Goal: Information Seeking & Learning: Check status

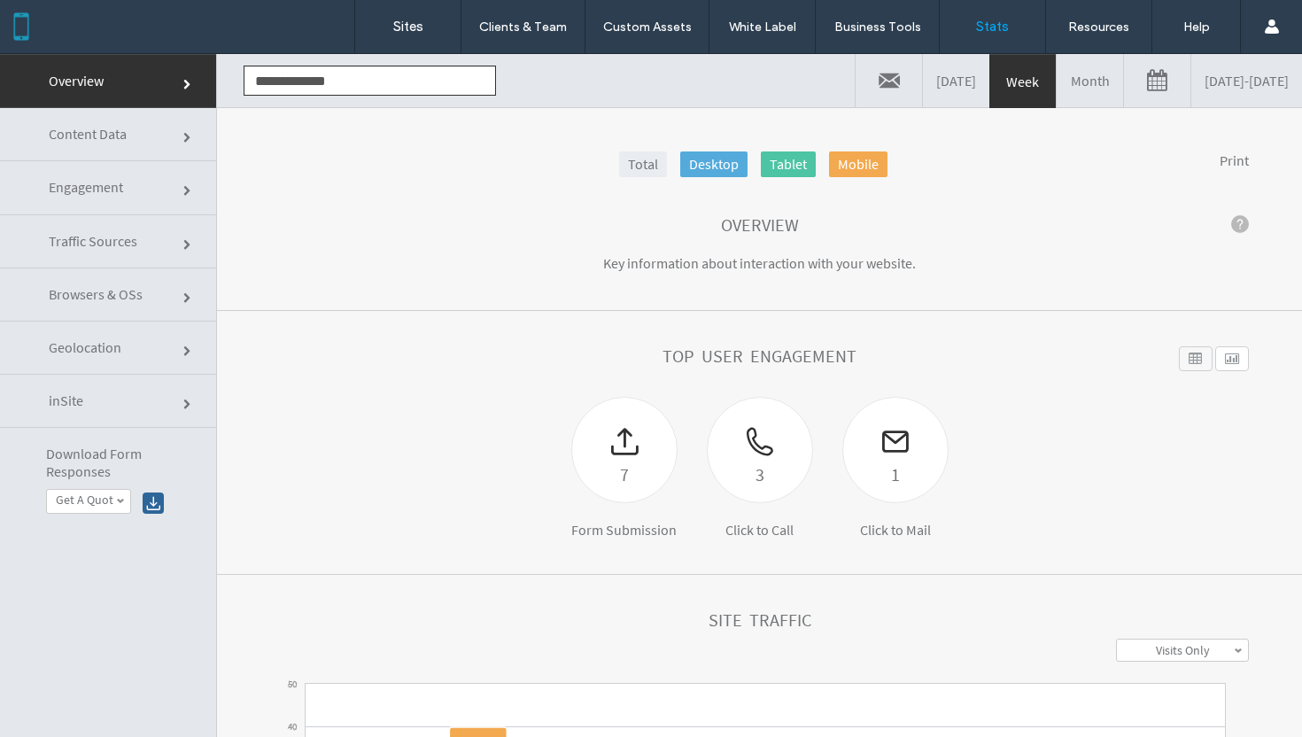
click link "Traffic Sources"
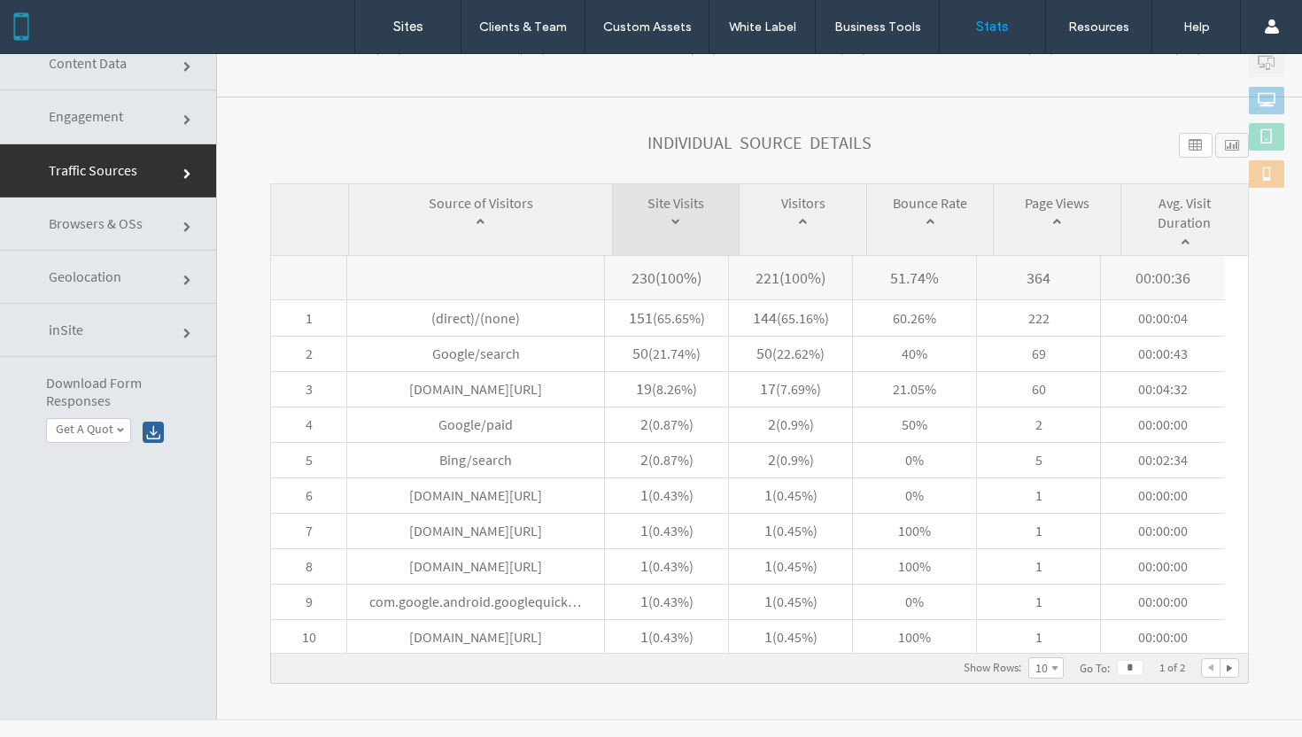
scroll to position [89, 0]
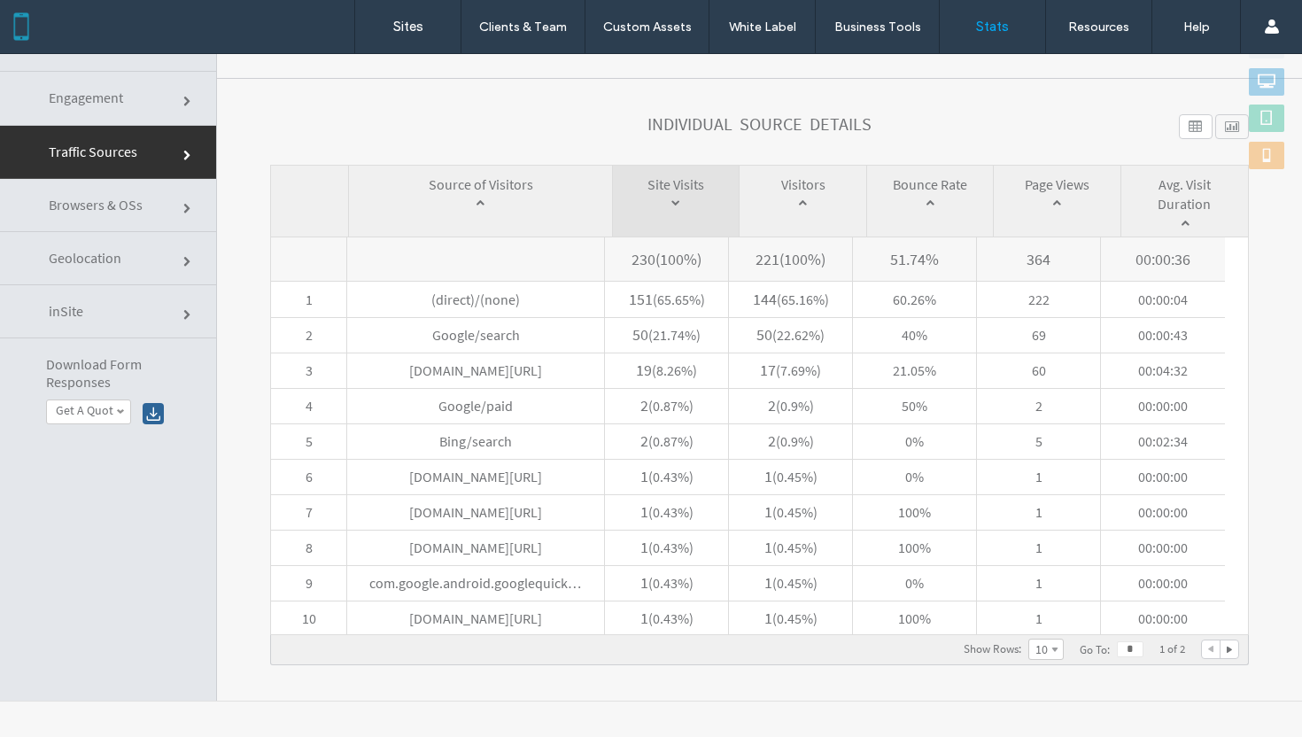
click at [1221, 656] on div at bounding box center [1230, 649] width 18 height 18
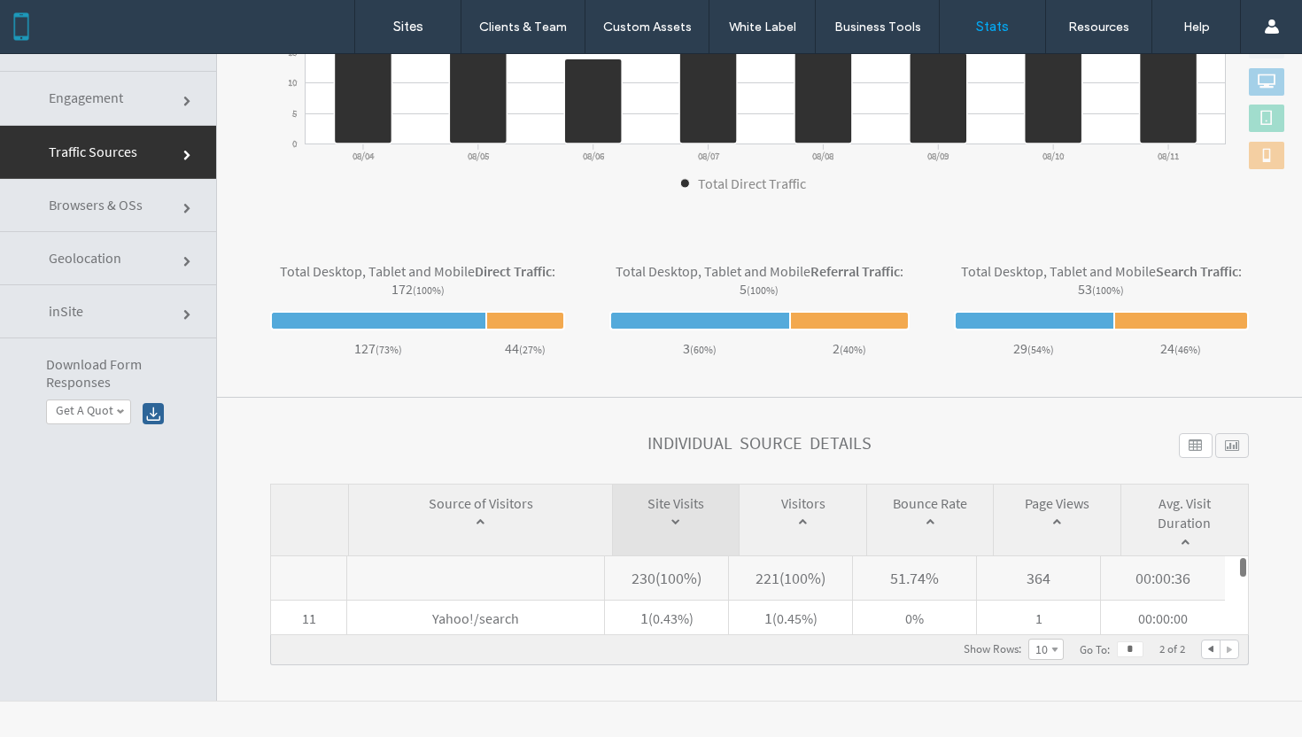
scroll to position [423, 0]
click at [1202, 651] on div at bounding box center [1211, 649] width 18 height 18
type input "*"
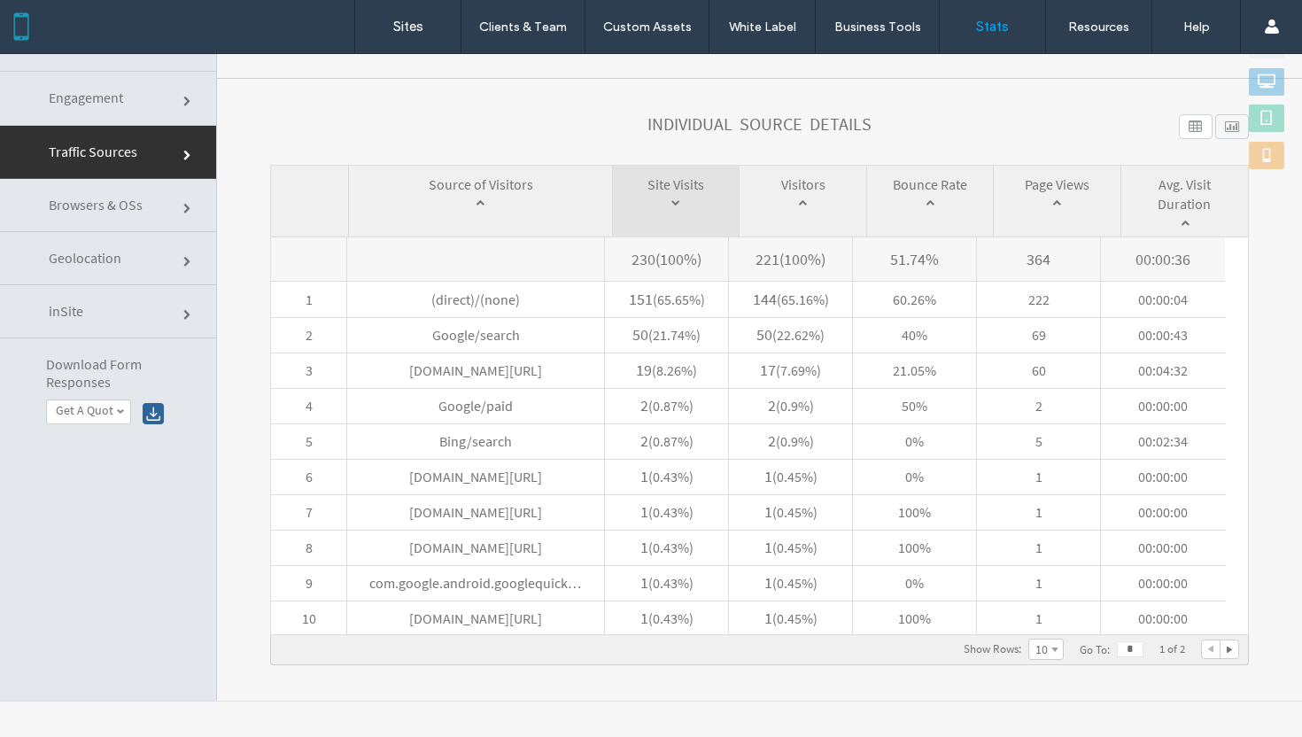
scroll to position [0, 0]
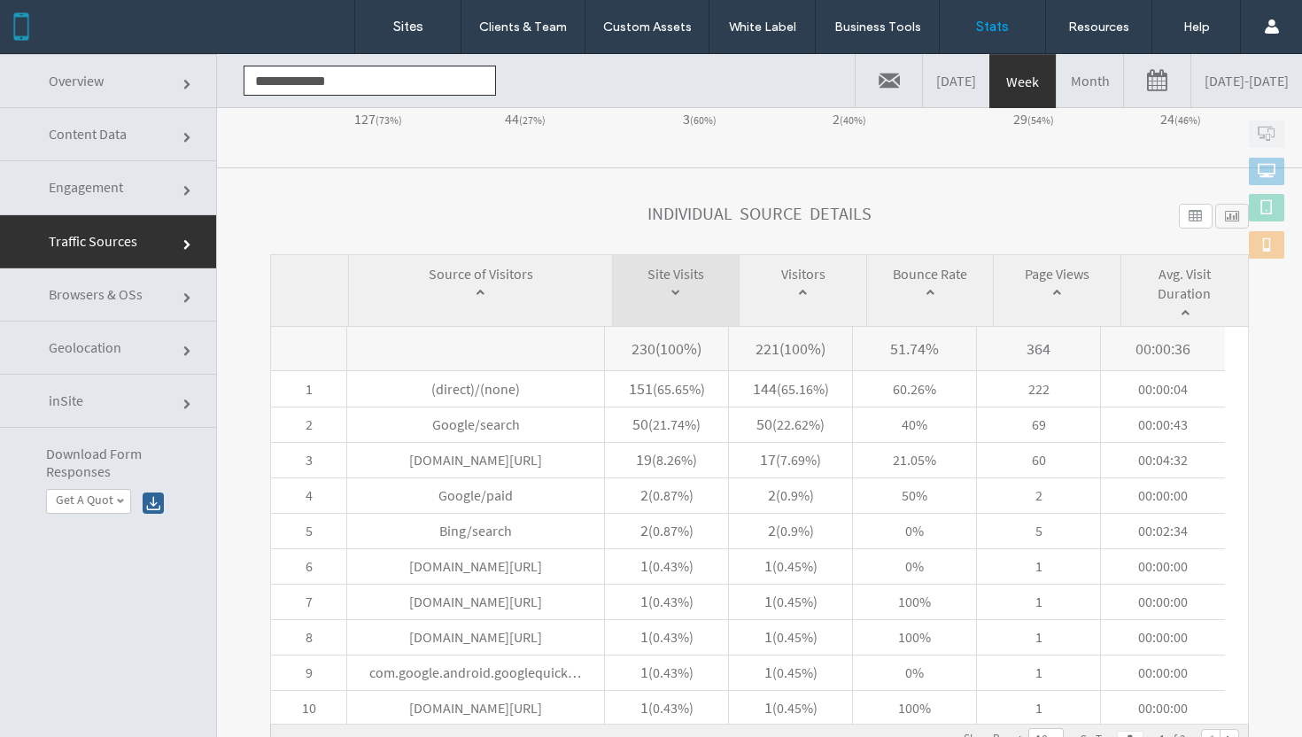
click link "Engagement"
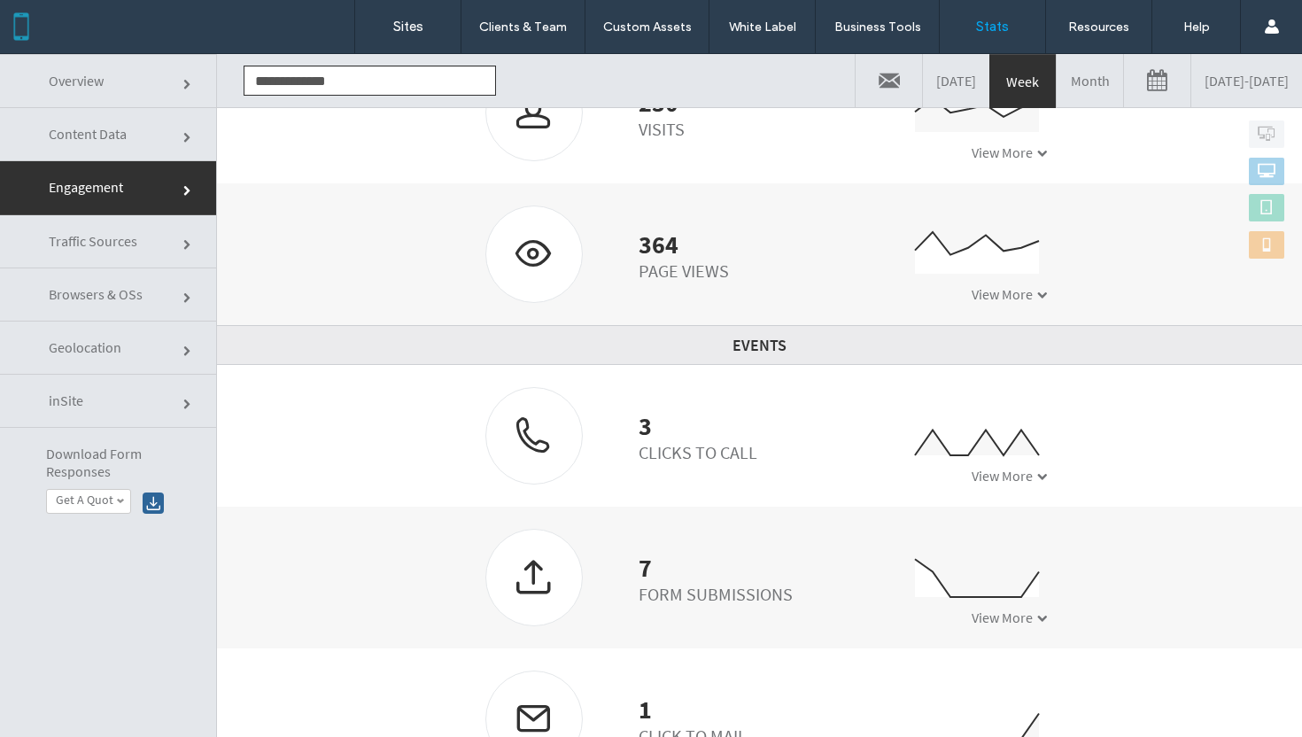
scroll to position [4, 0]
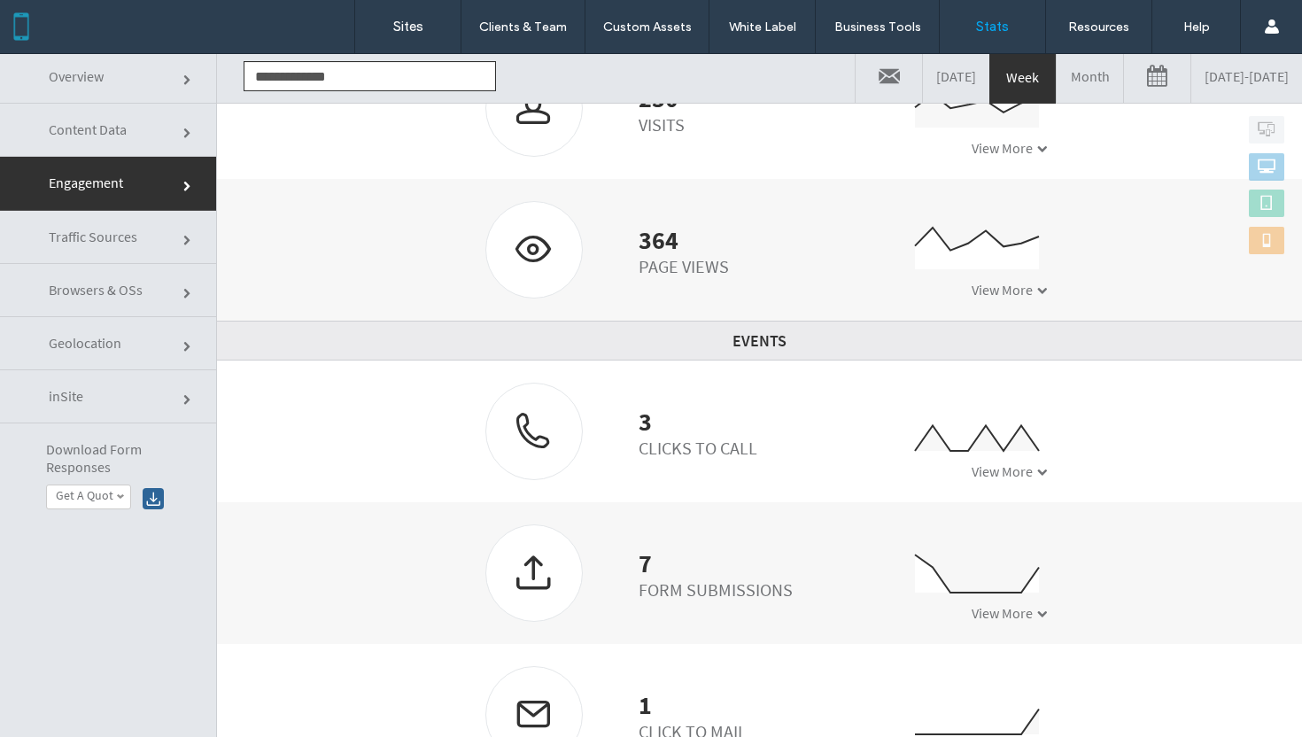
click at [993, 281] on span "View More" at bounding box center [1002, 290] width 61 height 18
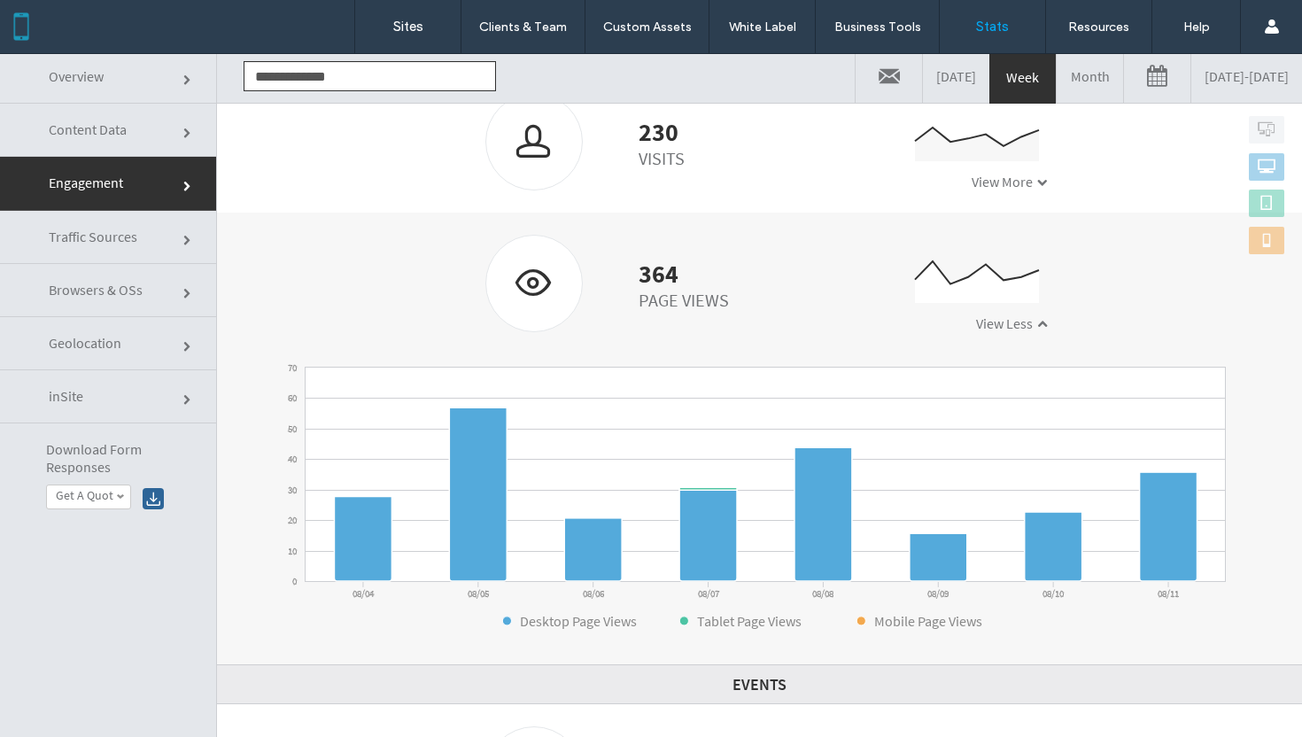
scroll to position [301, 0]
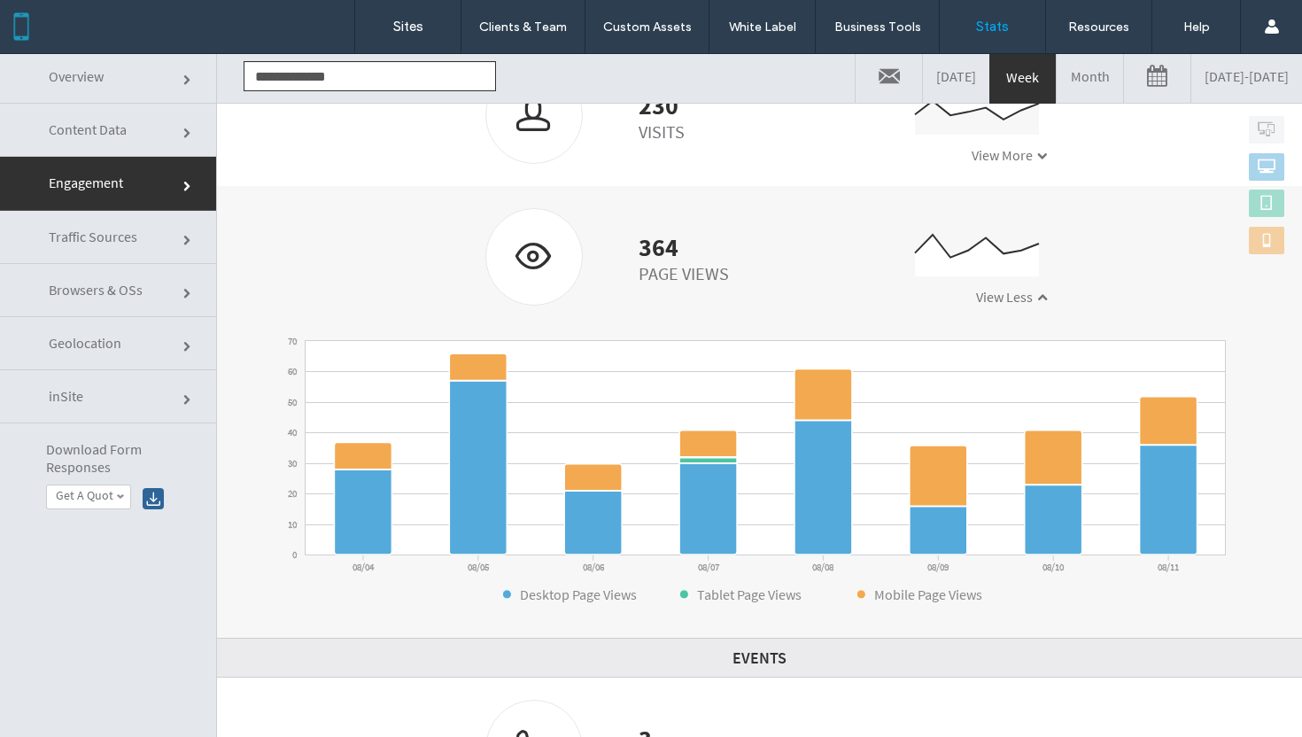
click at [1037, 158] on span at bounding box center [1042, 156] width 11 height 11
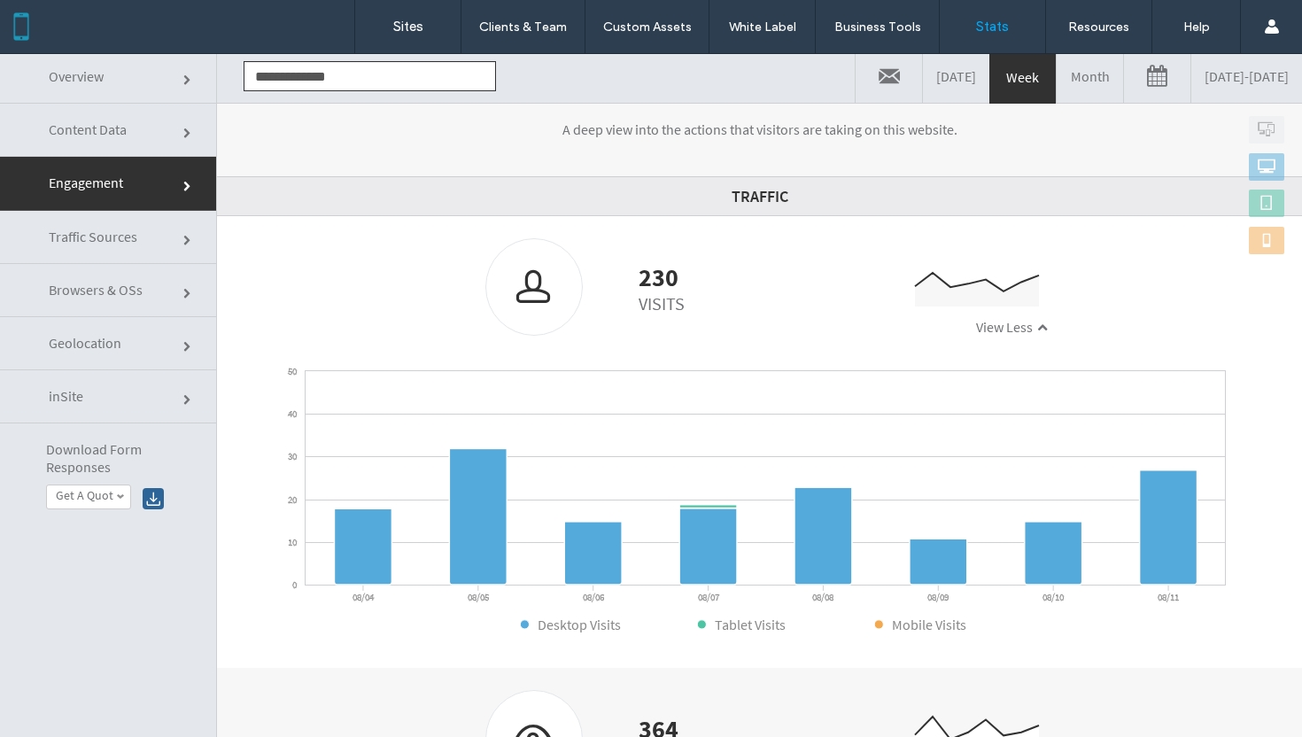
scroll to position [128, 0]
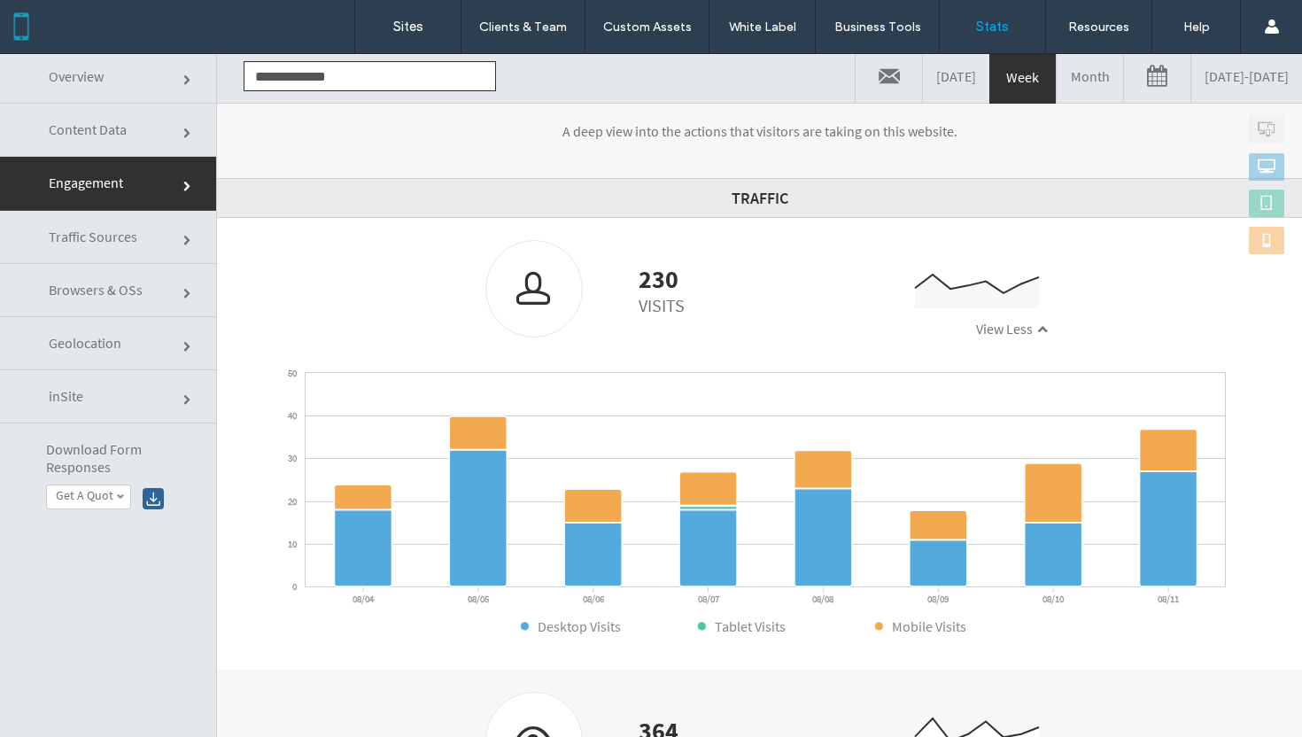
click at [1037, 329] on span at bounding box center [1042, 329] width 11 height 11
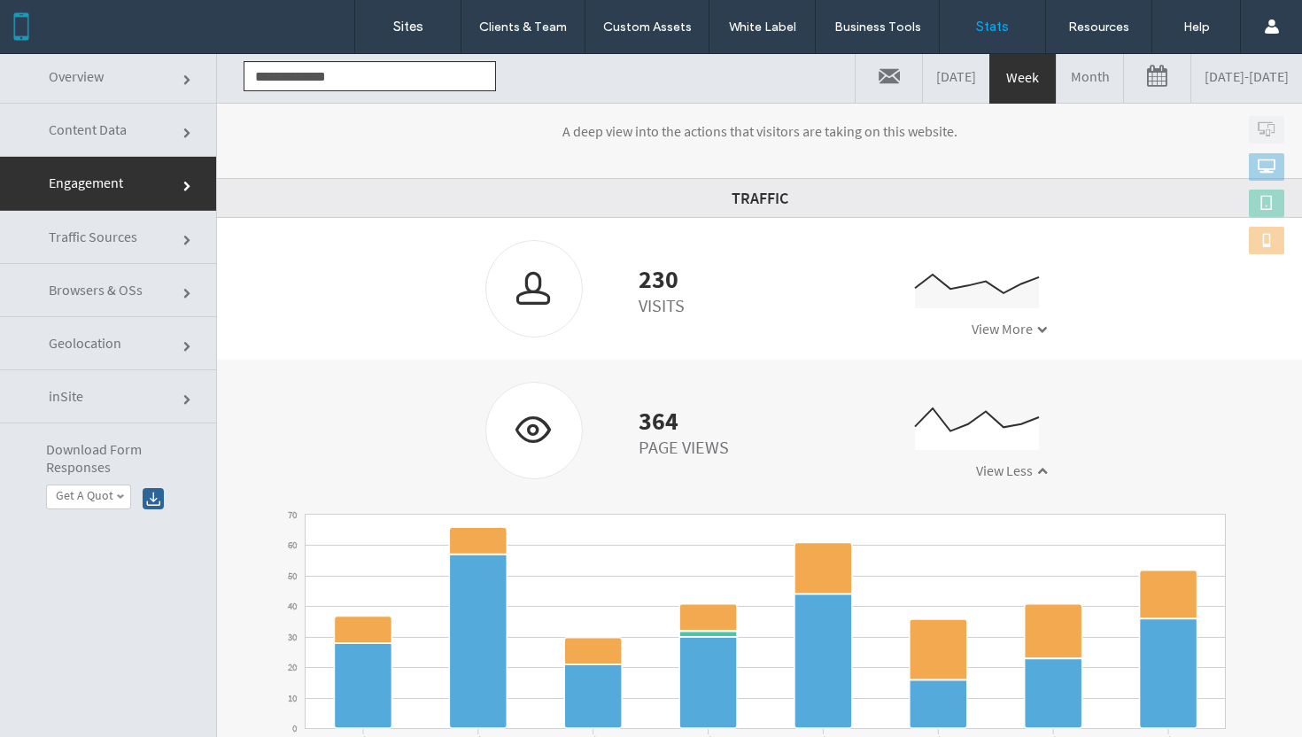
click at [1018, 469] on span "View Less" at bounding box center [1004, 471] width 57 height 18
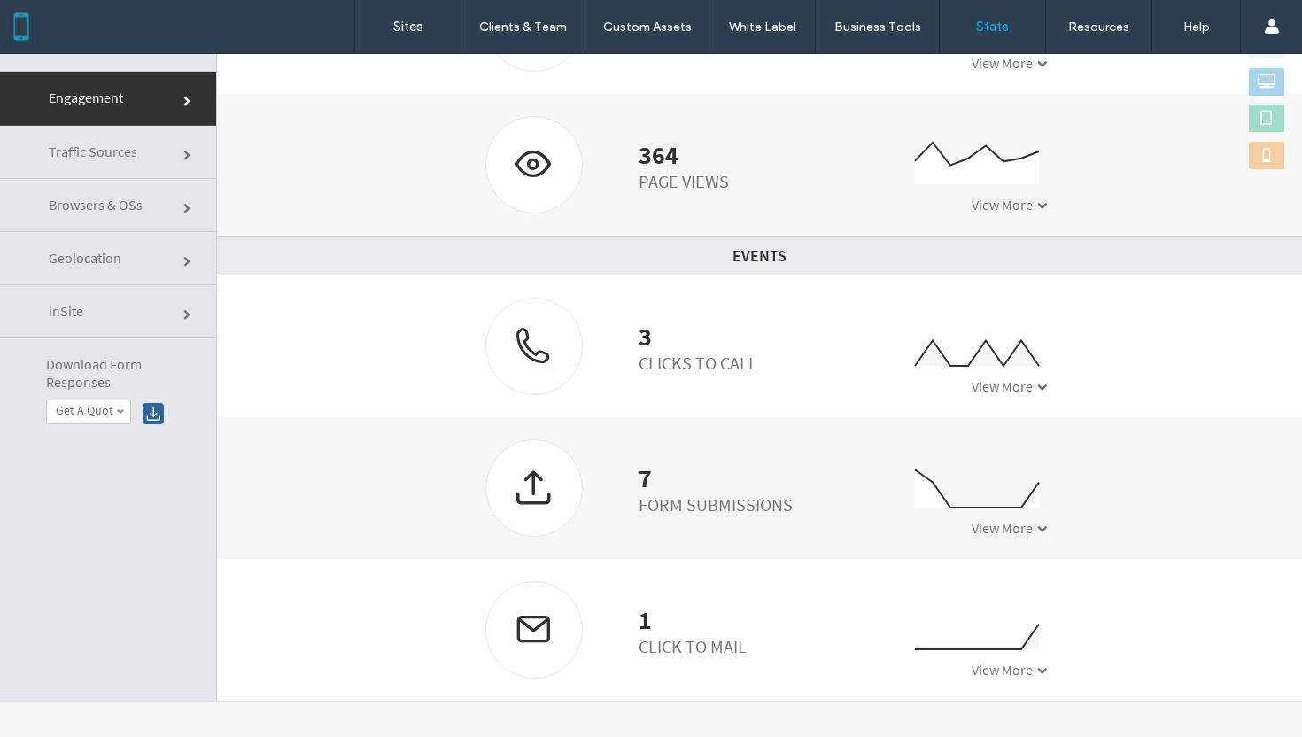
scroll to position [89, 0]
click at [1016, 528] on span "View More" at bounding box center [1002, 529] width 61 height 18
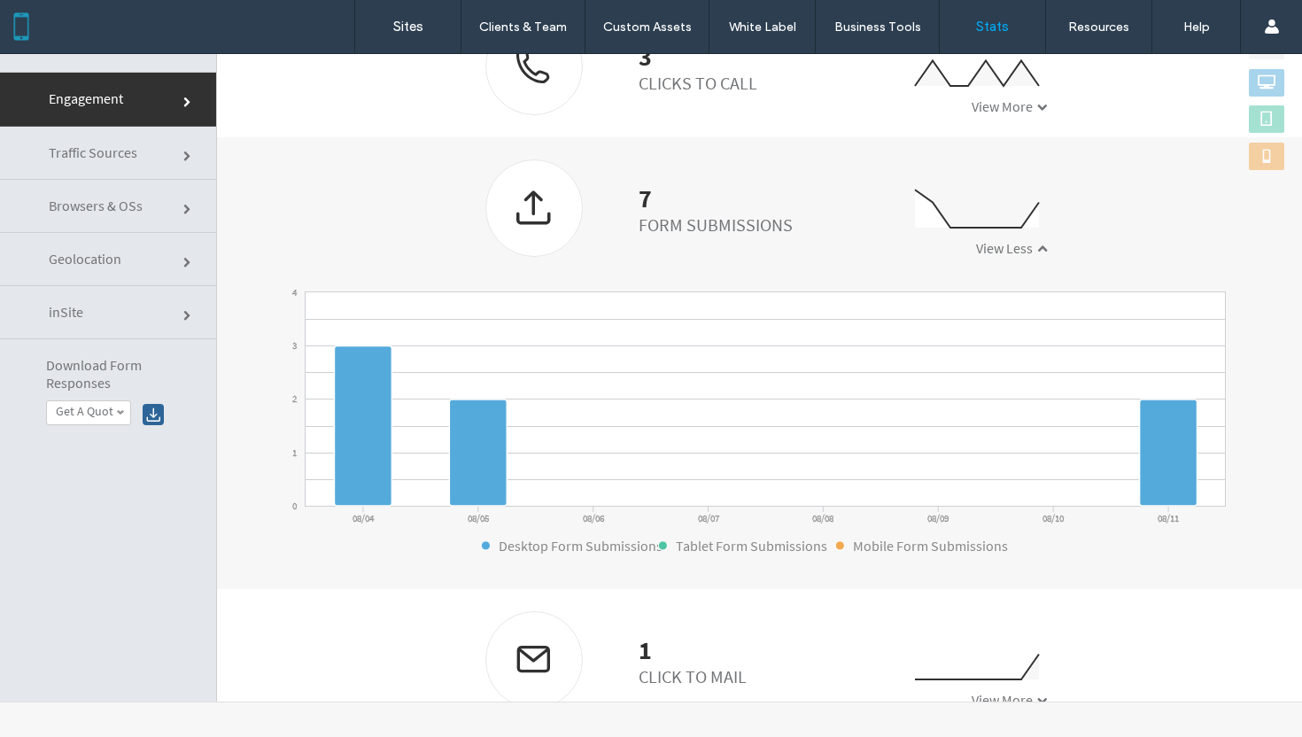
scroll to position [593, 0]
click at [1013, 245] on span "View Less" at bounding box center [1004, 245] width 57 height 18
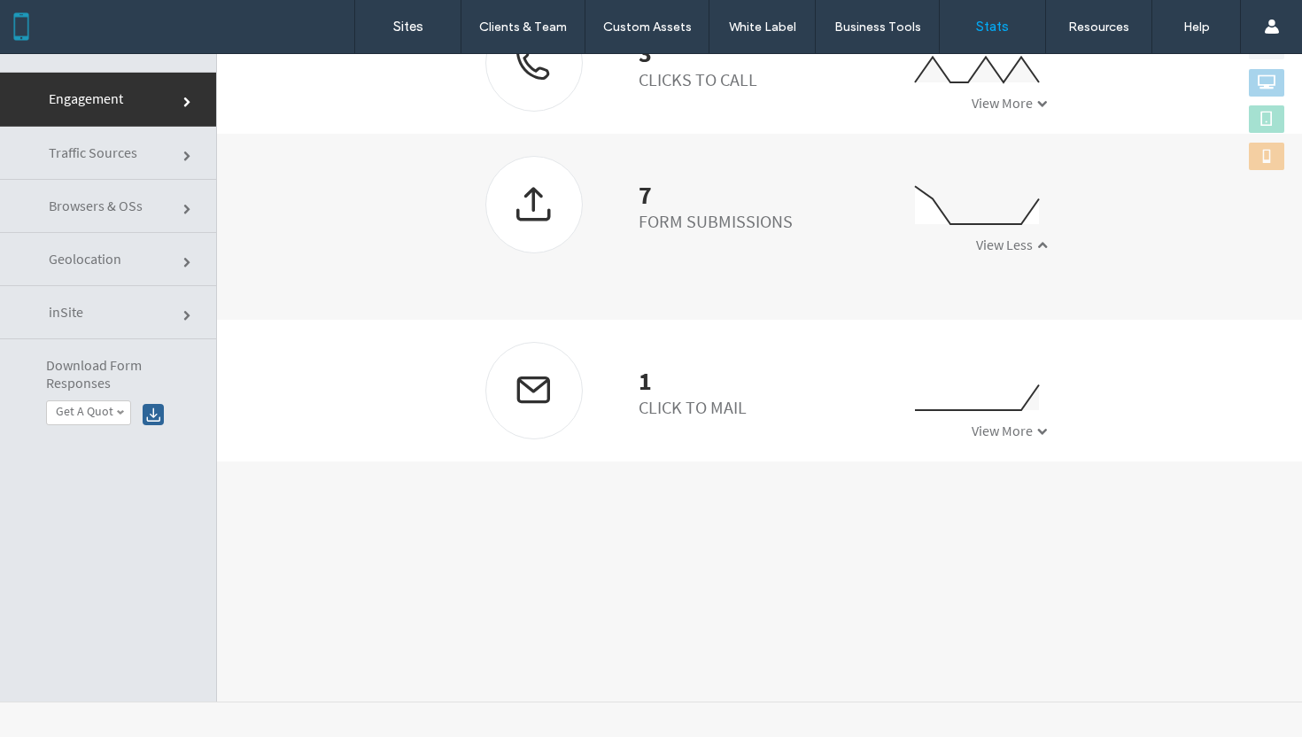
scroll to position [308, 0]
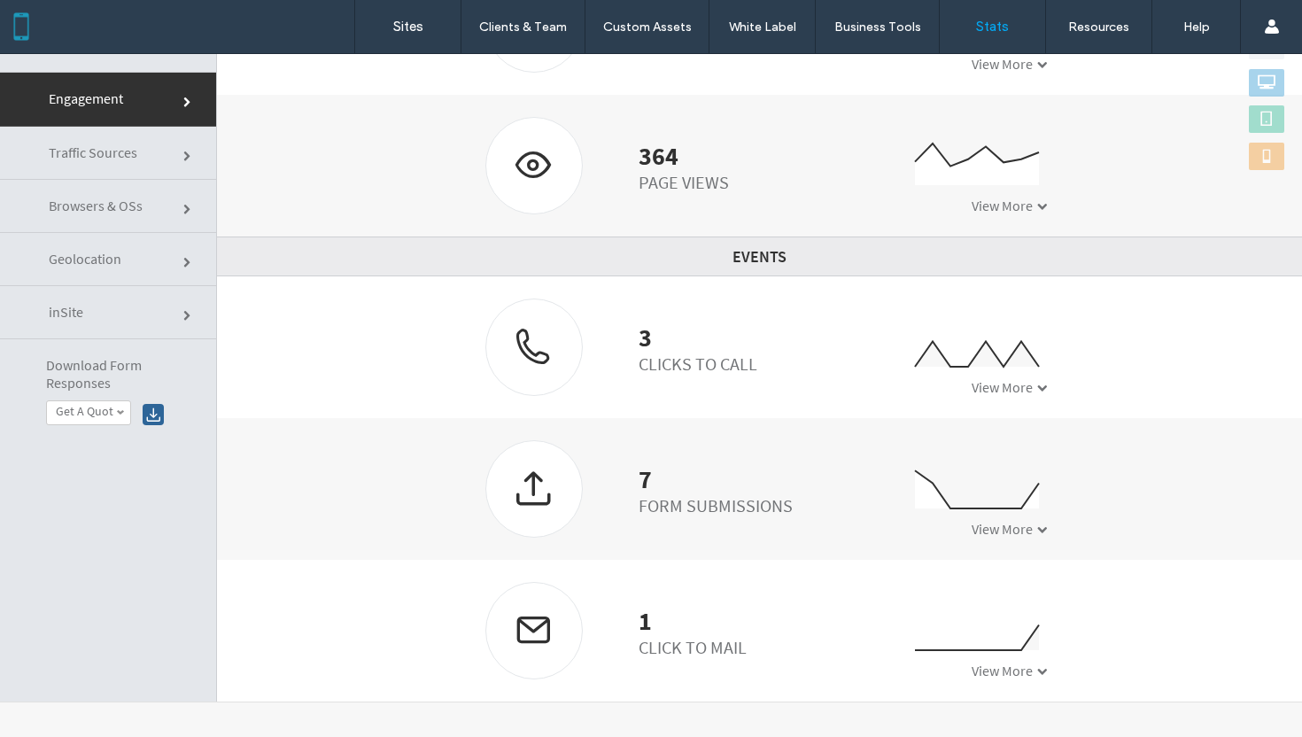
click at [1003, 381] on span "View More" at bounding box center [1002, 387] width 61 height 18
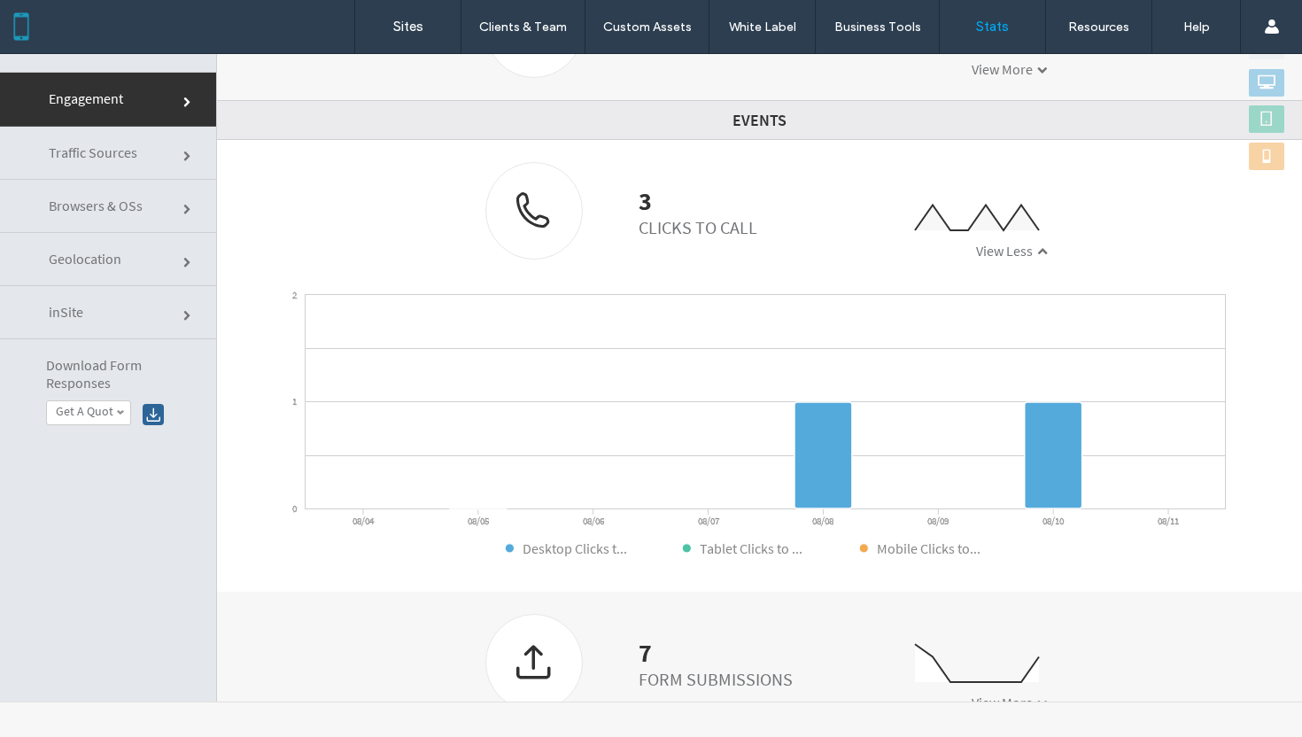
scroll to position [451, 0]
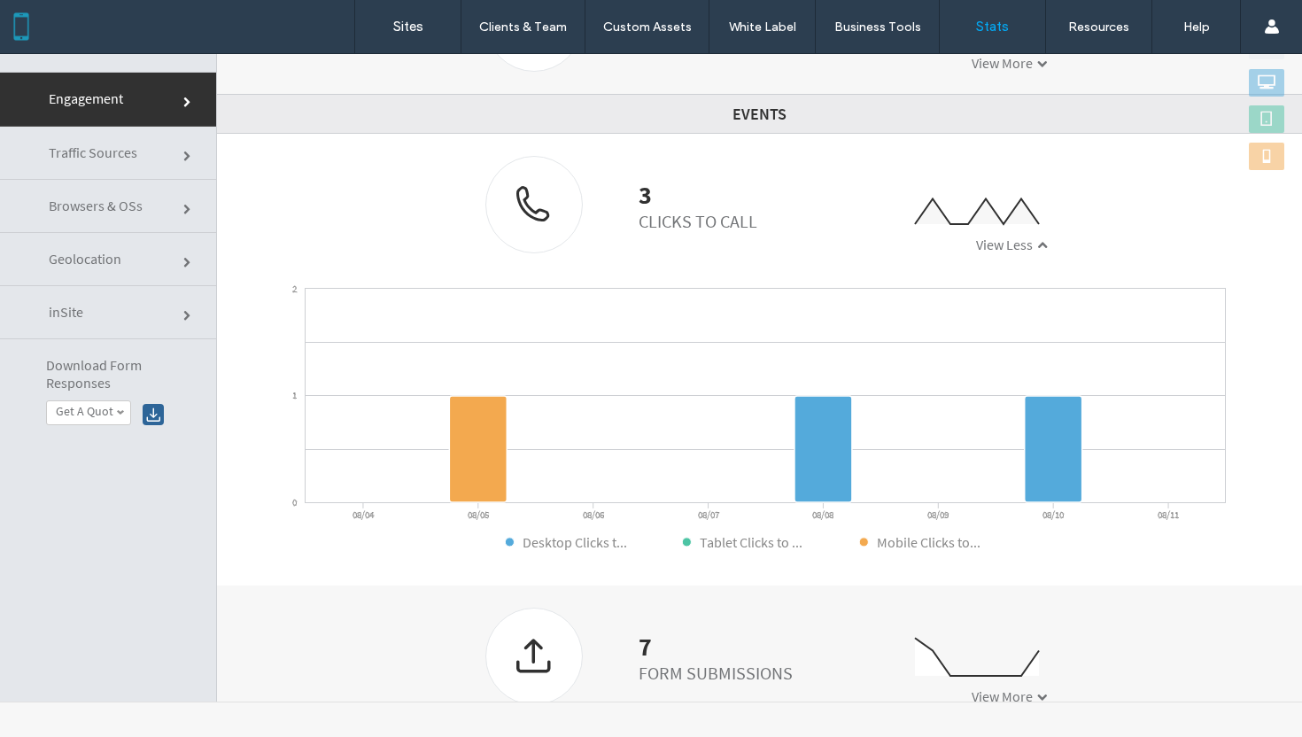
click at [1002, 255] on div "3 Clicks to Call 0 1 2 08/04 08/05 08/06 08/07 08/08 08/09 08/10 08/11 View Less" at bounding box center [759, 205] width 1085 height 142
click at [1015, 247] on span "View Less" at bounding box center [1004, 245] width 57 height 18
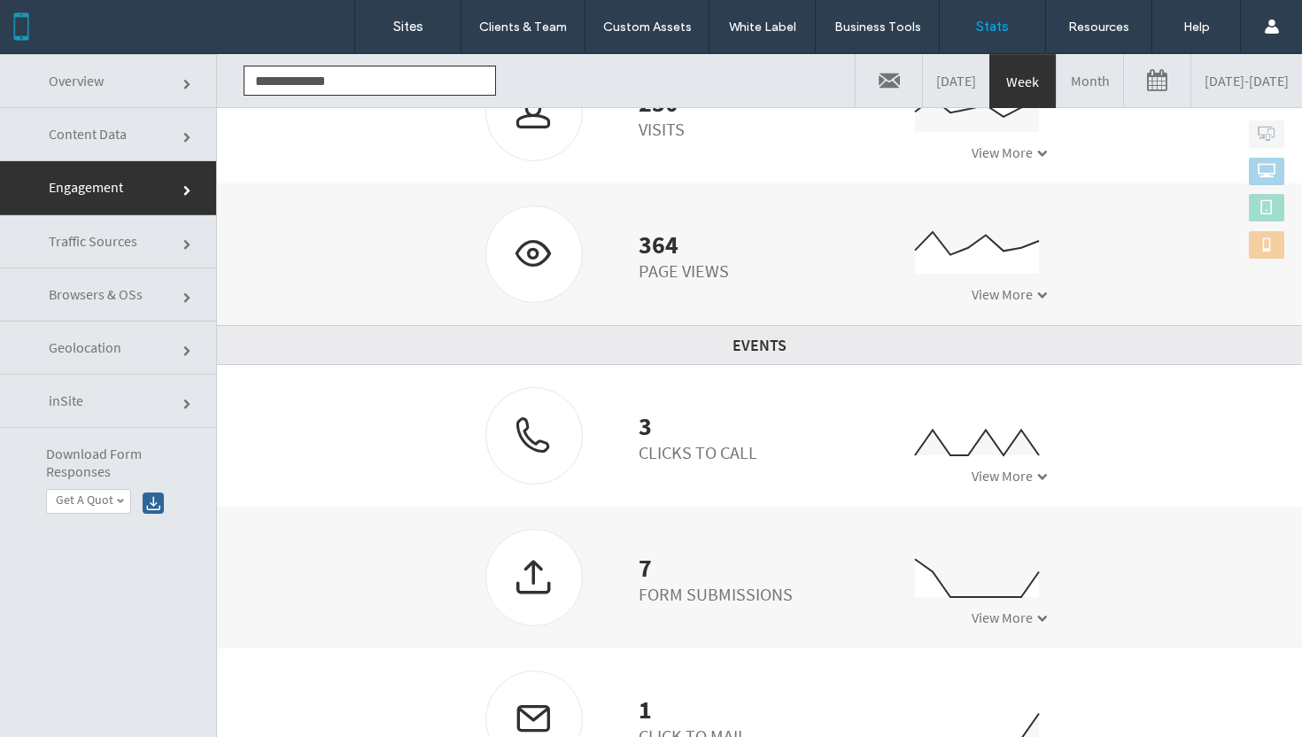
scroll to position [89, 0]
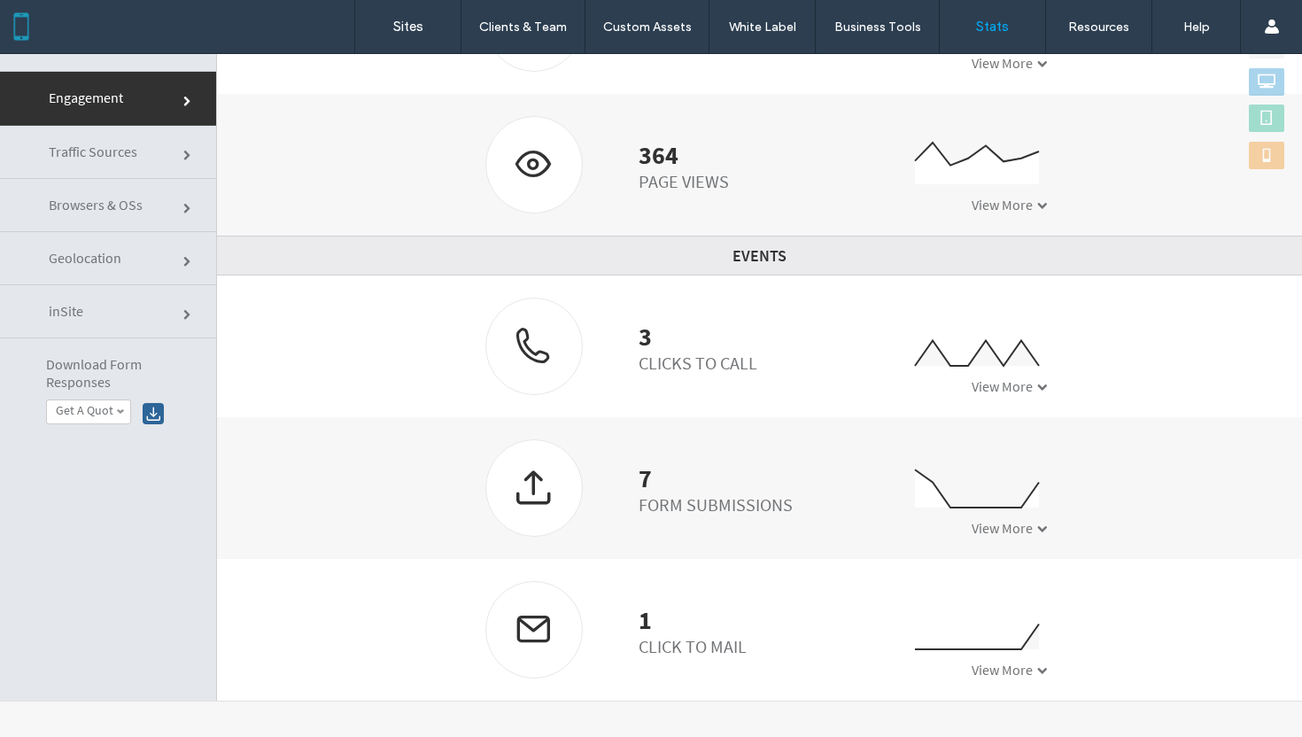
click at [1037, 665] on span at bounding box center [1042, 670] width 11 height 11
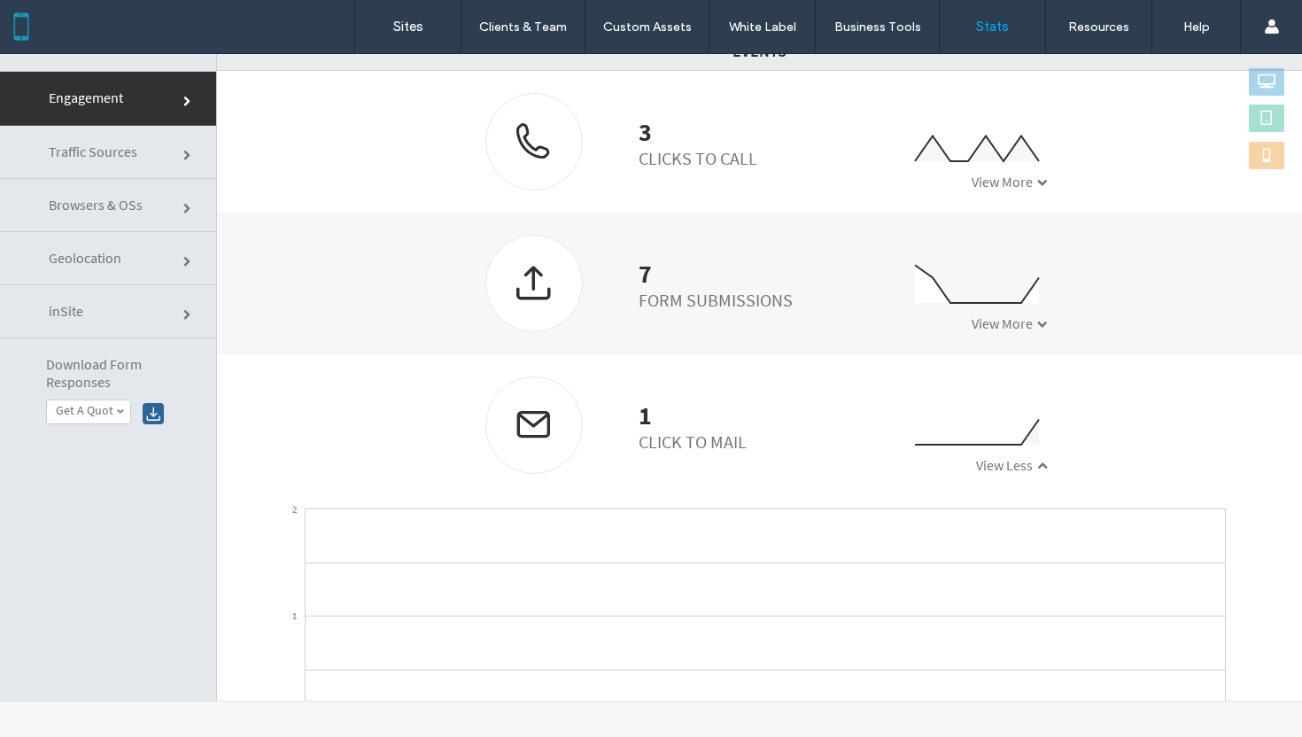
scroll to position [618, 0]
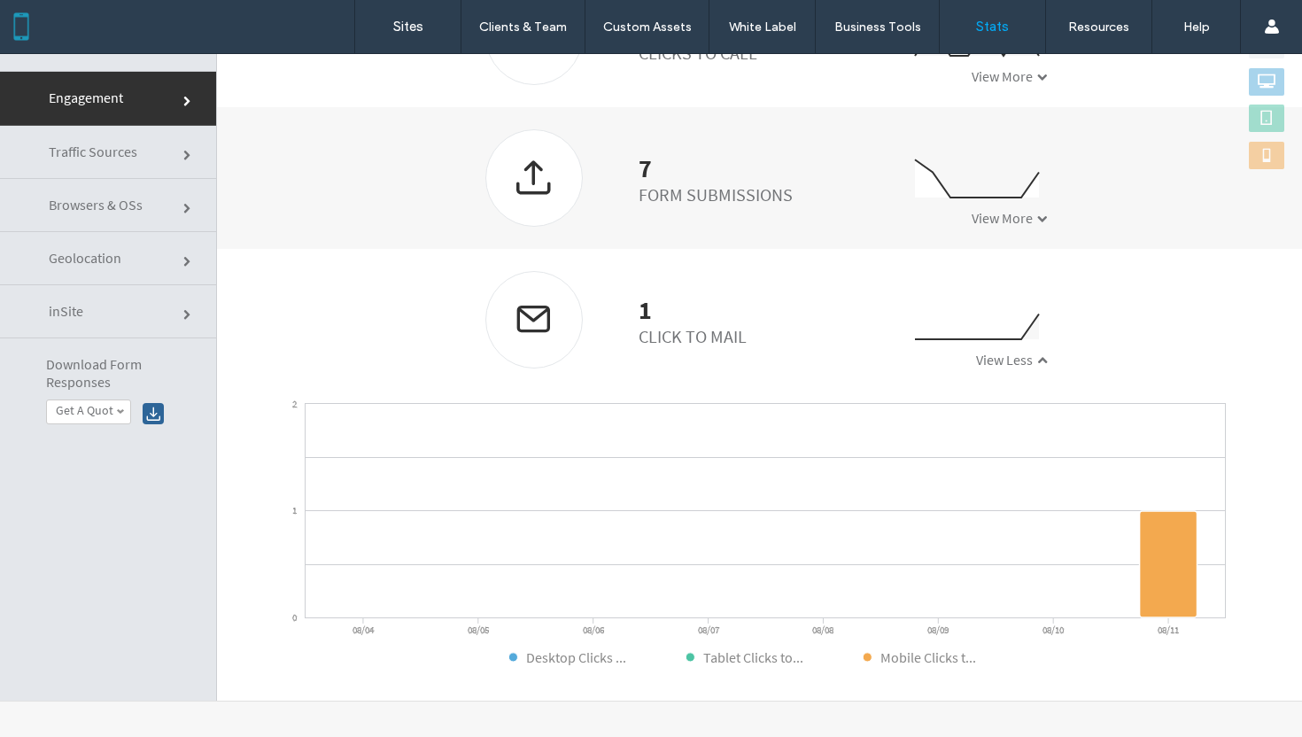
click at [1037, 358] on span at bounding box center [1042, 360] width 11 height 11
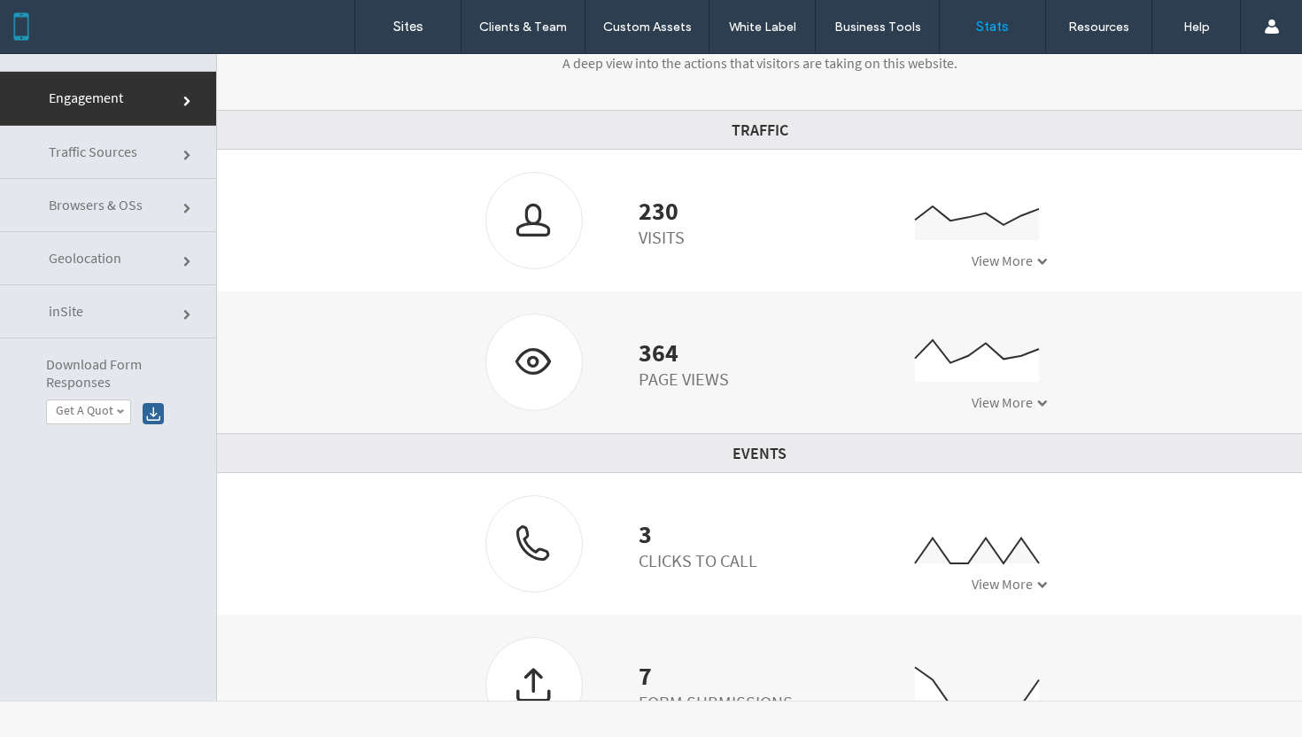
scroll to position [0, 0]
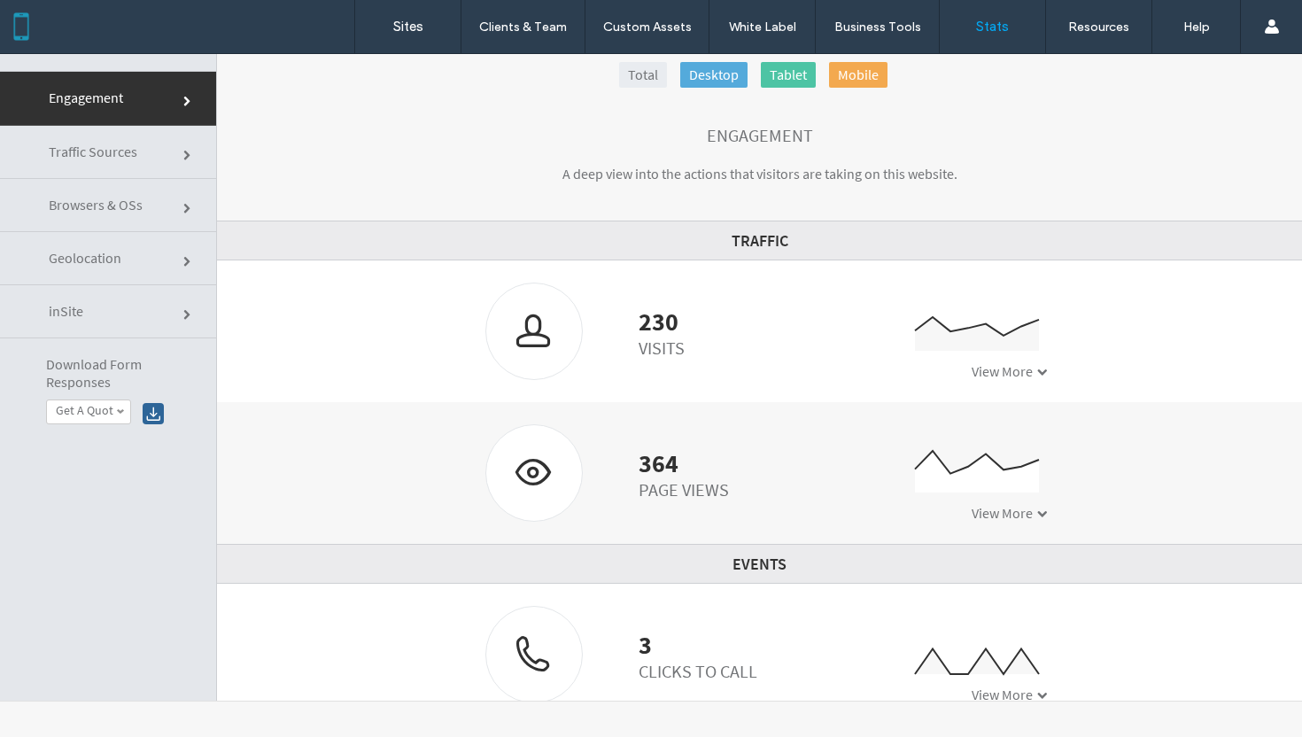
click link "Geolocation"
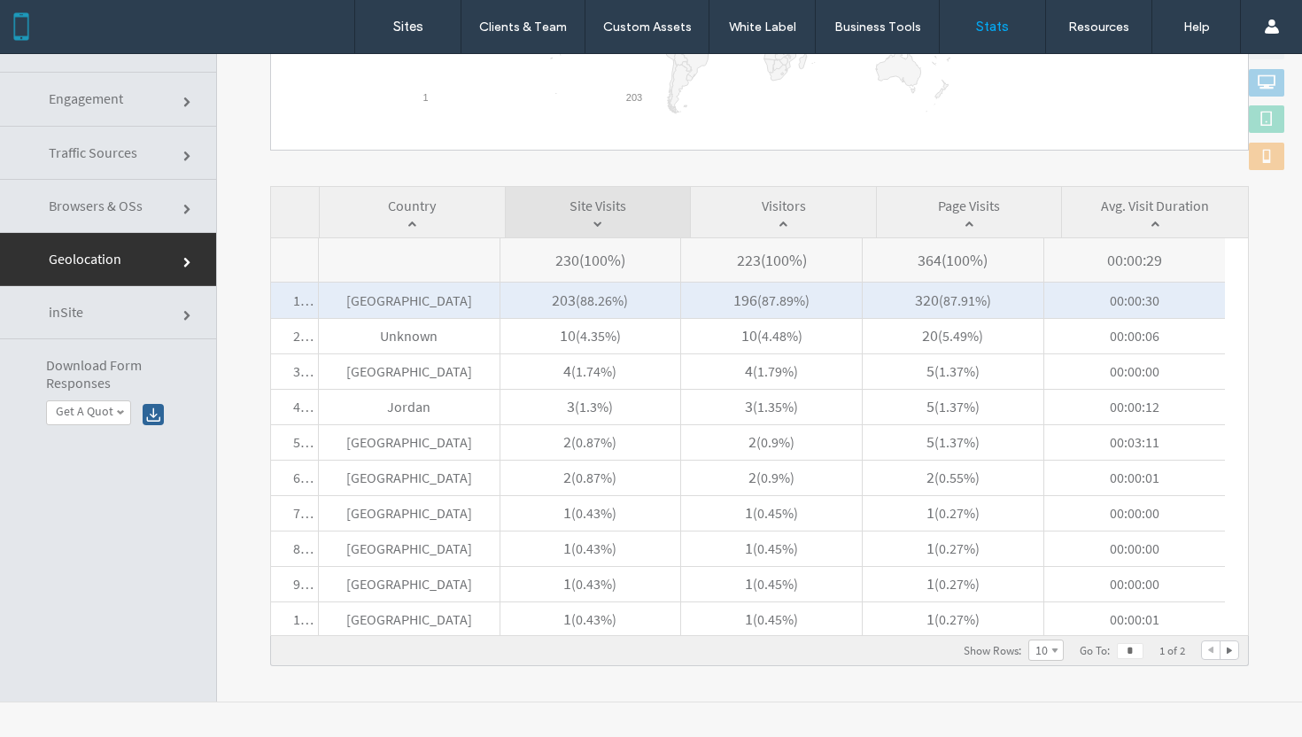
scroll to position [89, 0]
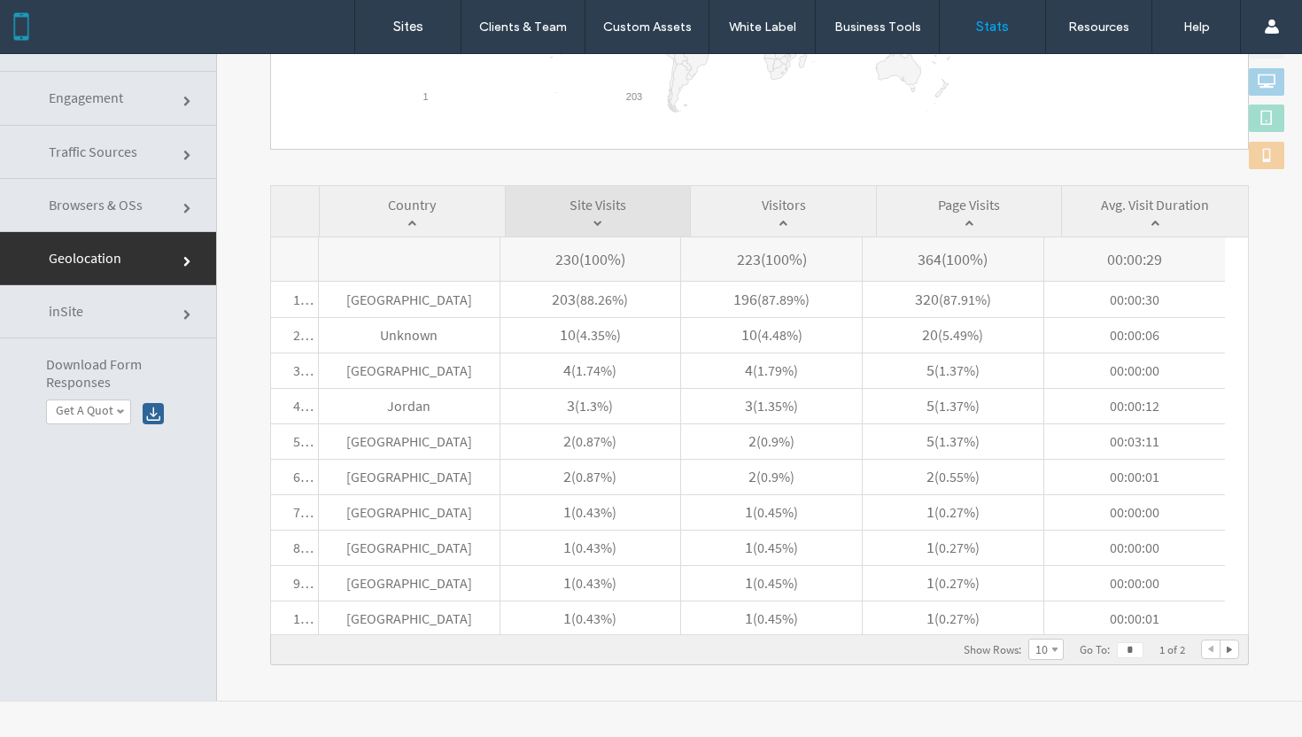
click link "Browsers & OSs"
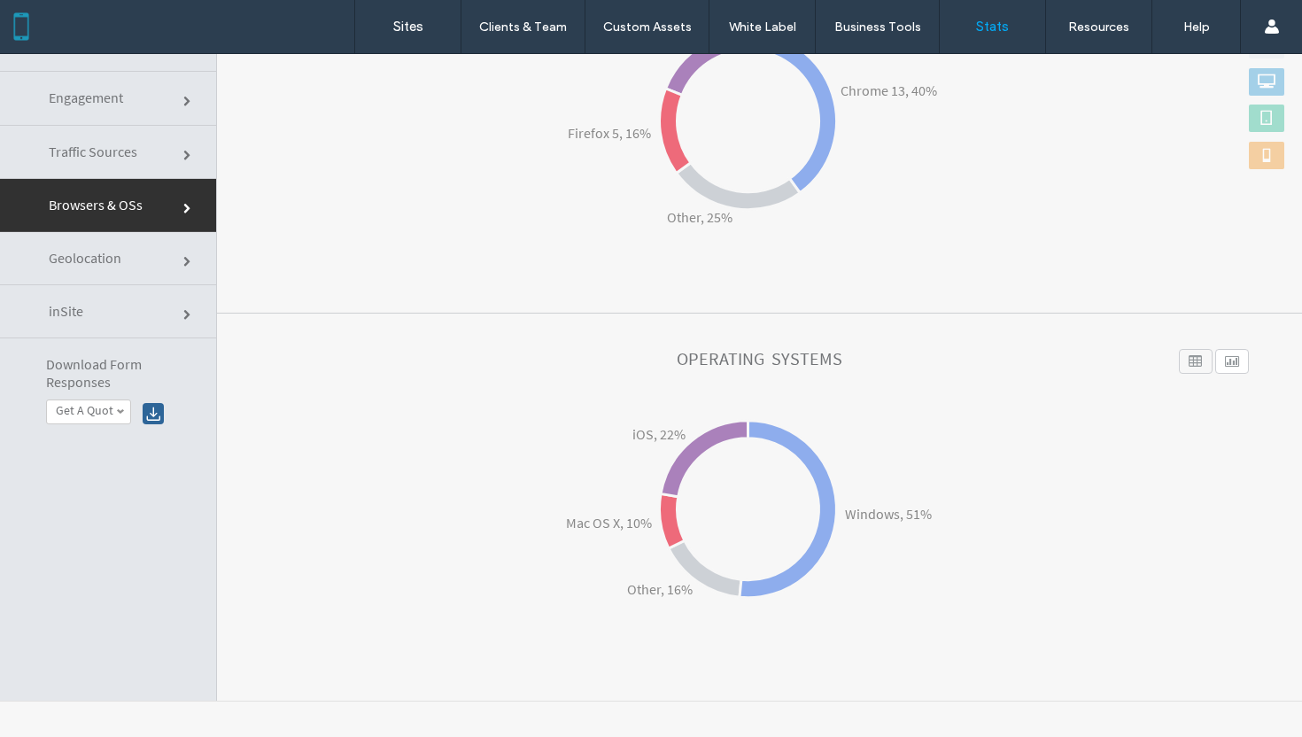
scroll to position [0, 0]
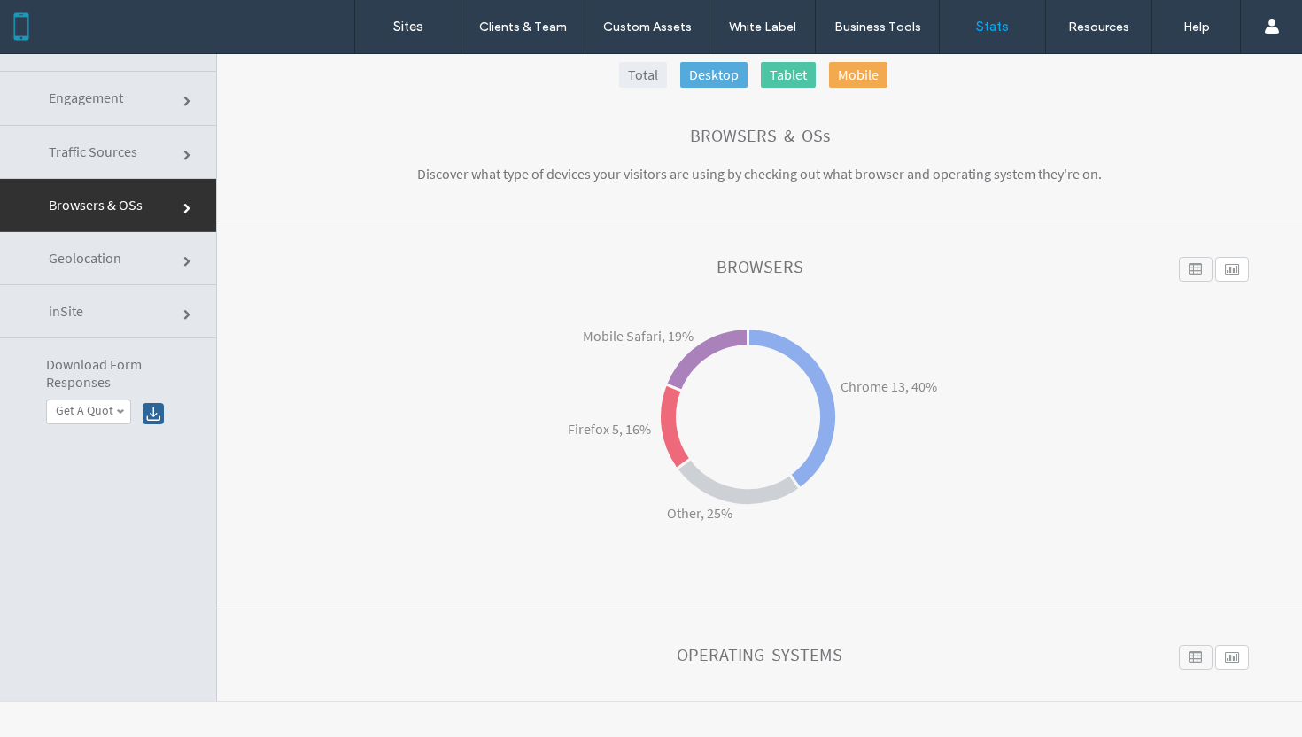
click link "Traffic Sources"
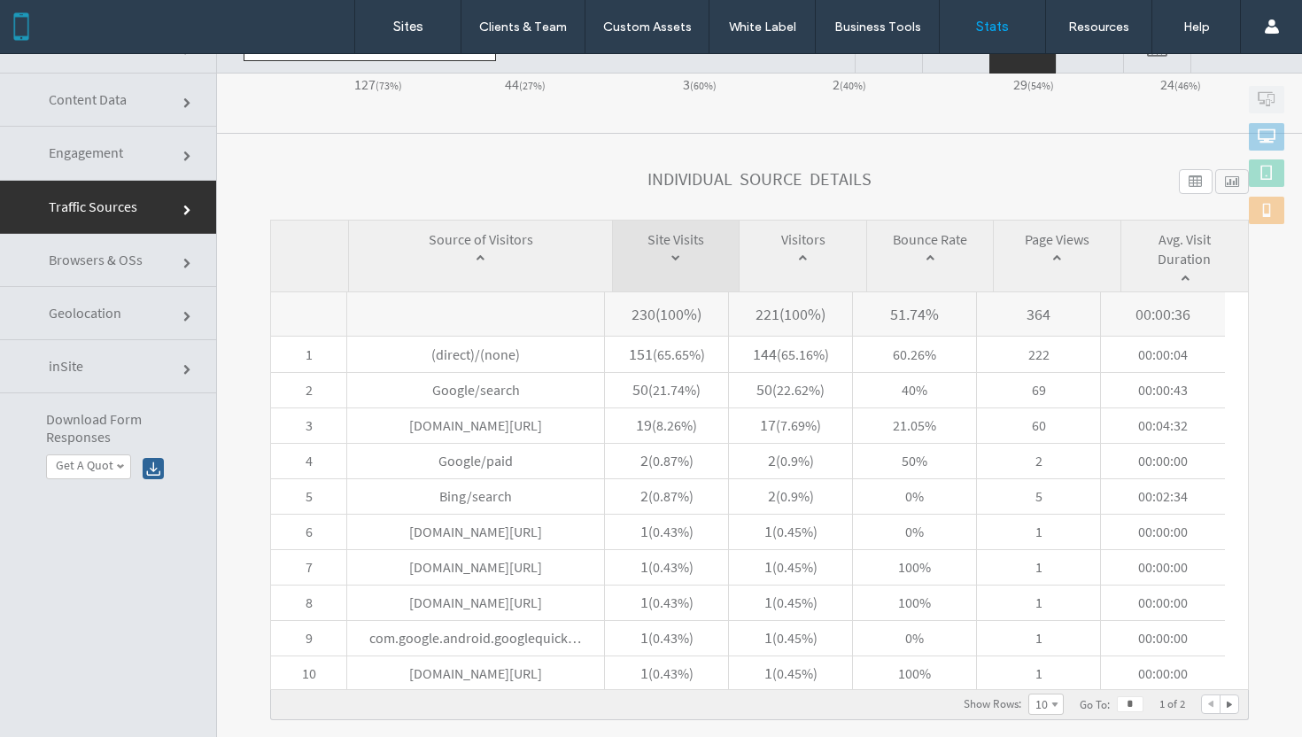
click span
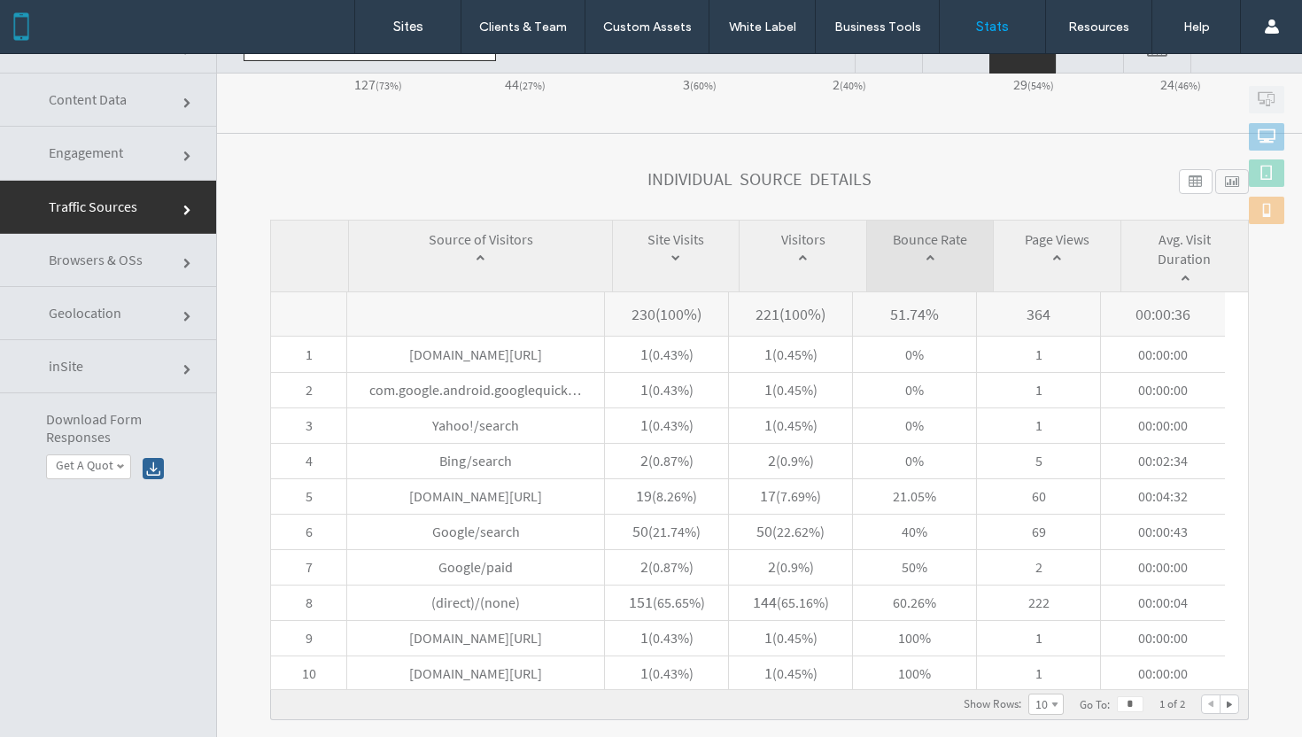
click span
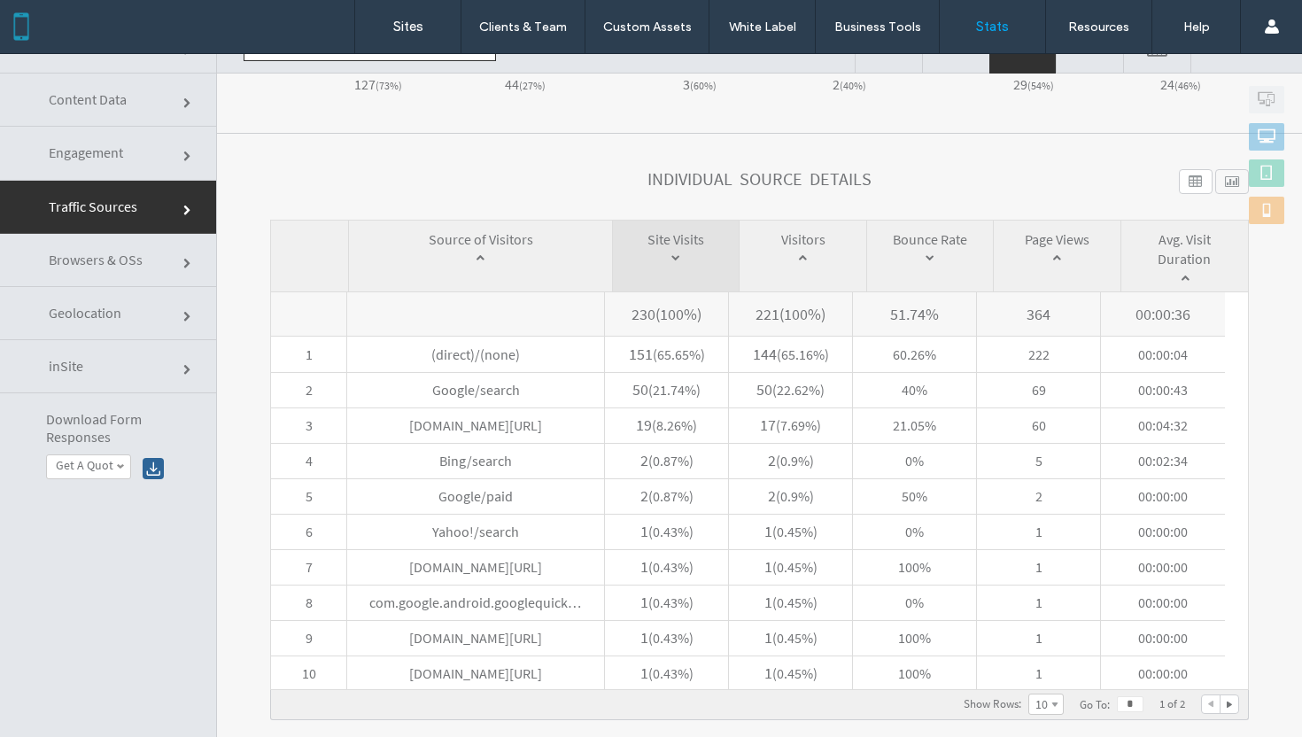
click span
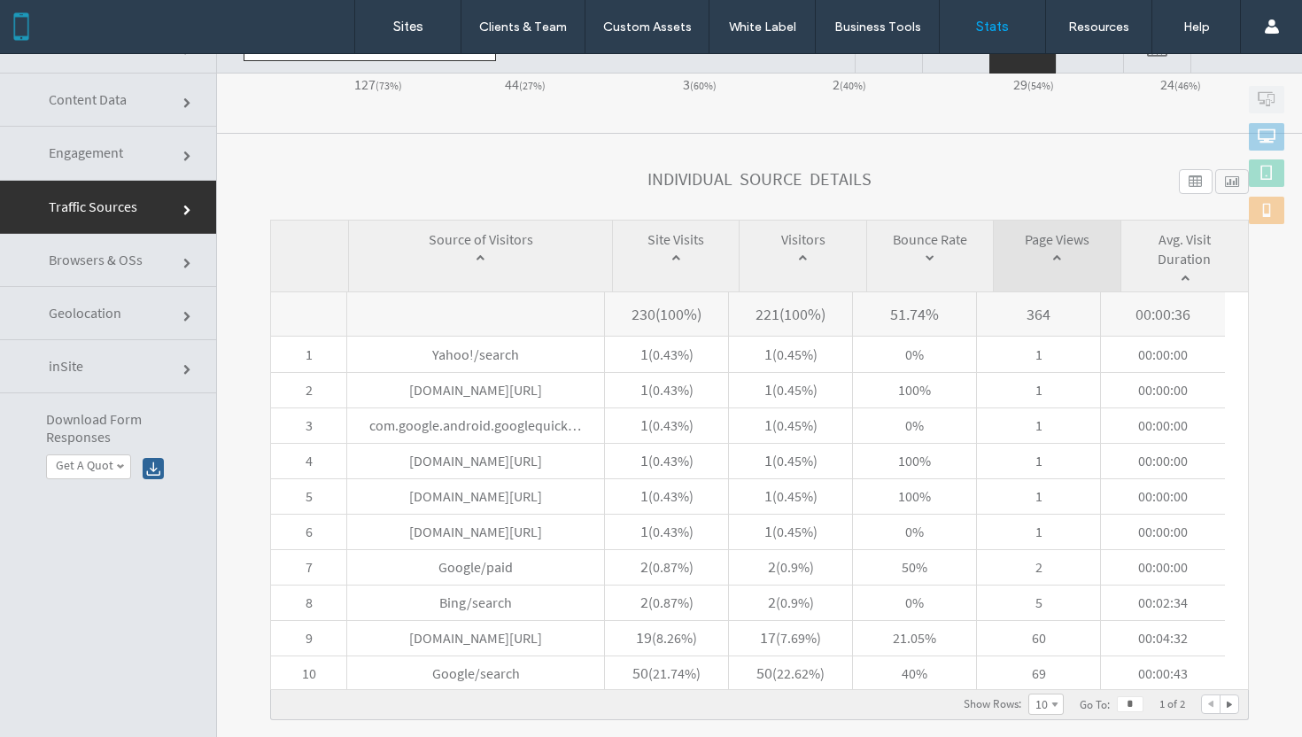
click span
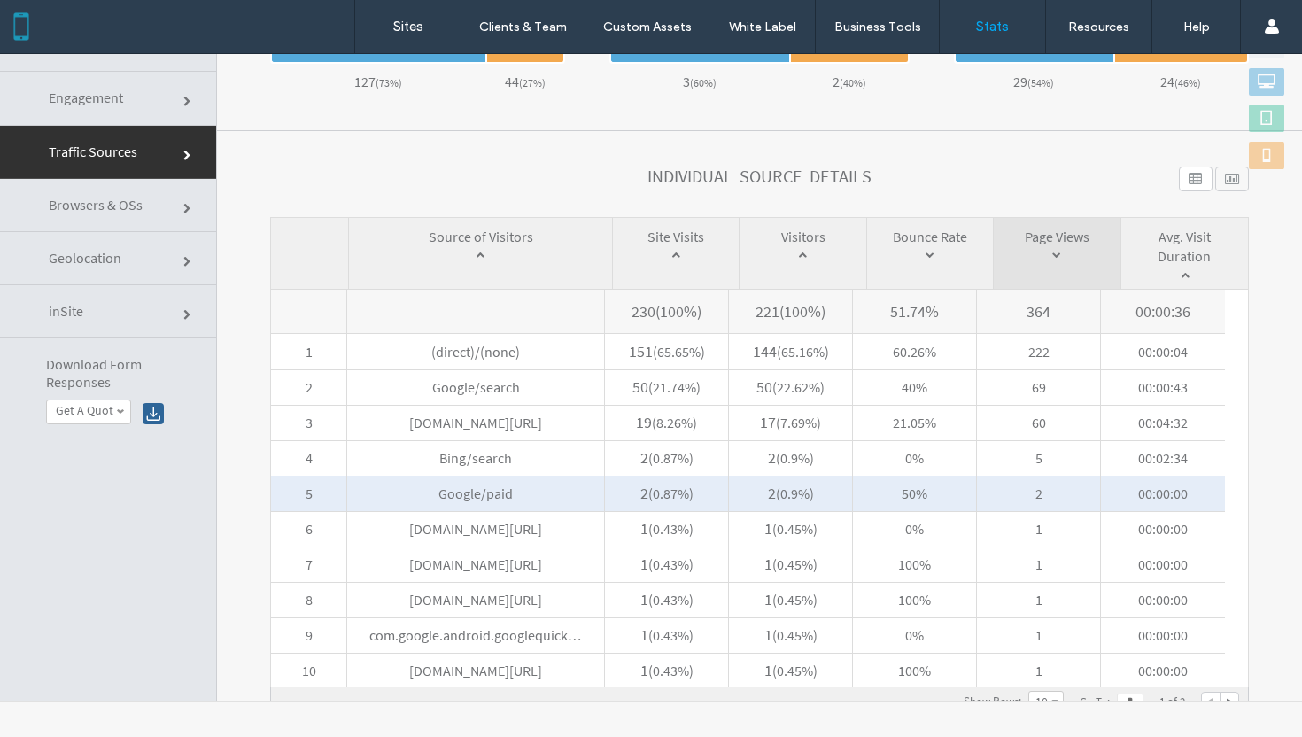
scroll to position [741, 0]
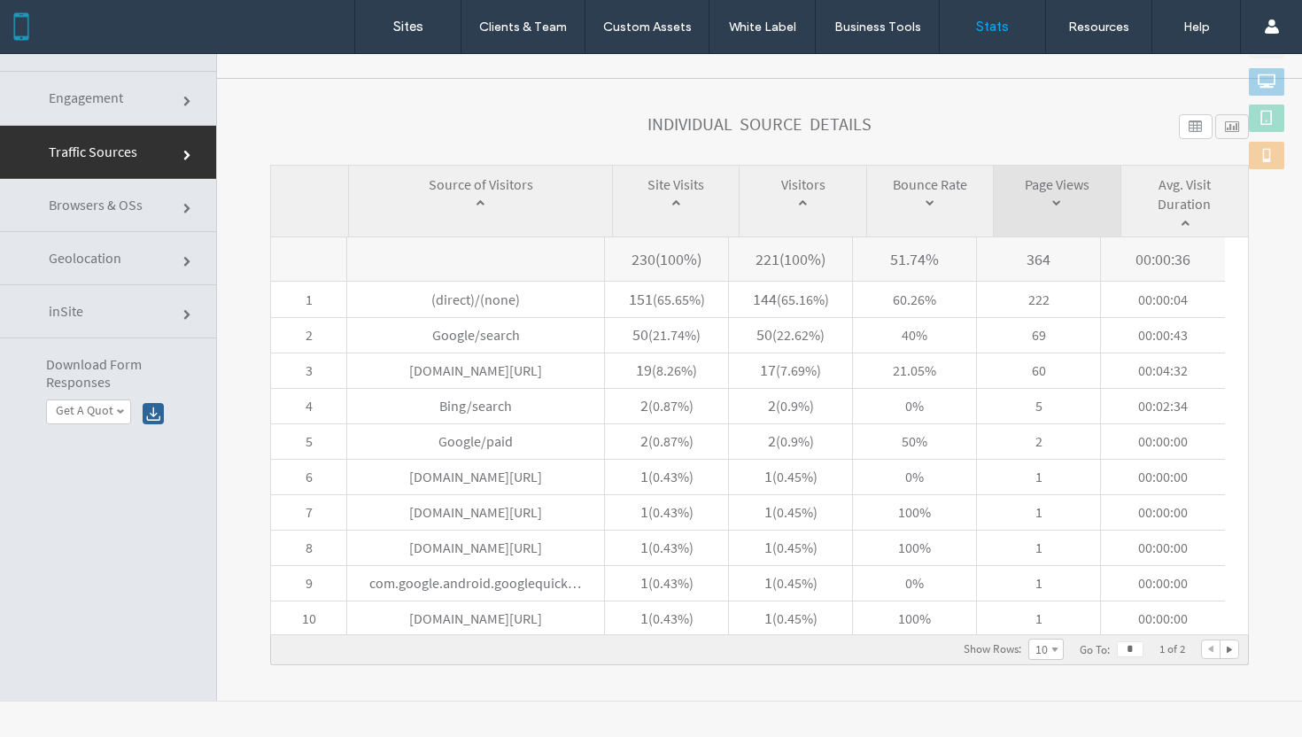
click at [1036, 649] on label "10" at bounding box center [1042, 649] width 12 height 16
click at [1029, 606] on link "15" at bounding box center [1046, 602] width 34 height 22
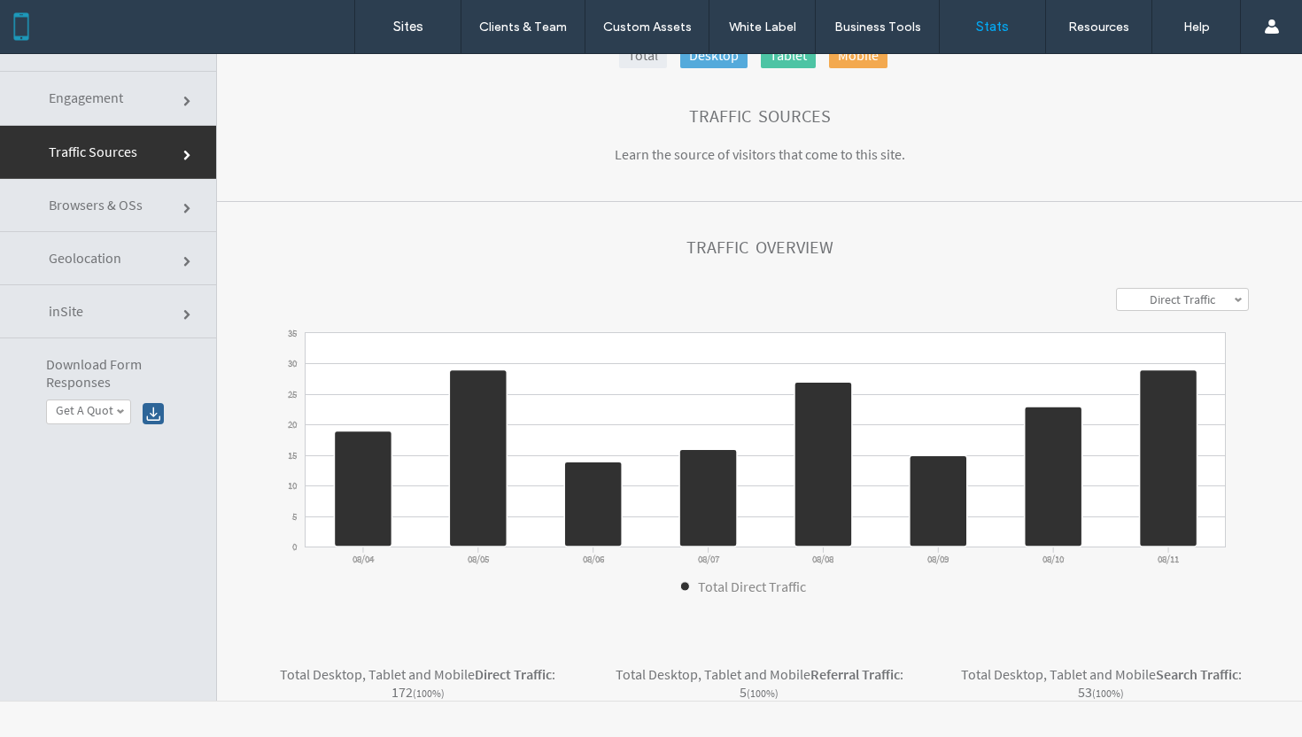
scroll to position [27, 0]
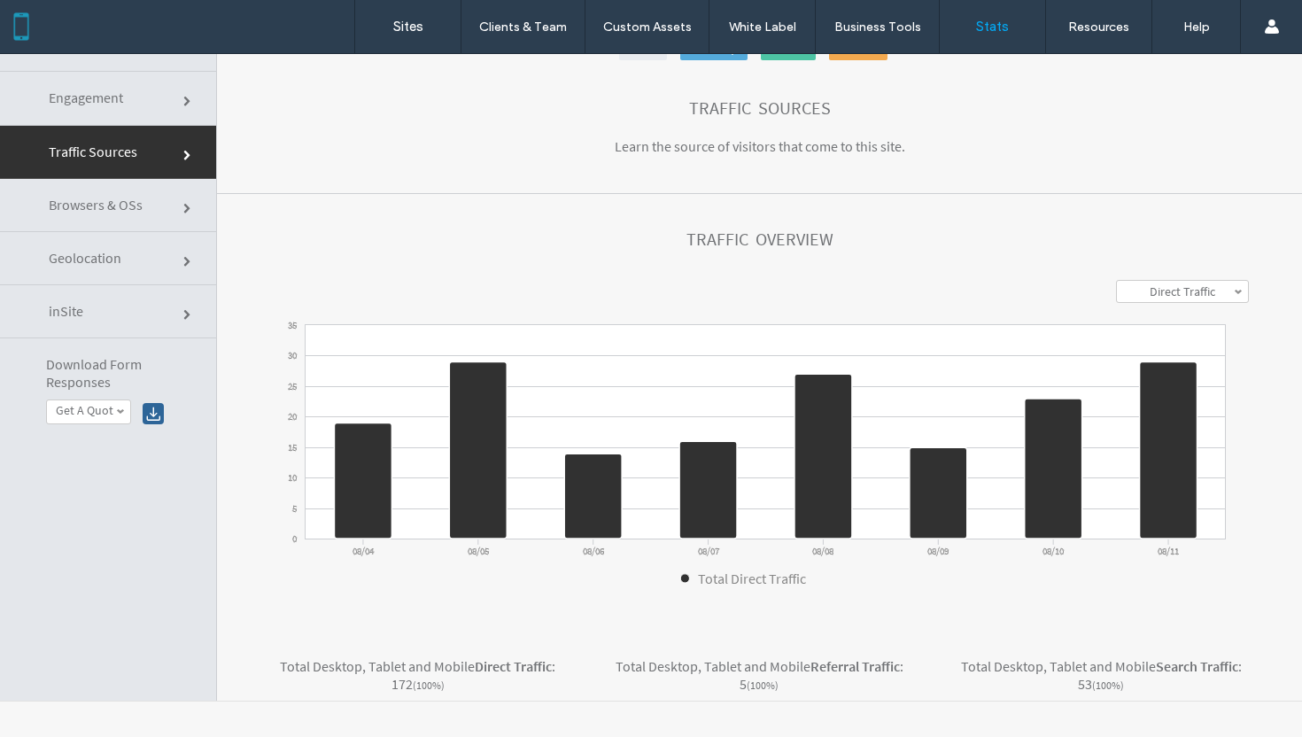
click link "Engagement"
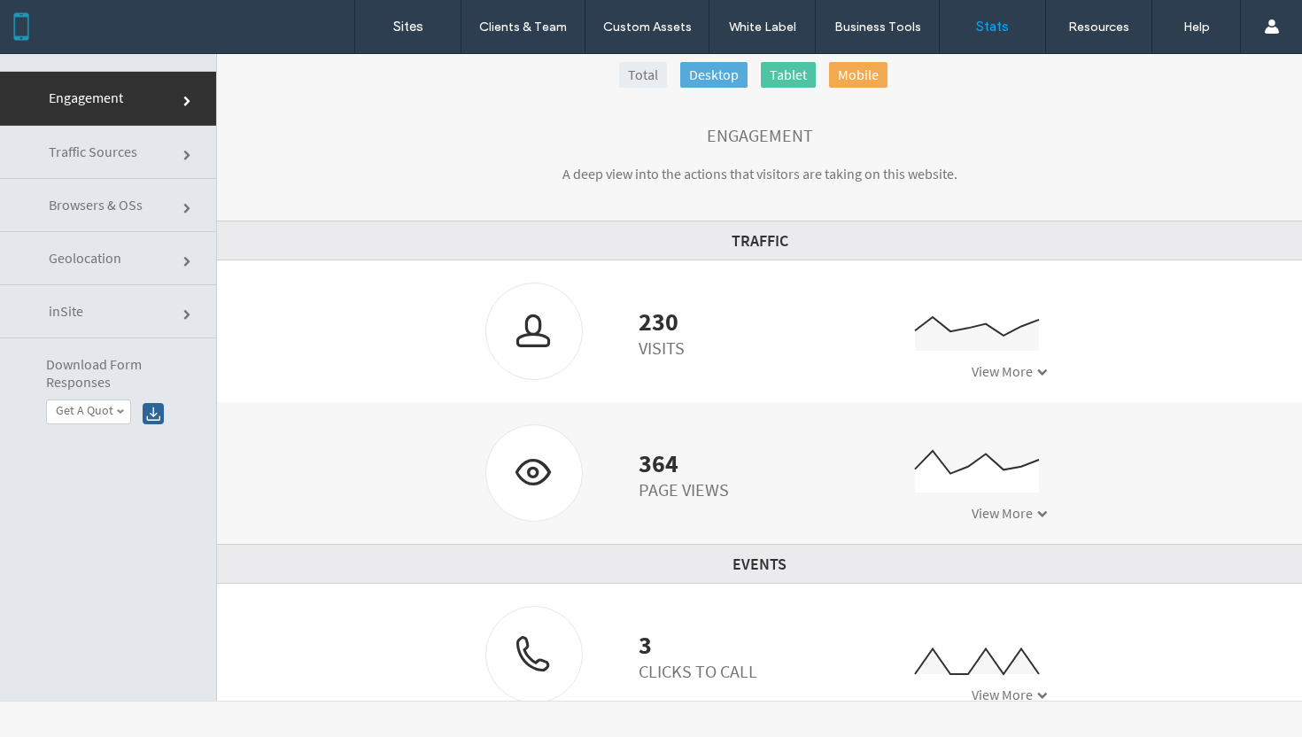
scroll to position [0, 0]
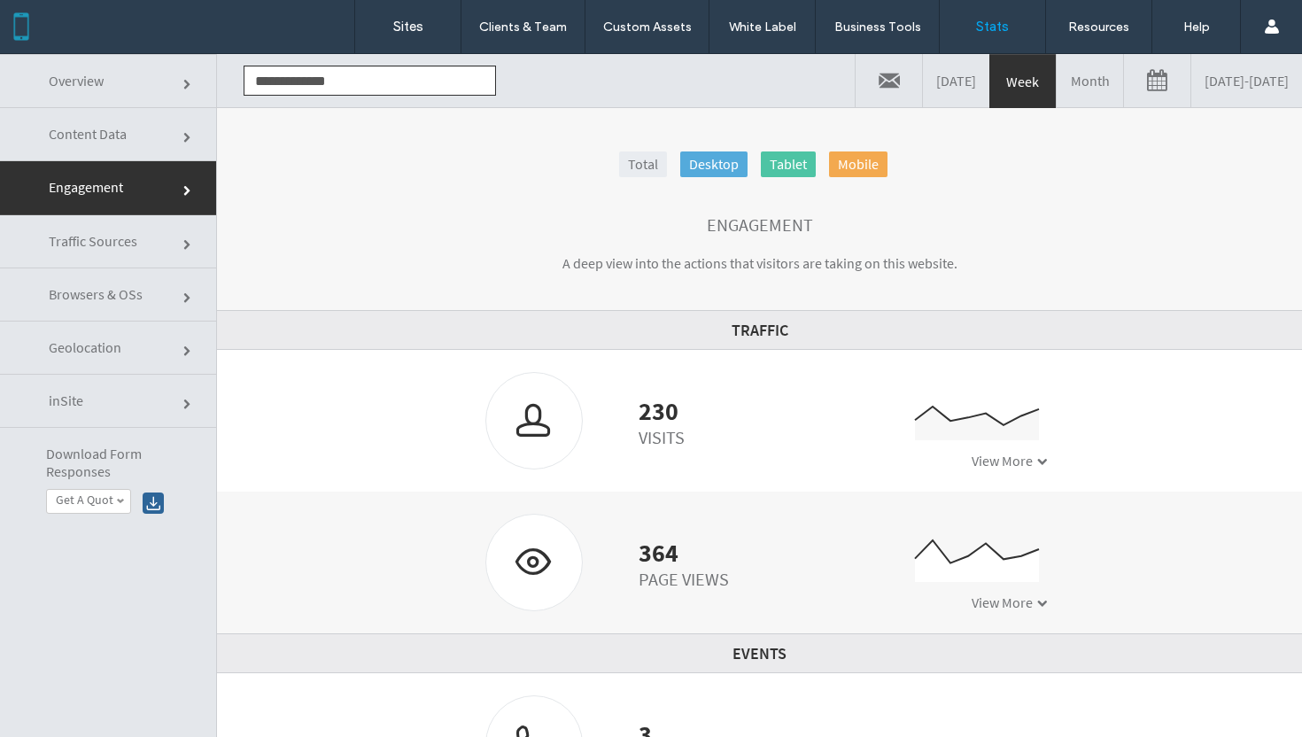
click span
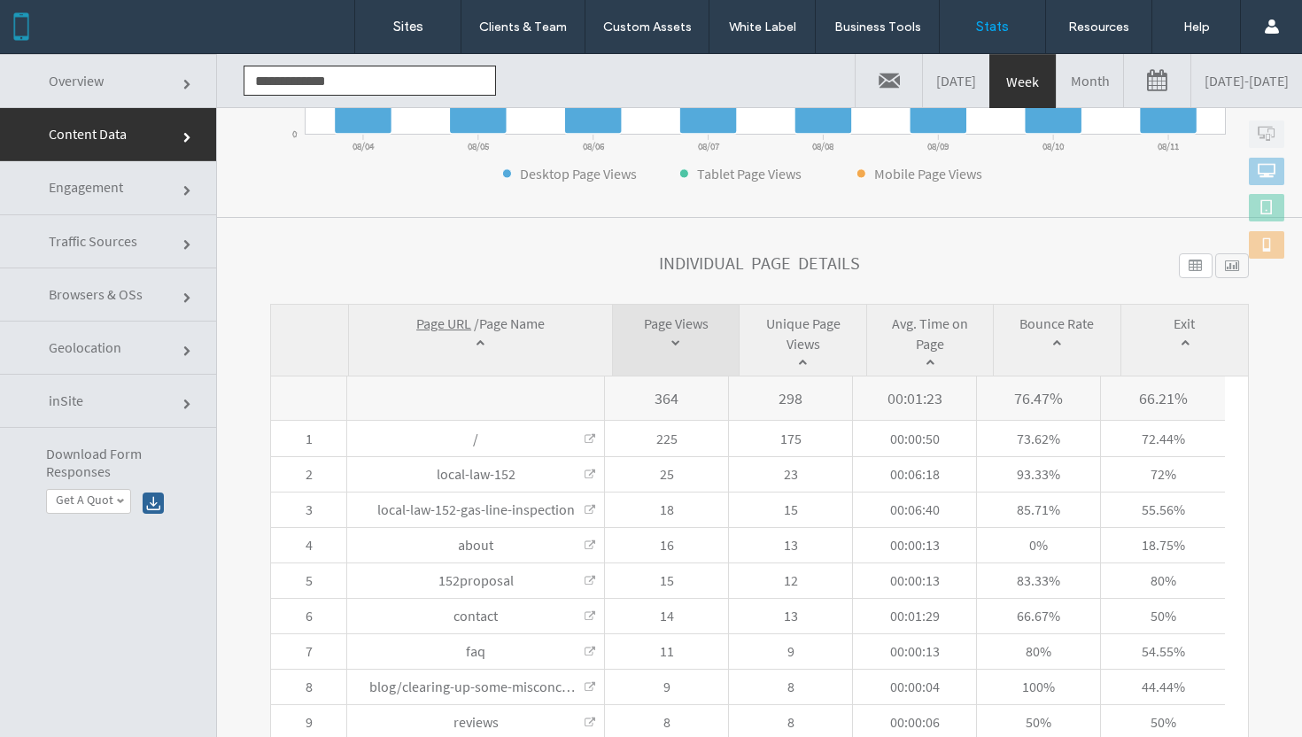
scroll to position [532, 0]
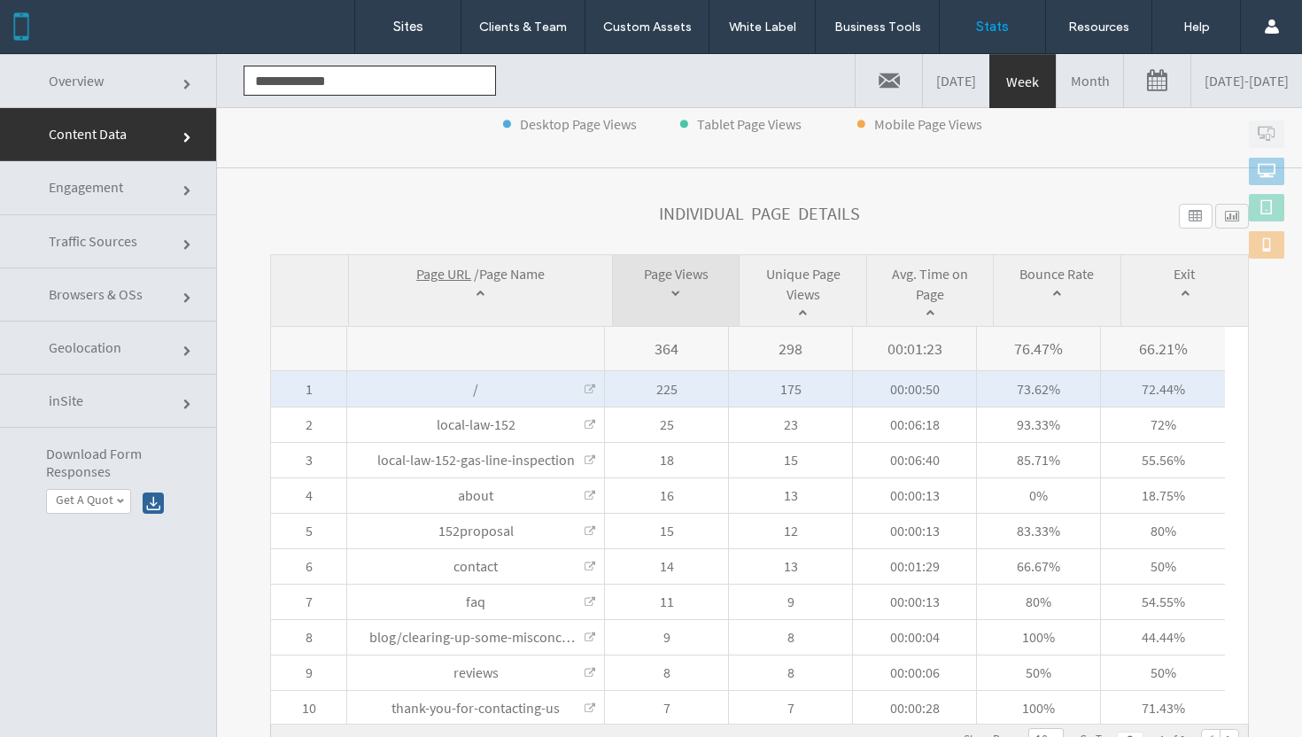
click at [432, 391] on span "/ Home" at bounding box center [475, 388] width 257 height 35
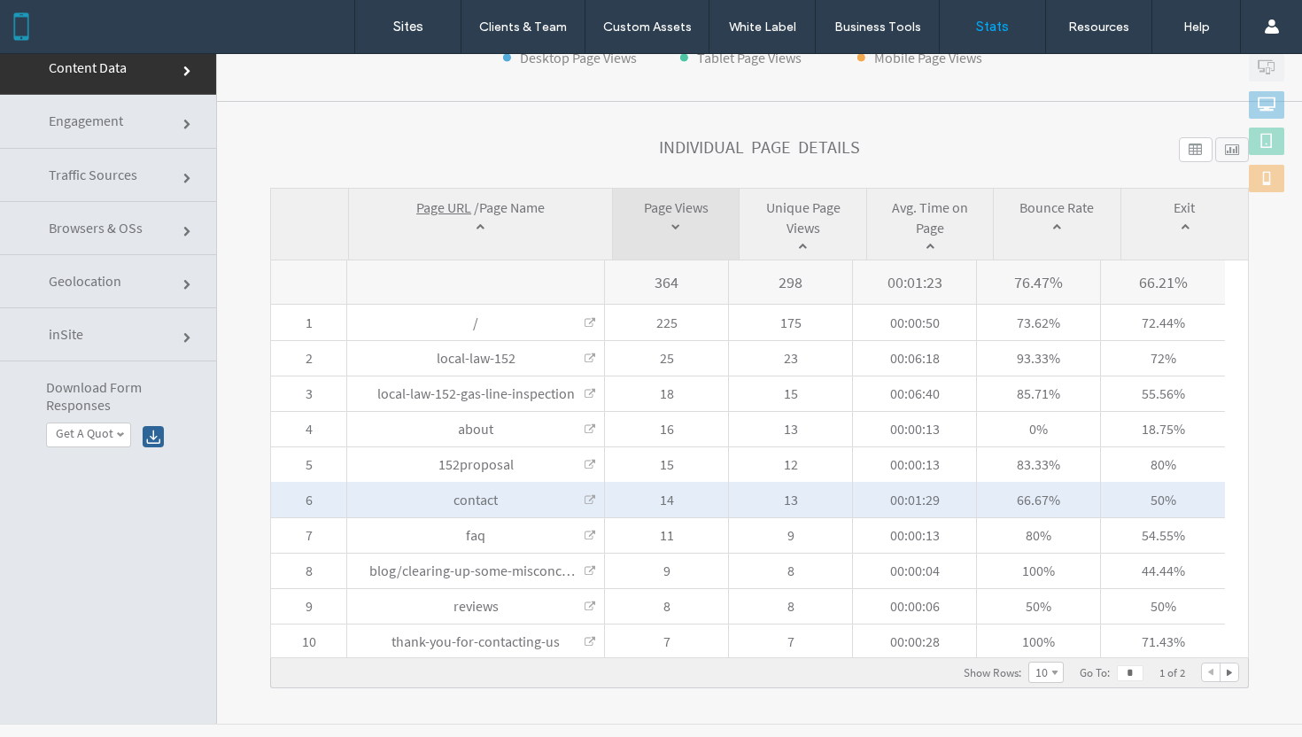
scroll to position [72, 0]
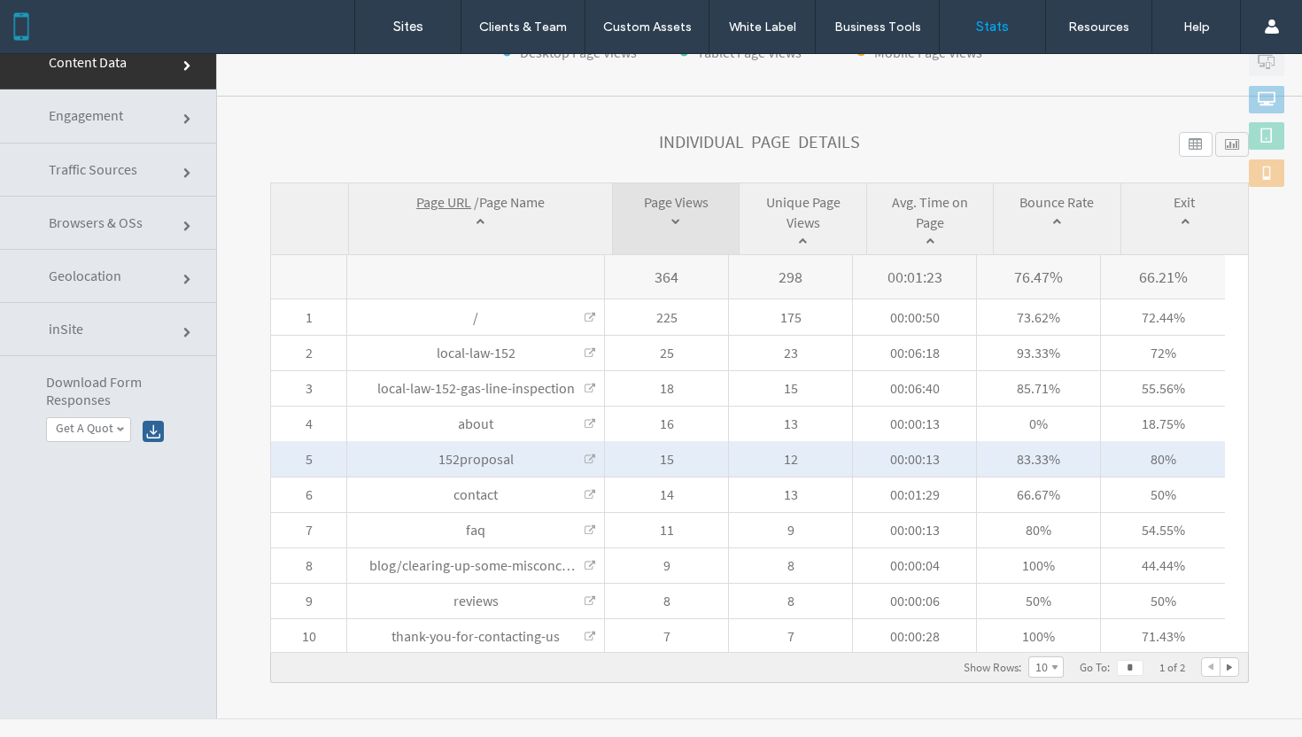
click link
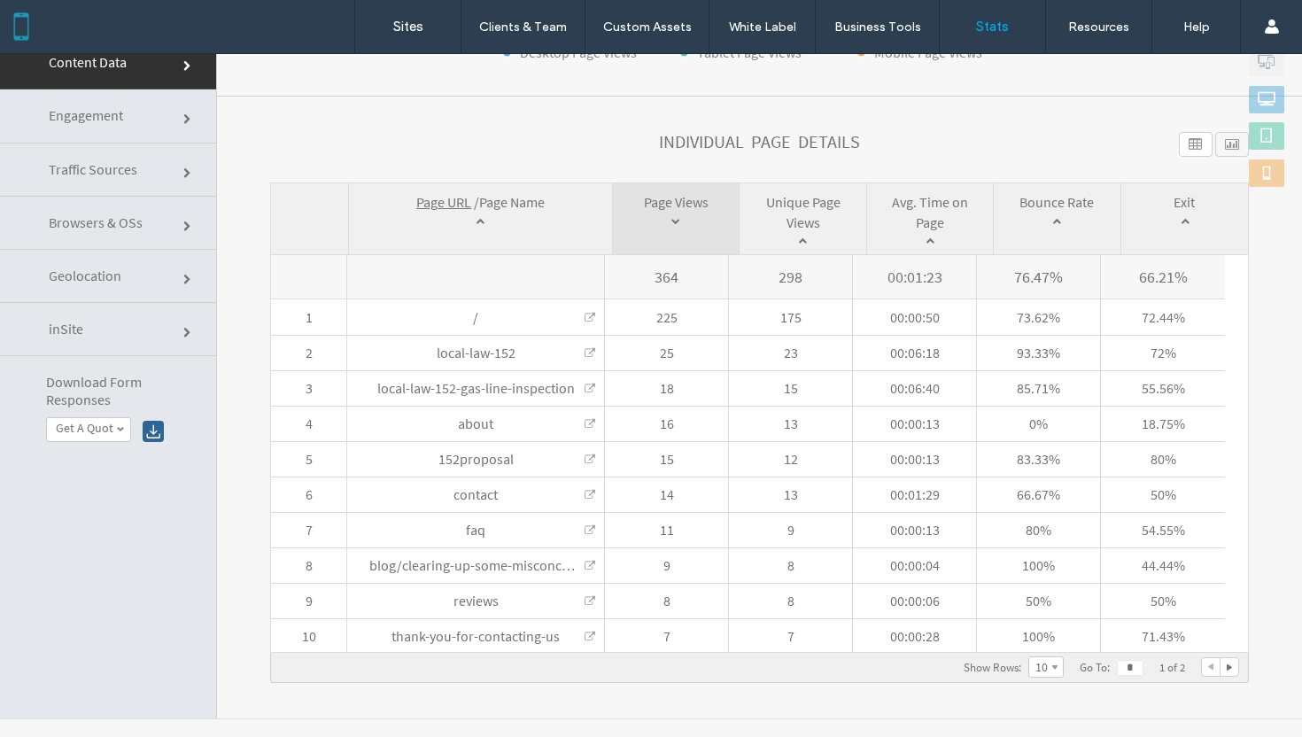
scroll to position [89, 0]
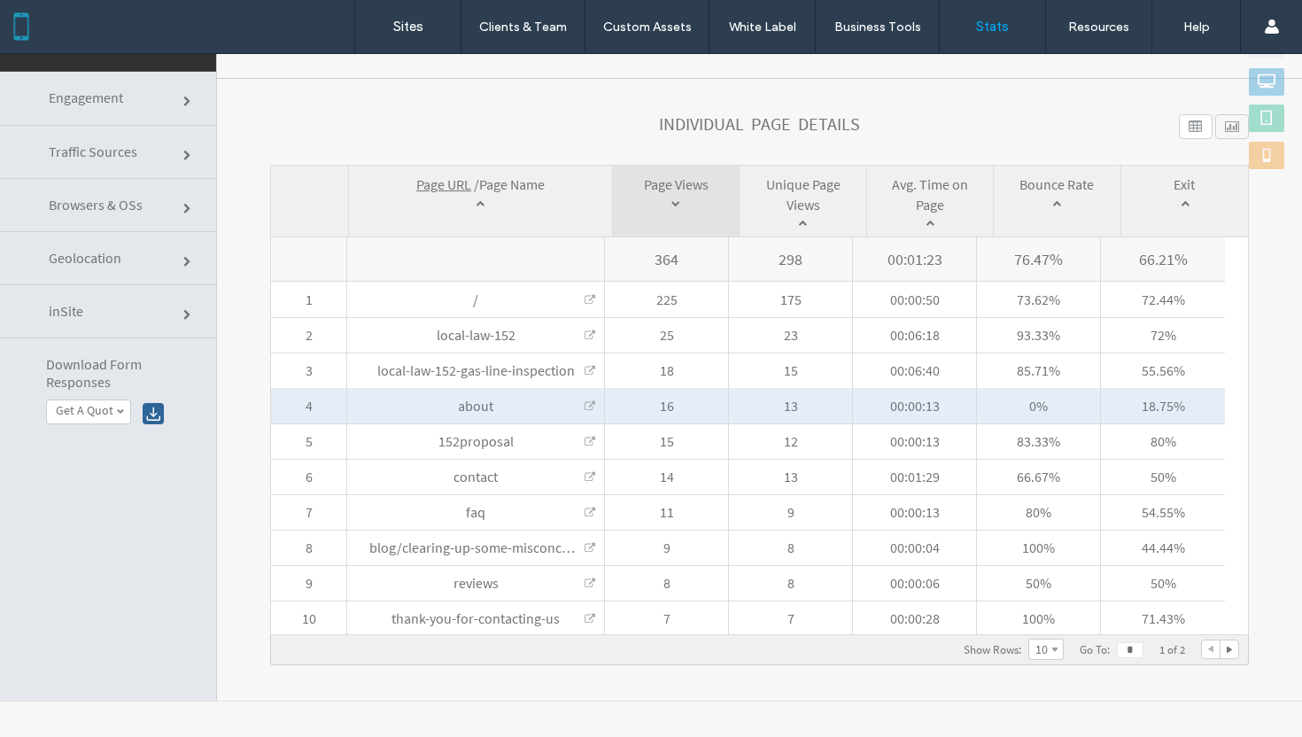
click at [1039, 410] on span "0%" at bounding box center [1038, 405] width 123 height 35
click at [701, 397] on span "16" at bounding box center [666, 405] width 123 height 35
click at [579, 403] on span "about About" at bounding box center [475, 405] width 257 height 35
click link
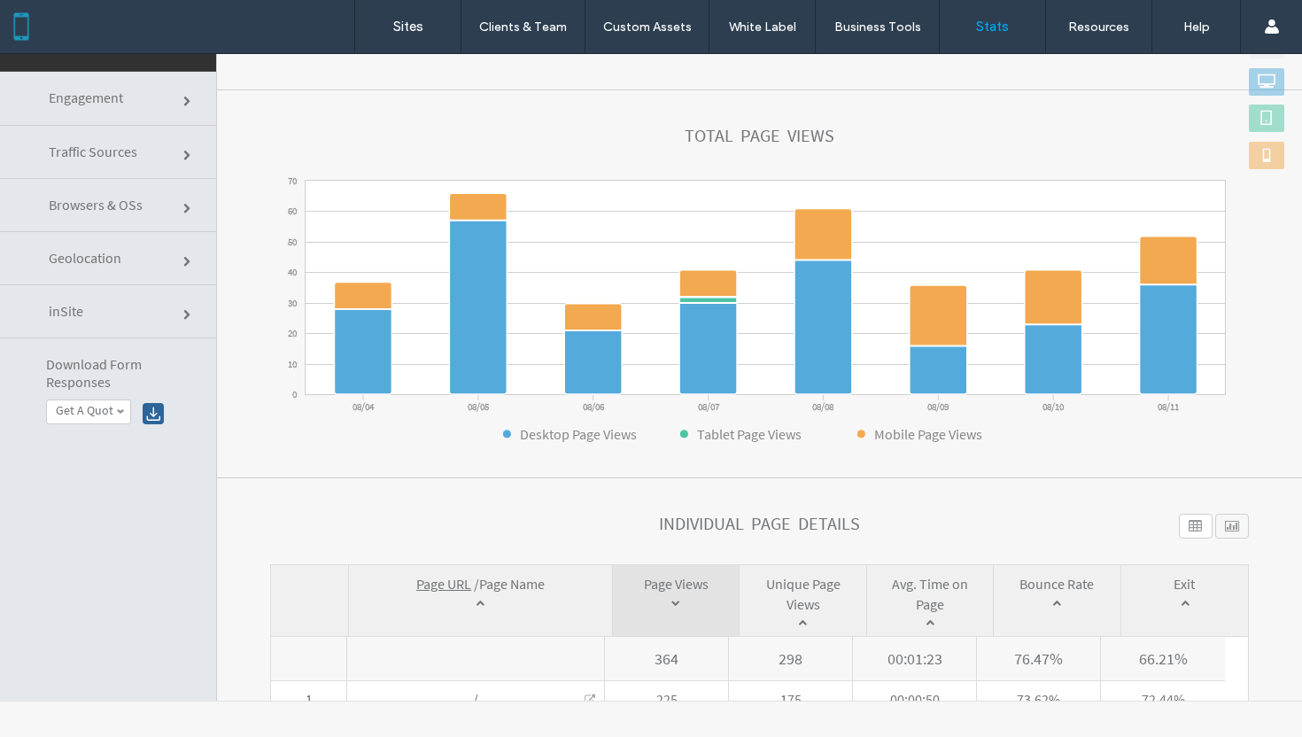
scroll to position [0, 0]
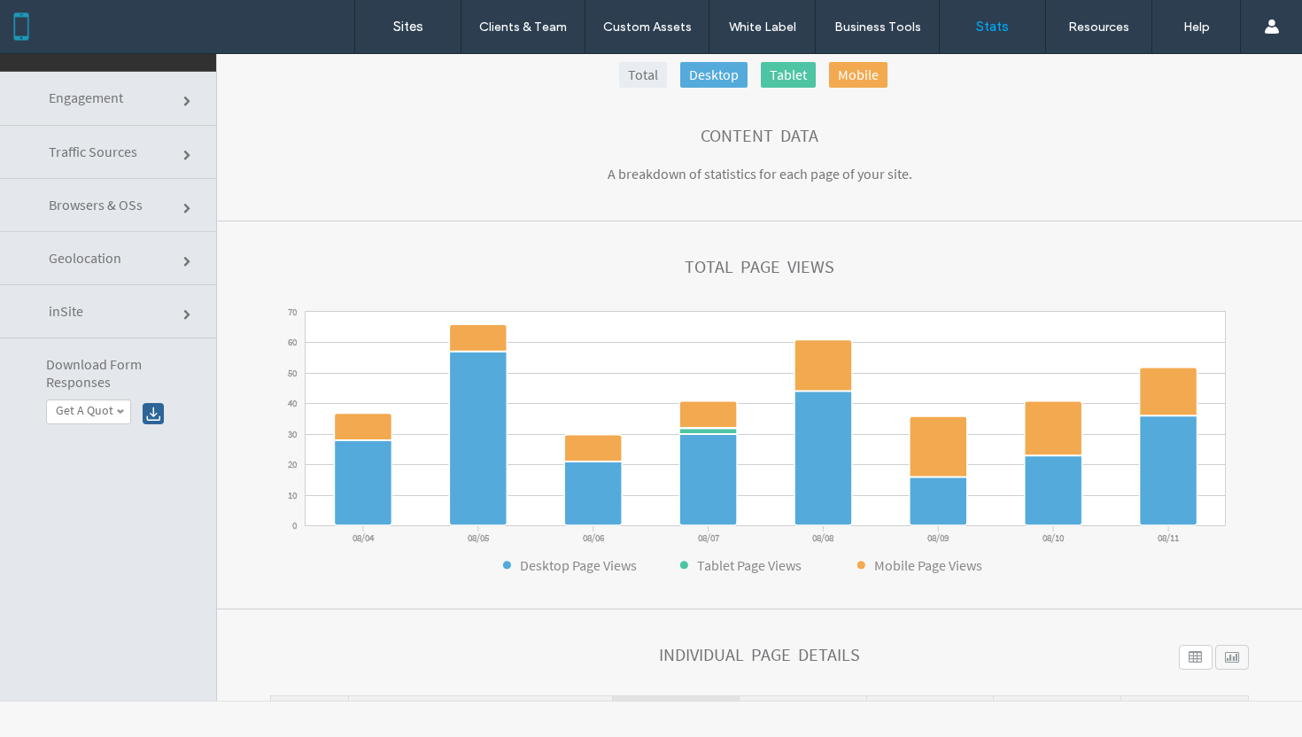
click link "Engagement"
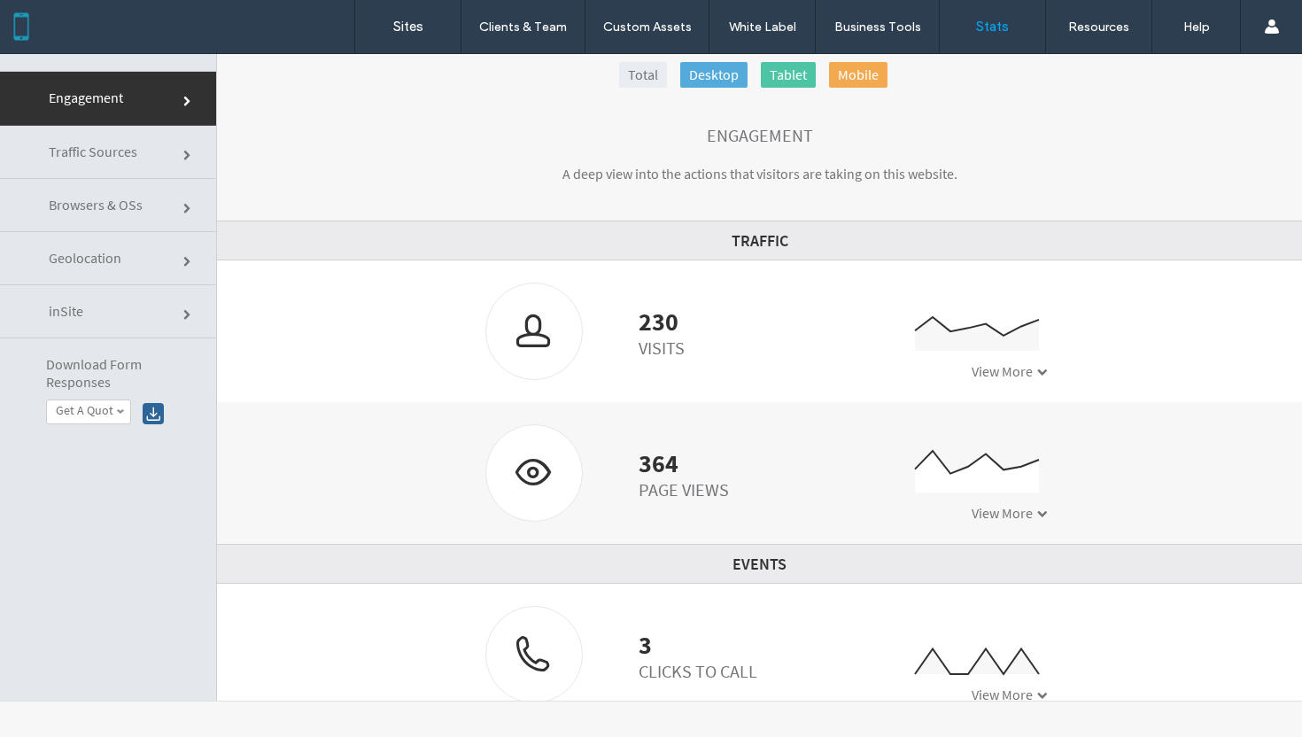
click at [500, 384] on div "230 Visits 0 20 40 60 08/04 08/05 08/06 08/07 08/08 08/09 08/10 08/11 View More" at bounding box center [759, 331] width 1085 height 142
click link "Traffic Sources"
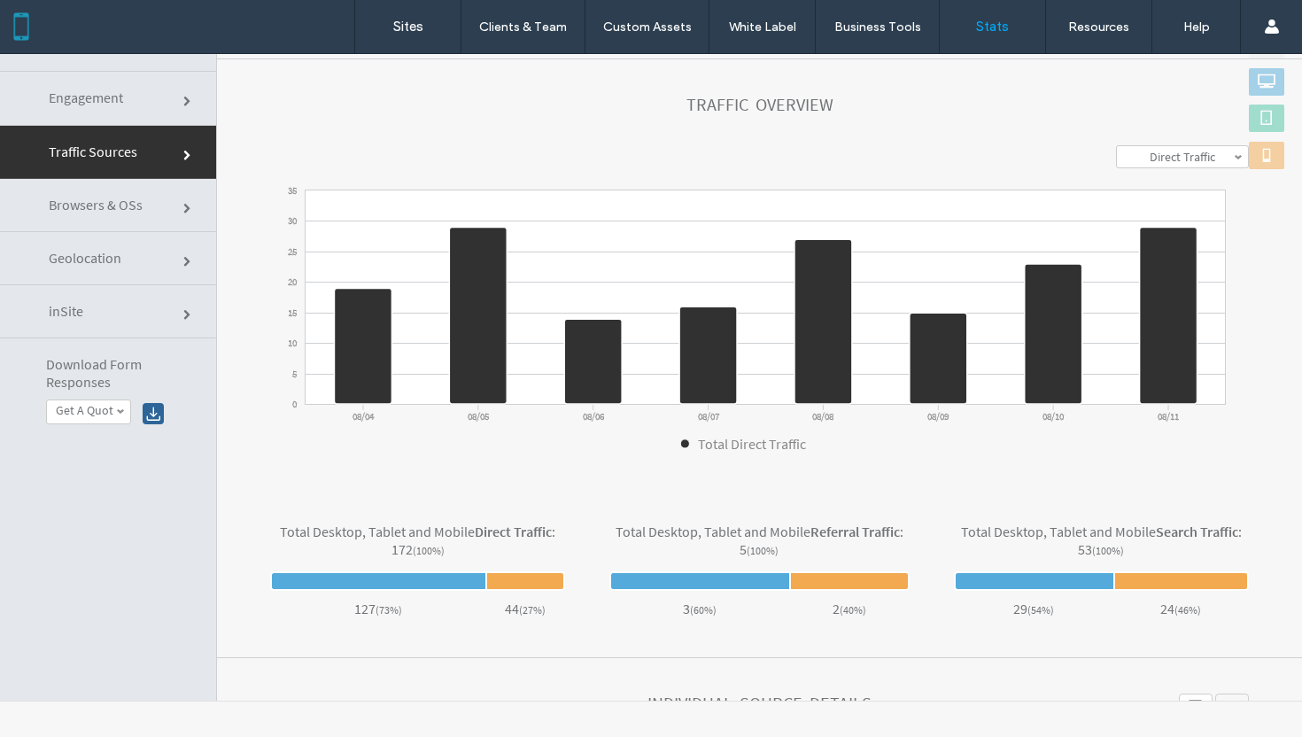
scroll to position [108, 0]
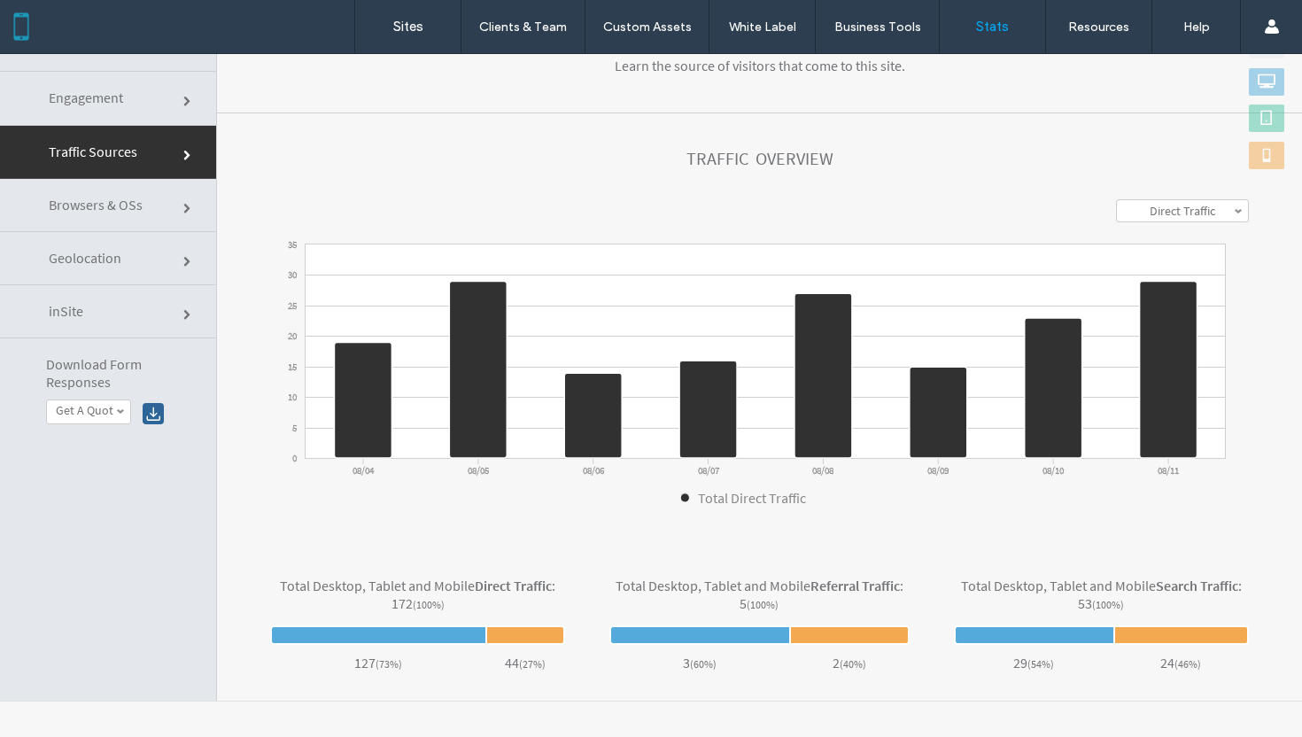
click link "Traffic Sources"
click link "Engagement"
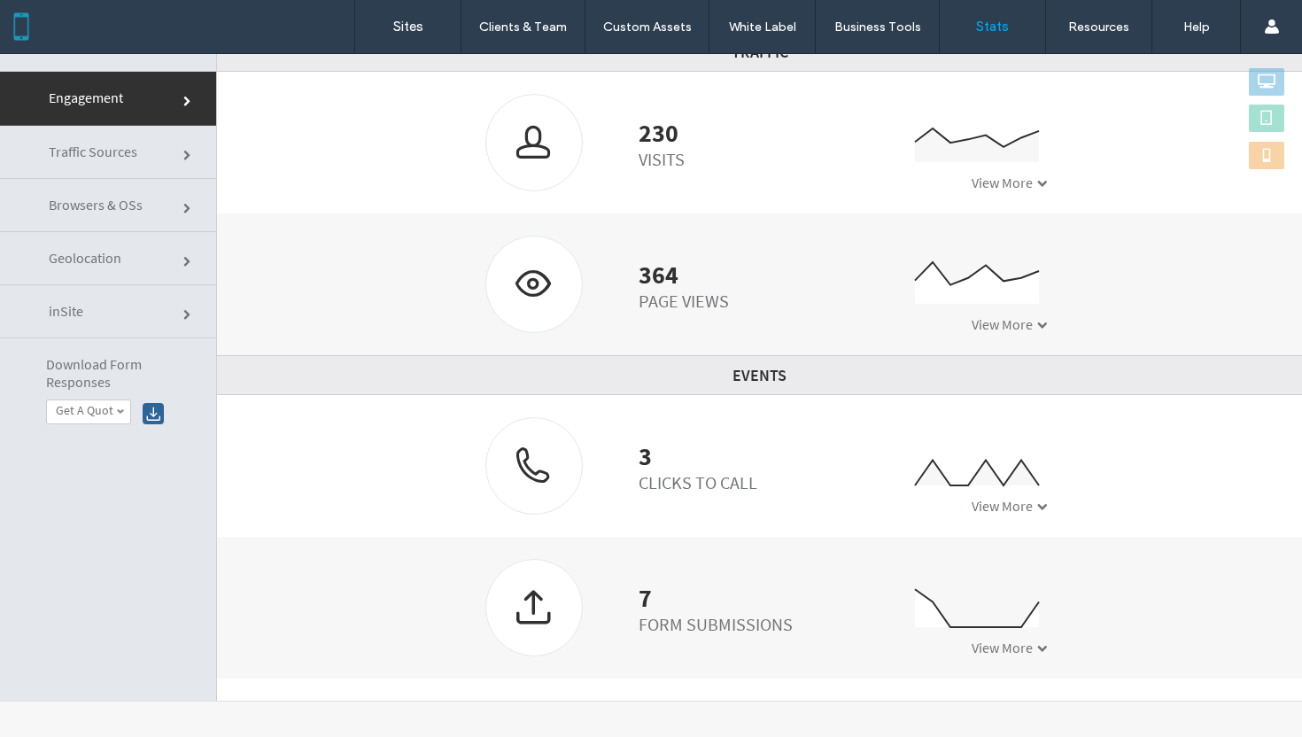
scroll to position [226, 0]
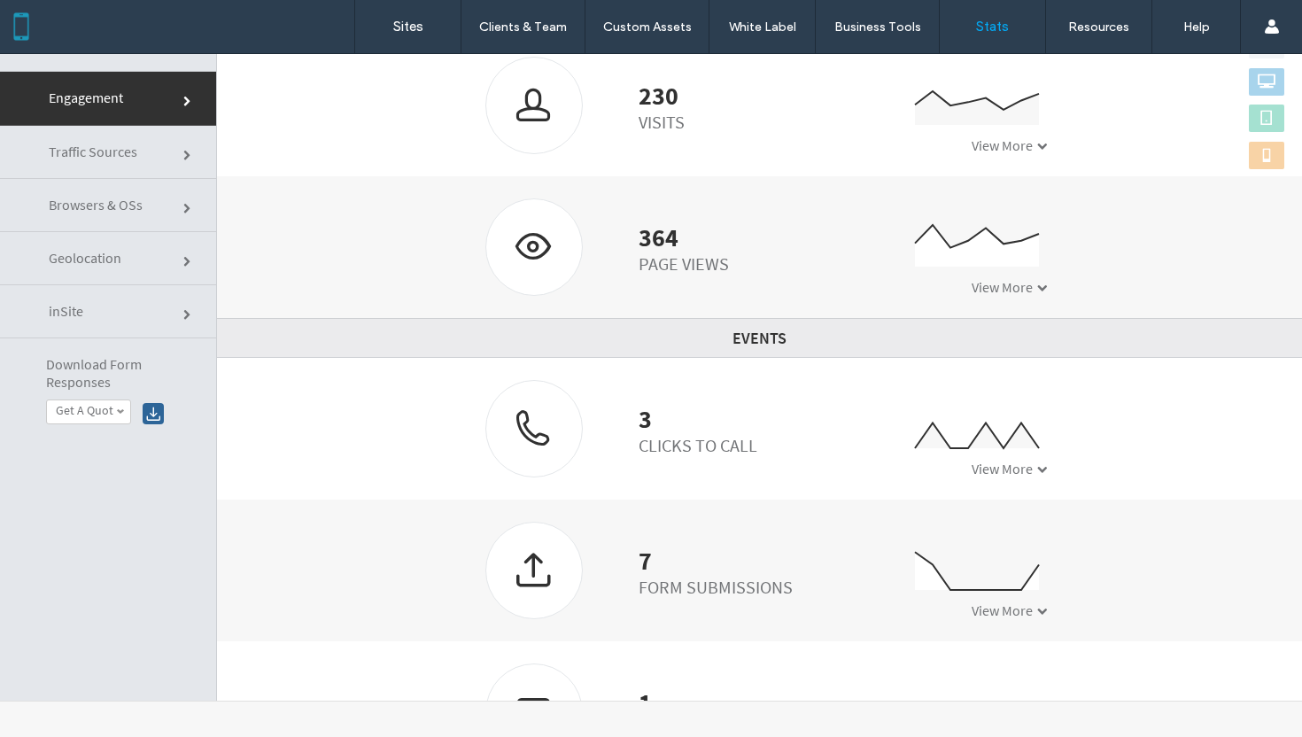
click at [979, 278] on icon "0 20 40 60 80 08/04 08/05 08/06 08/07 08/08 08/09 08/10 08/11" at bounding box center [959, 260] width 177 height 89
click at [1005, 283] on span "View More" at bounding box center [1002, 287] width 61 height 18
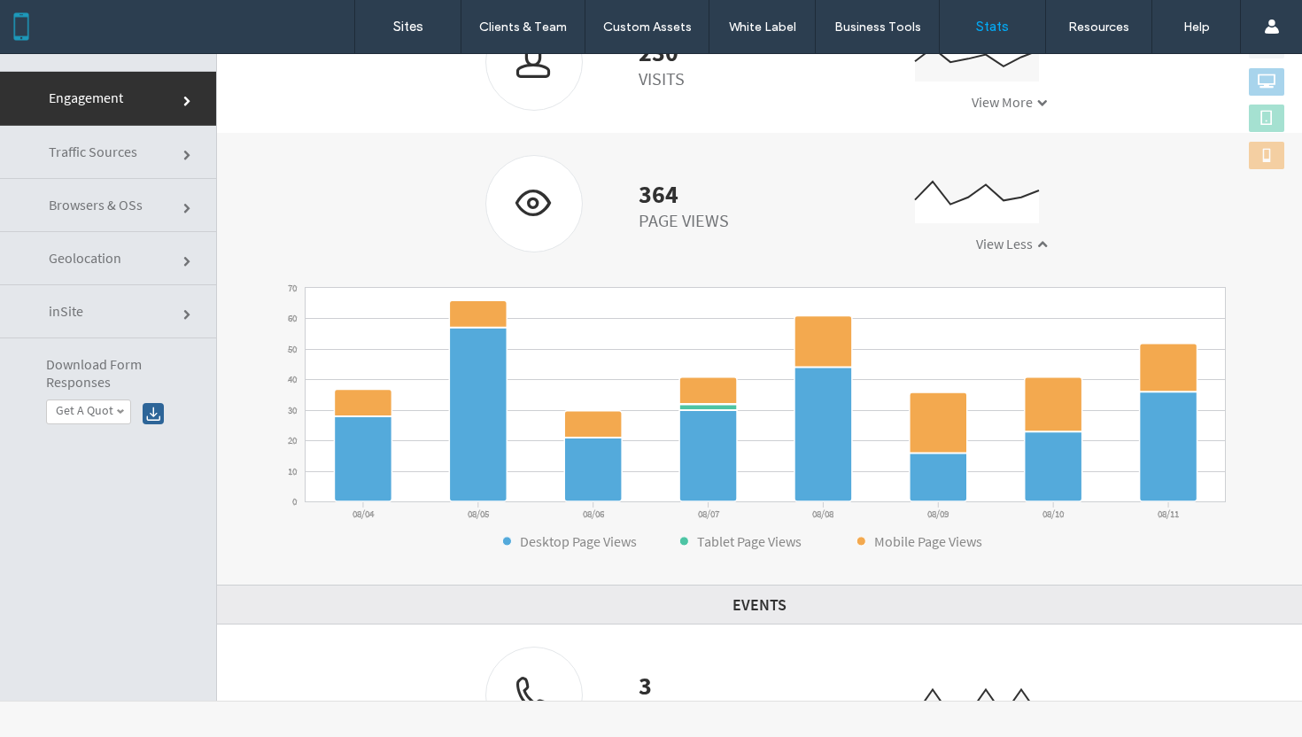
click at [1037, 106] on span at bounding box center [1042, 102] width 11 height 11
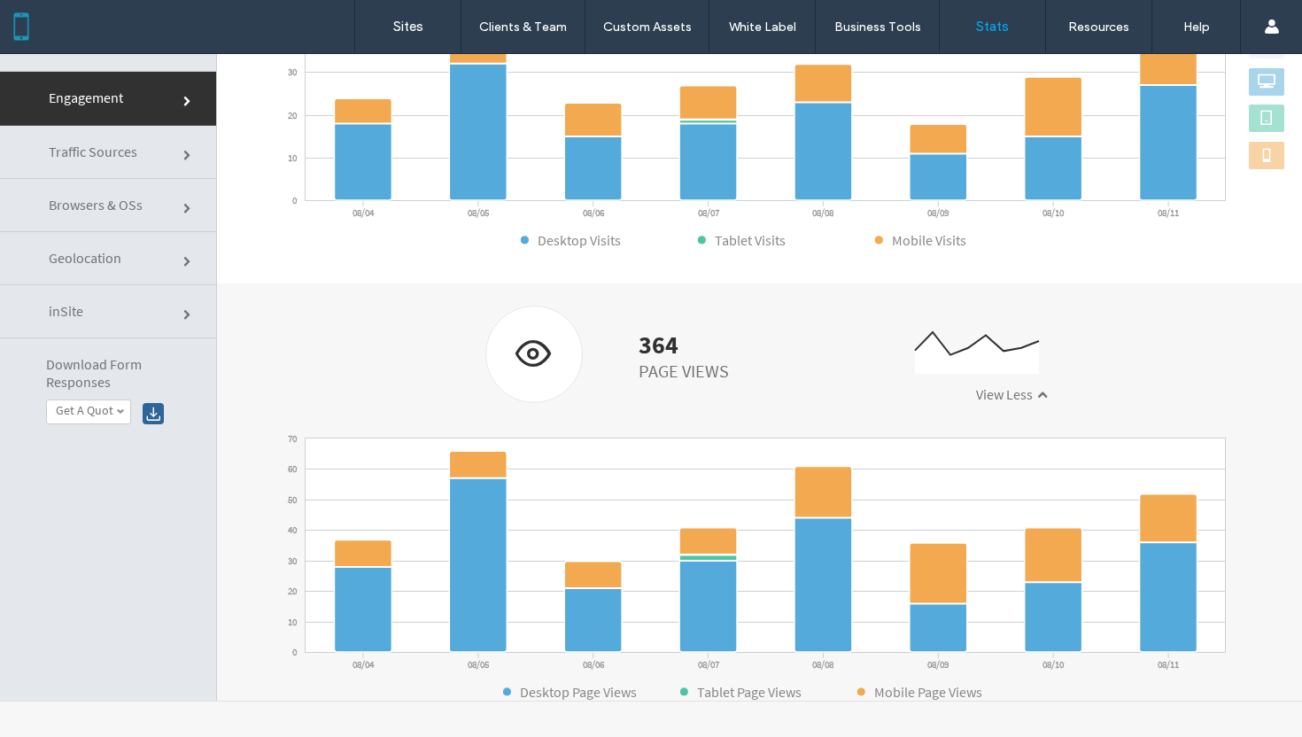
scroll to position [347, 0]
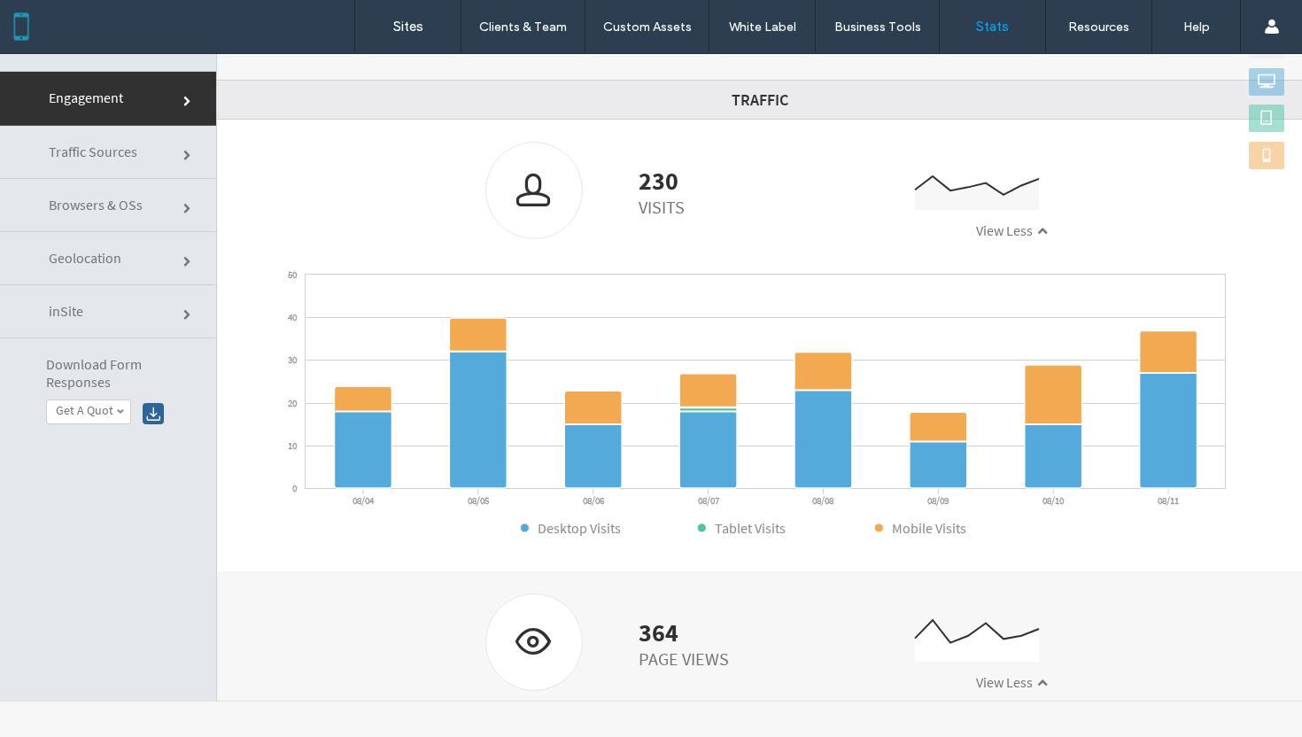
click at [831, 592] on div "364 Page Views 0 20 40 60 80 08/04 08/05 08/06 08/07 08/08 08/09 08/10 08/11 Vi…" at bounding box center [759, 642] width 1085 height 142
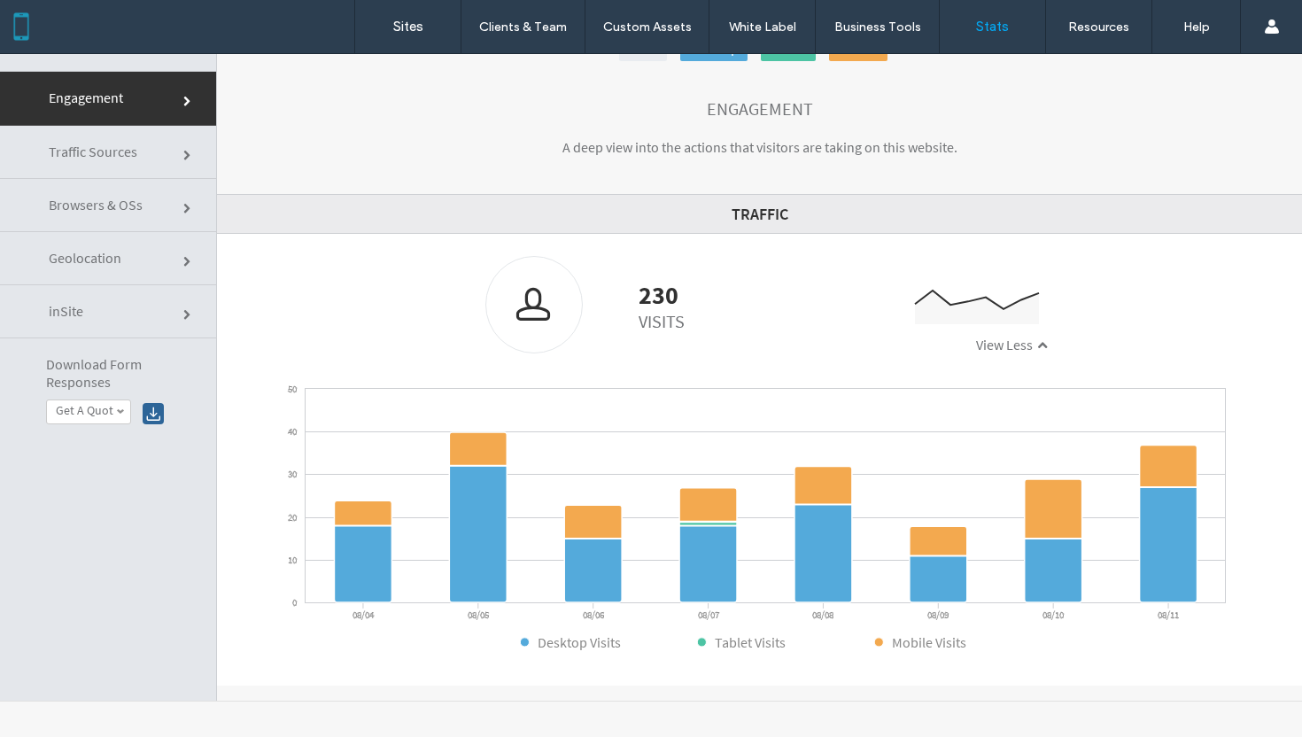
scroll to position [0, 0]
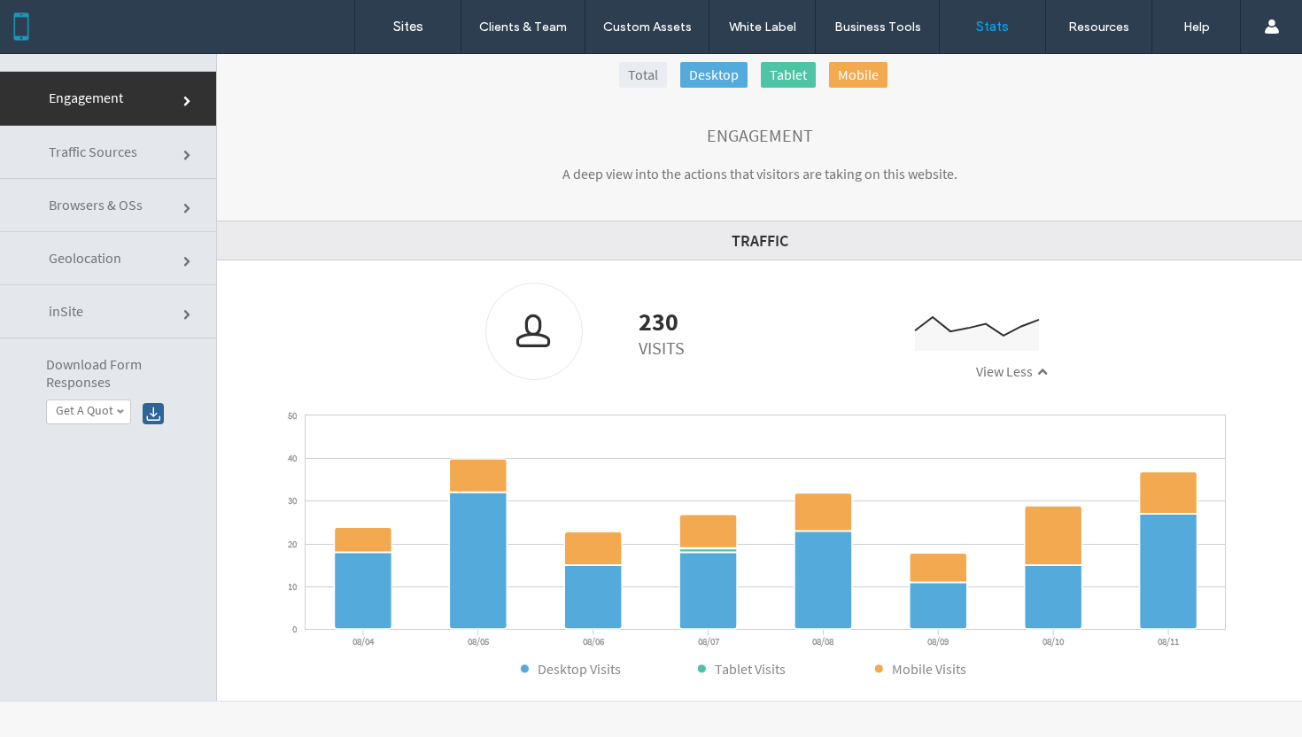
click link "Traffic Sources"
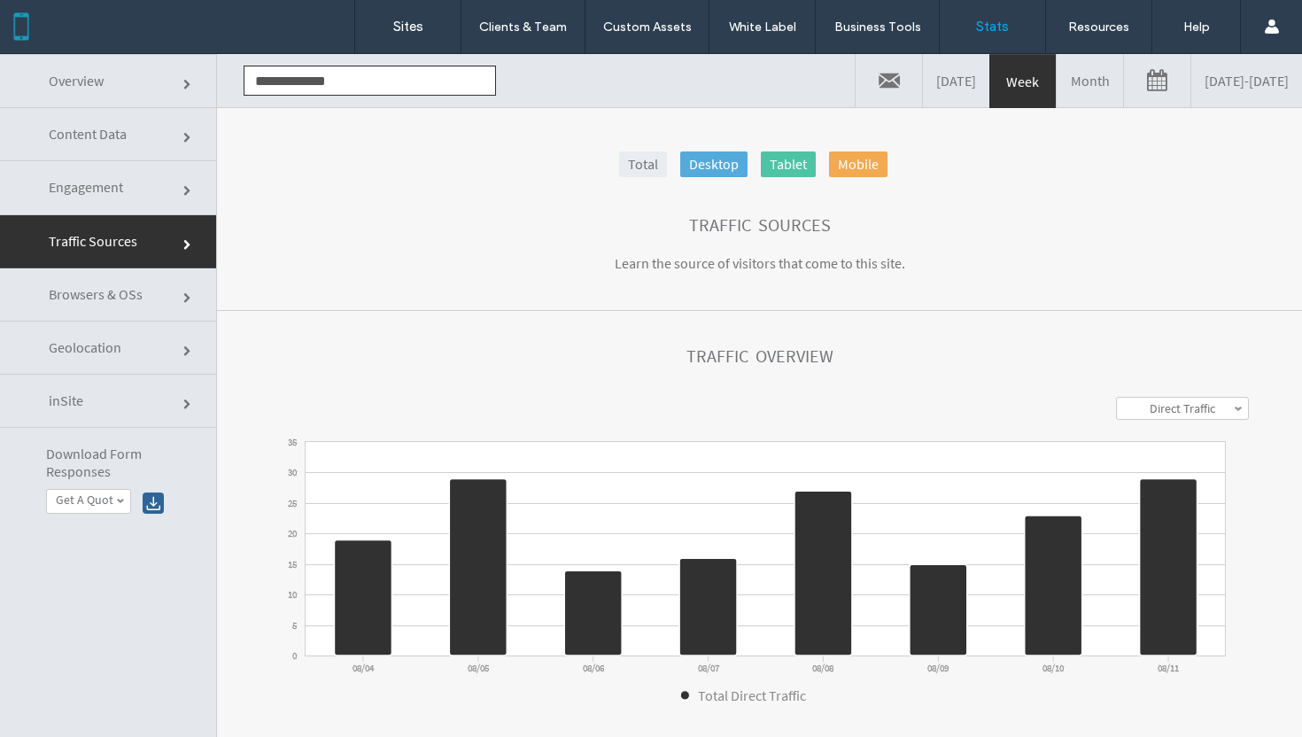
click at [1156, 408] on label "Direct Traffic" at bounding box center [1183, 408] width 66 height 16
click input "**********"
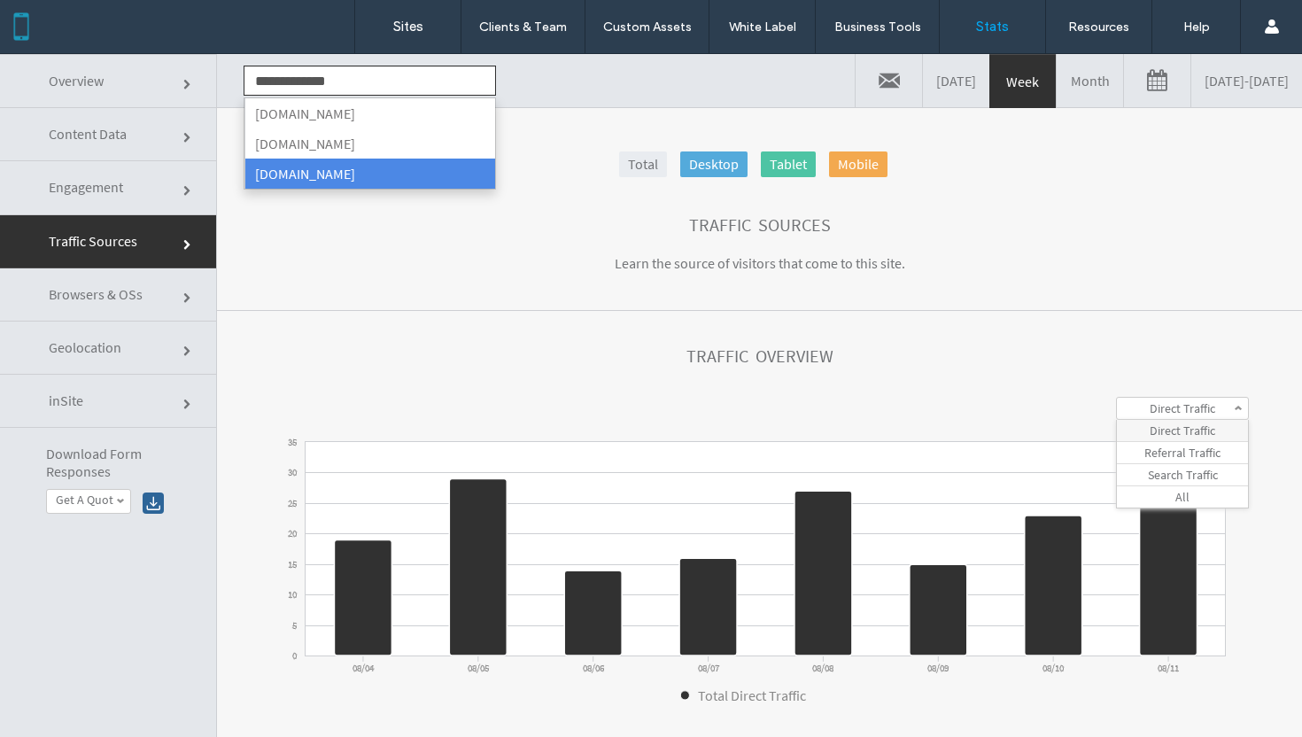
click at [404, 168] on li "[DOMAIN_NAME]" at bounding box center [370, 174] width 251 height 30
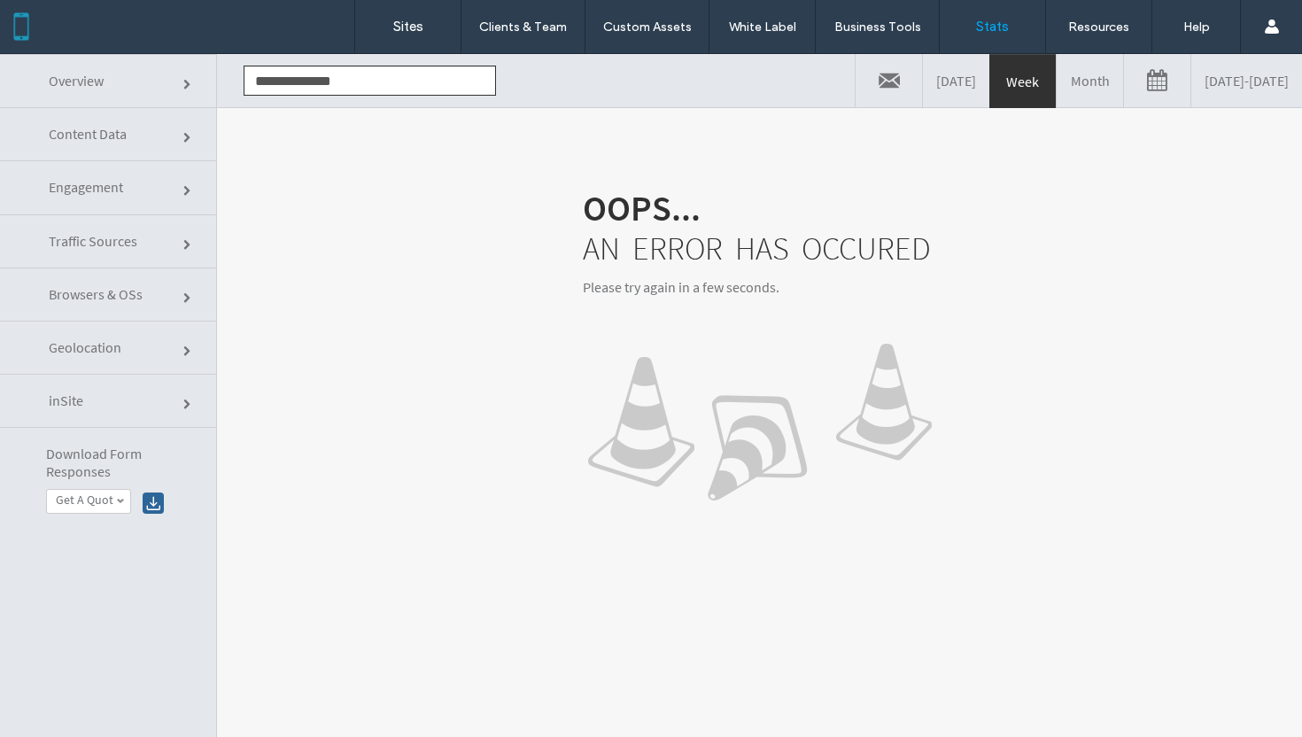
click at [1057, 81] on link "Month" at bounding box center [1090, 80] width 66 height 53
click link "Engagement"
click link "Content Data"
click input "**********"
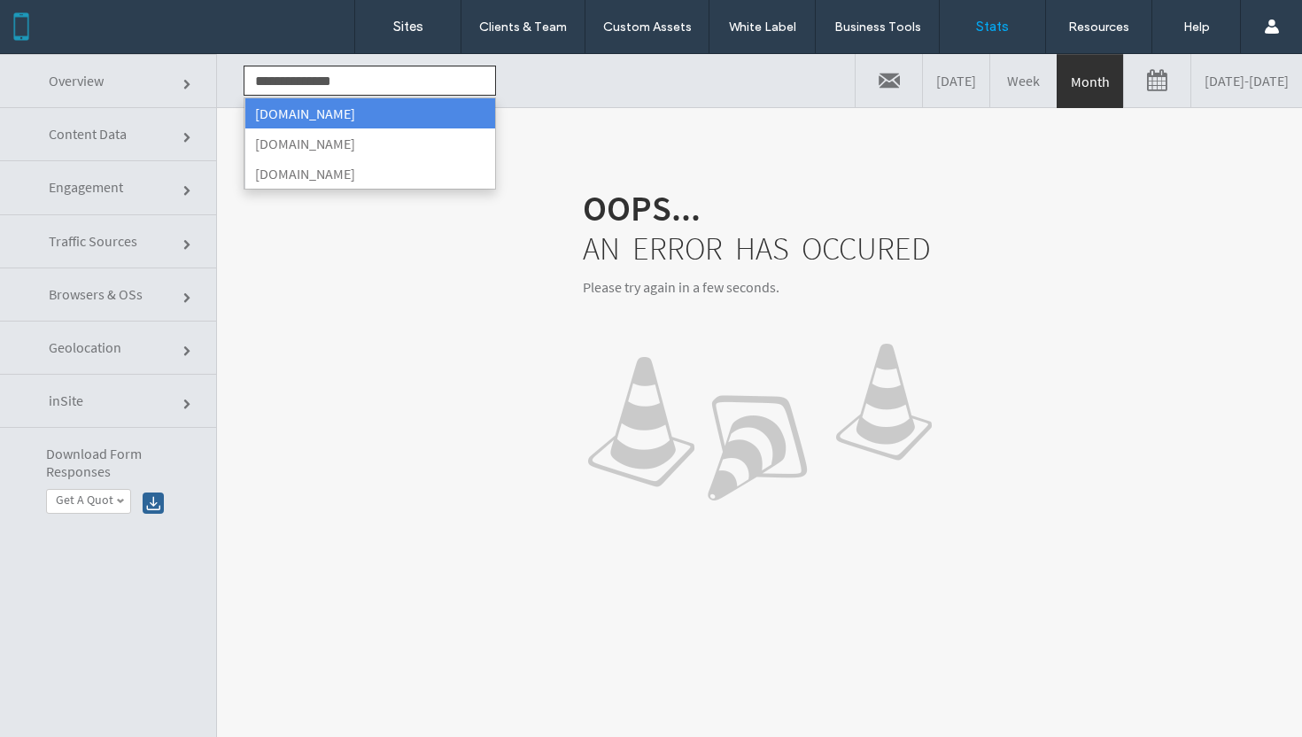
click at [338, 123] on li "[DOMAIN_NAME]" at bounding box center [370, 113] width 251 height 30
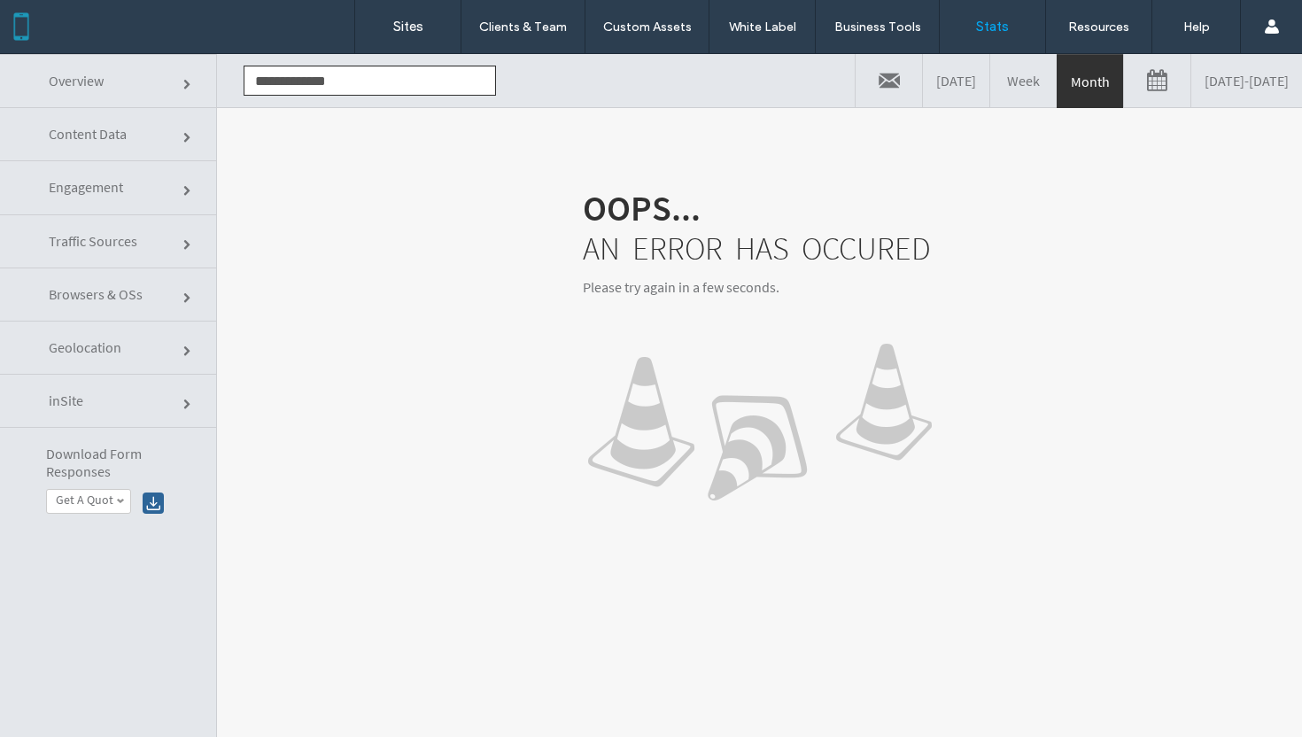
click link "Engagement"
click at [990, 92] on link "Week" at bounding box center [1023, 80] width 66 height 53
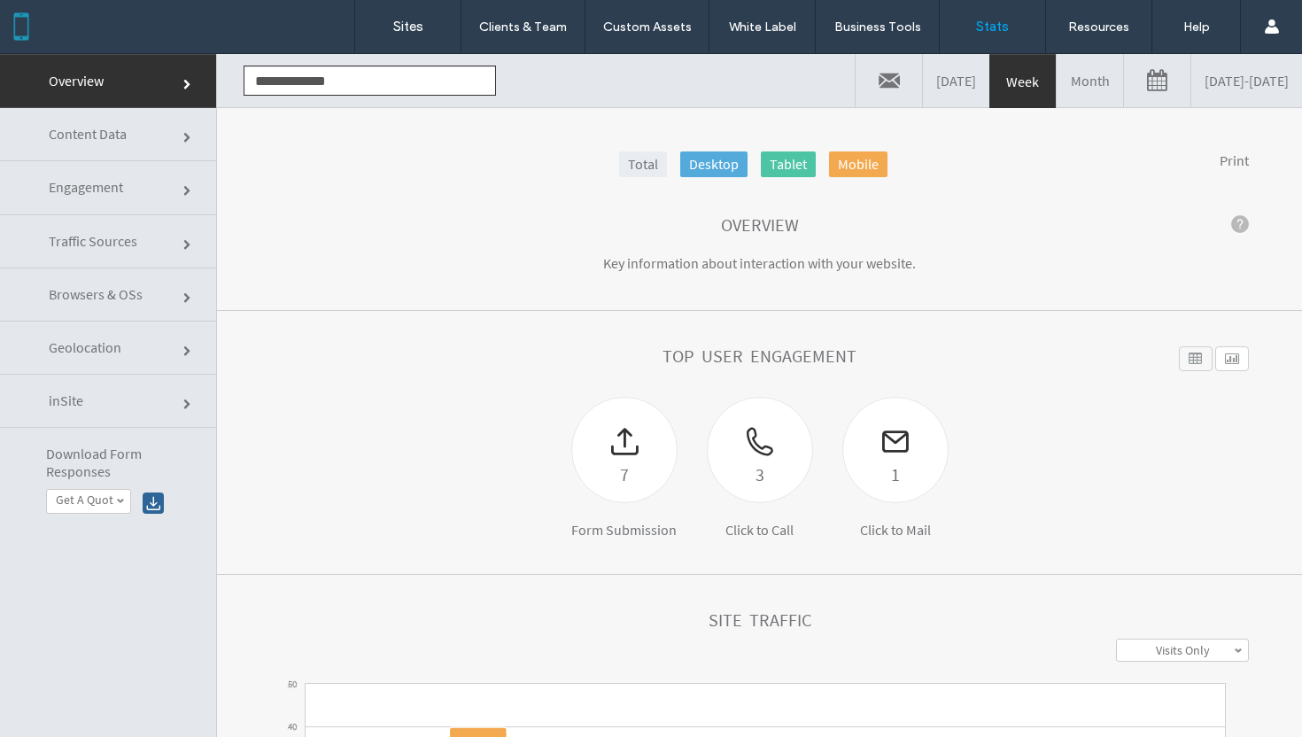
click input "**********"
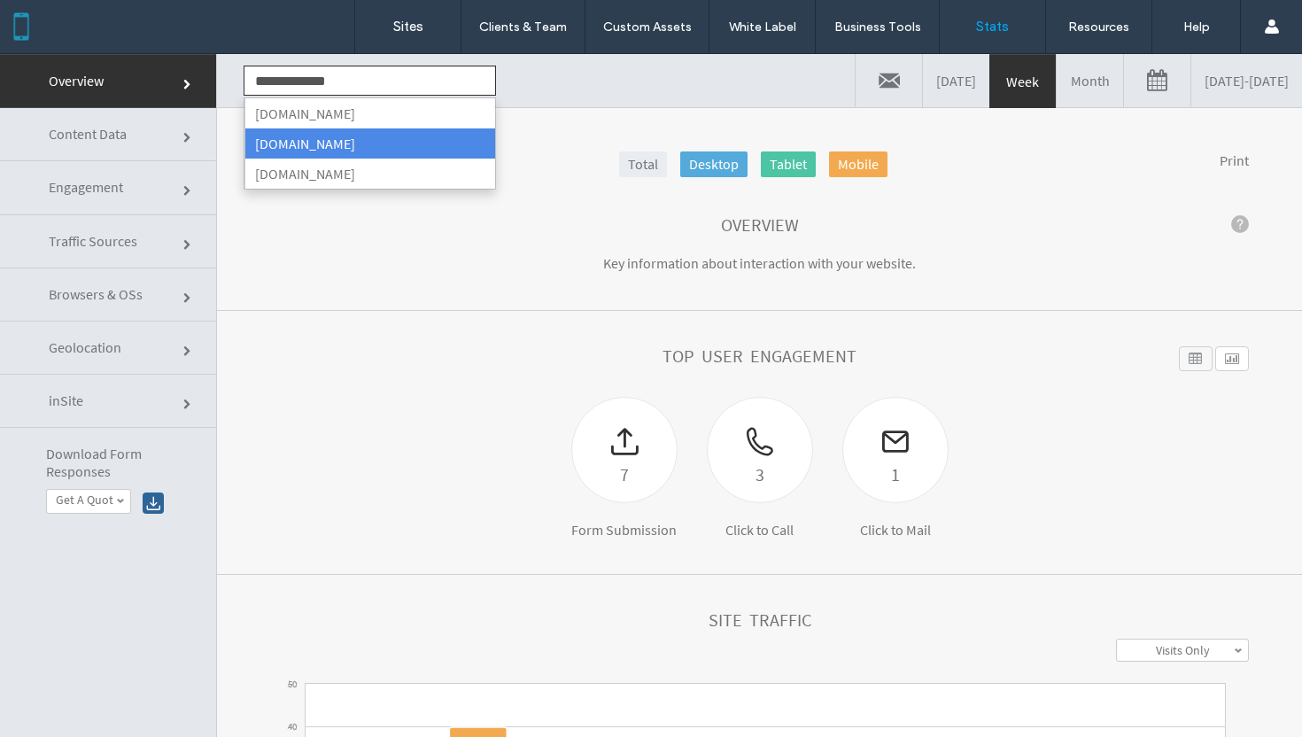
click at [359, 144] on li "[DOMAIN_NAME]" at bounding box center [370, 143] width 251 height 30
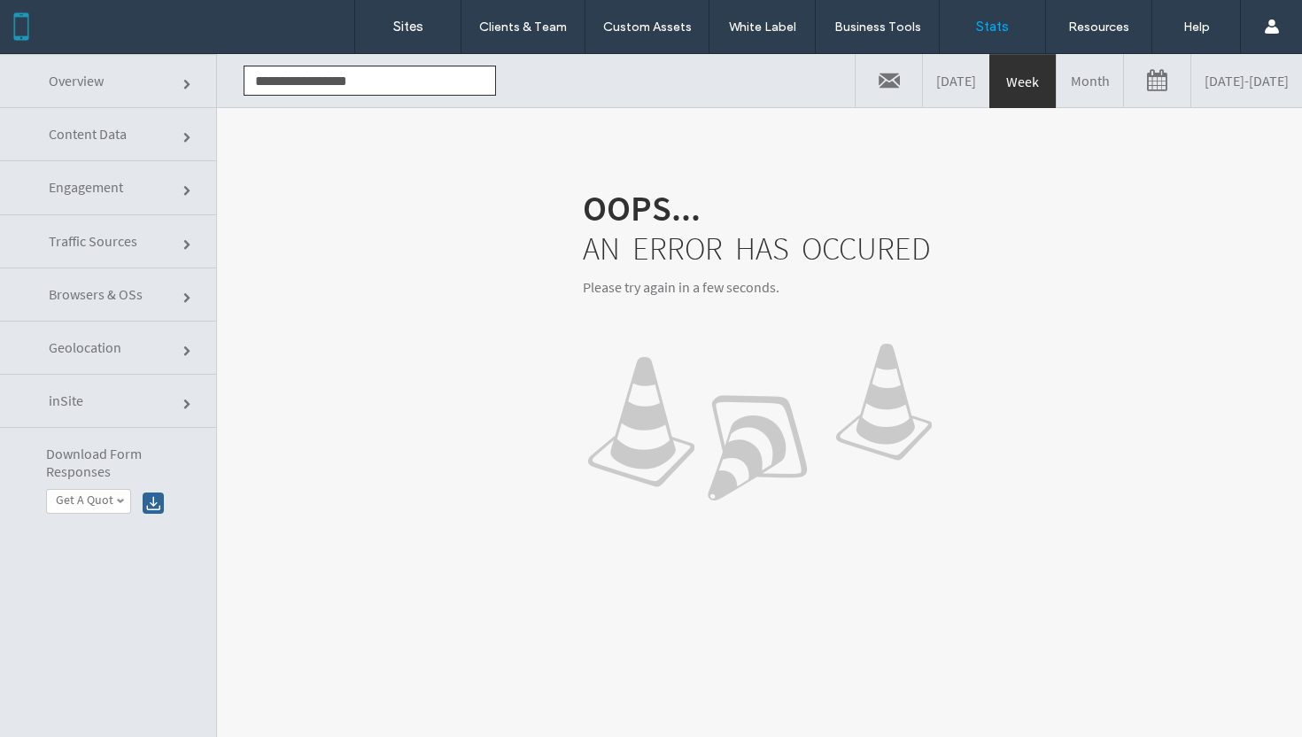
click input "**********"
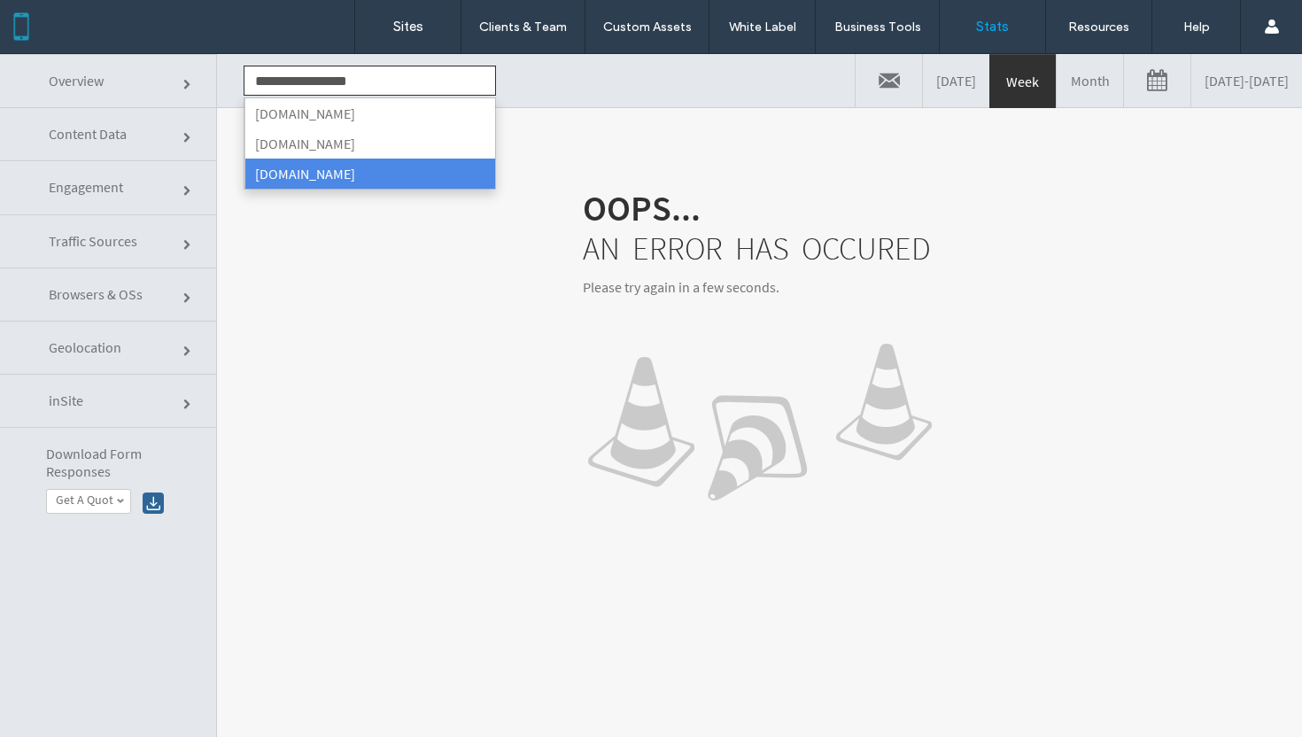
click at [394, 186] on li "[DOMAIN_NAME]" at bounding box center [370, 174] width 251 height 30
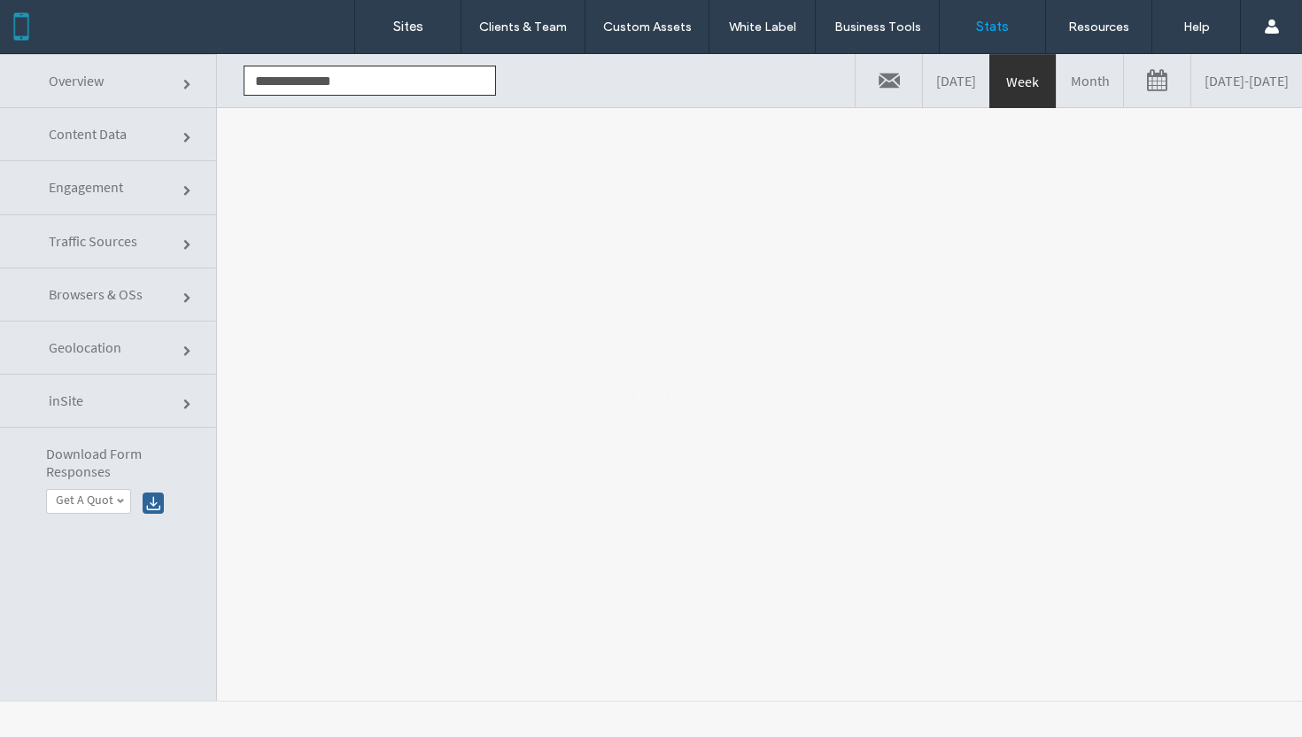
click at [425, 78] on div at bounding box center [651, 395] width 1302 height 683
click at [399, 92] on body ".wqwq-1{fill:#231f20;} .cls-1q, .cls-2q { fill-rule: evenodd; } .cls-2q { fill:…" at bounding box center [651, 395] width 1302 height 683
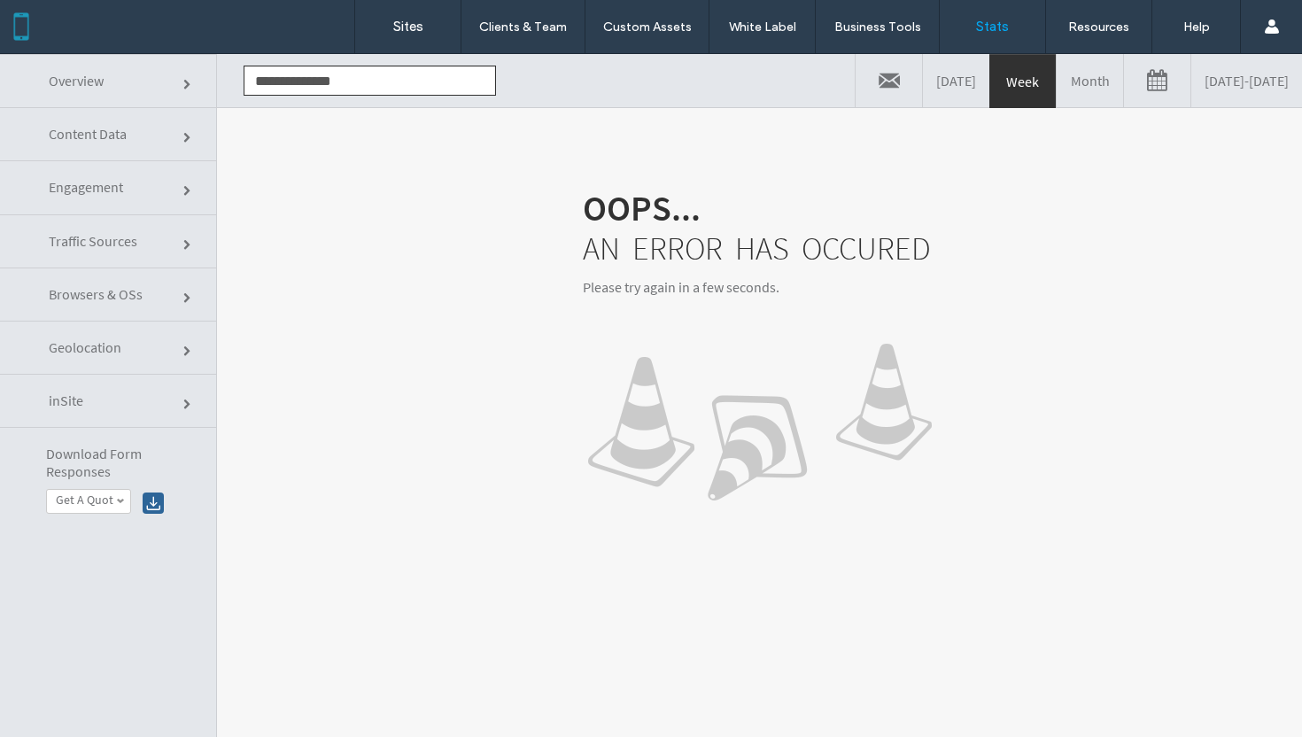
click input "**********"
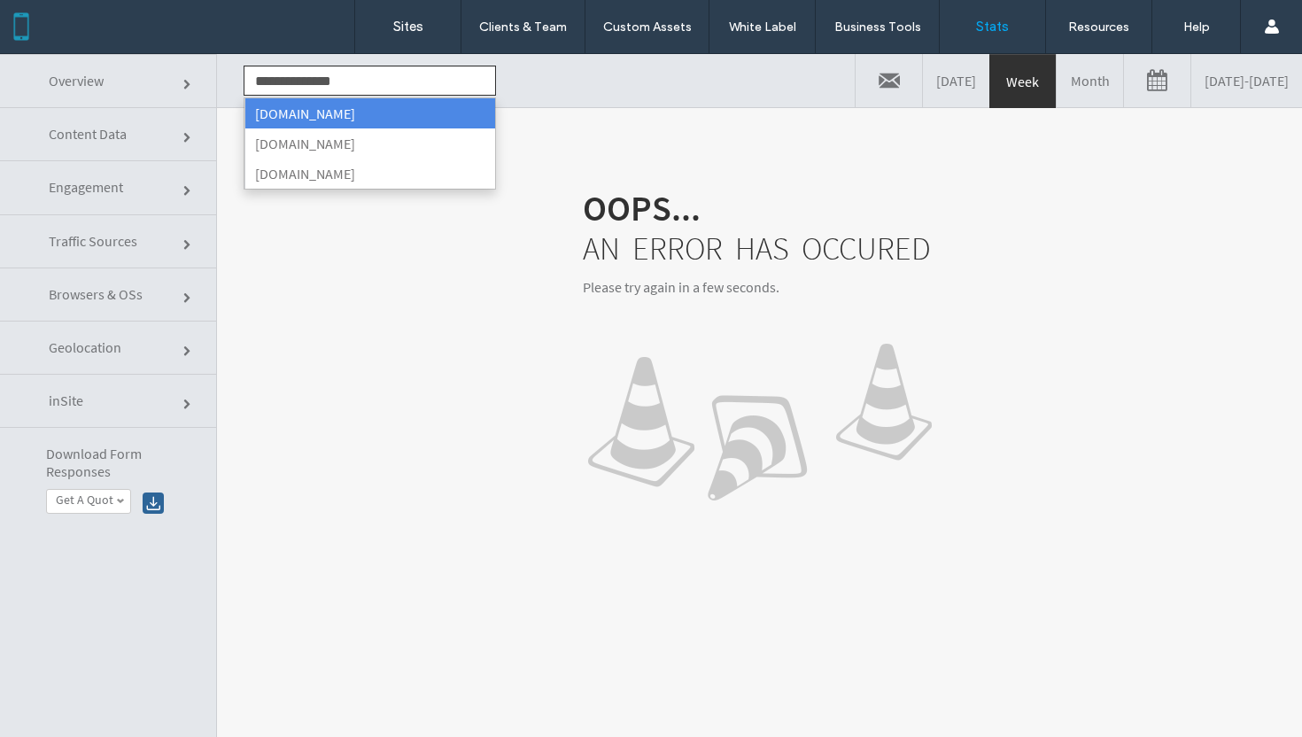
click at [383, 115] on li "[DOMAIN_NAME]" at bounding box center [370, 113] width 251 height 30
type input "**********"
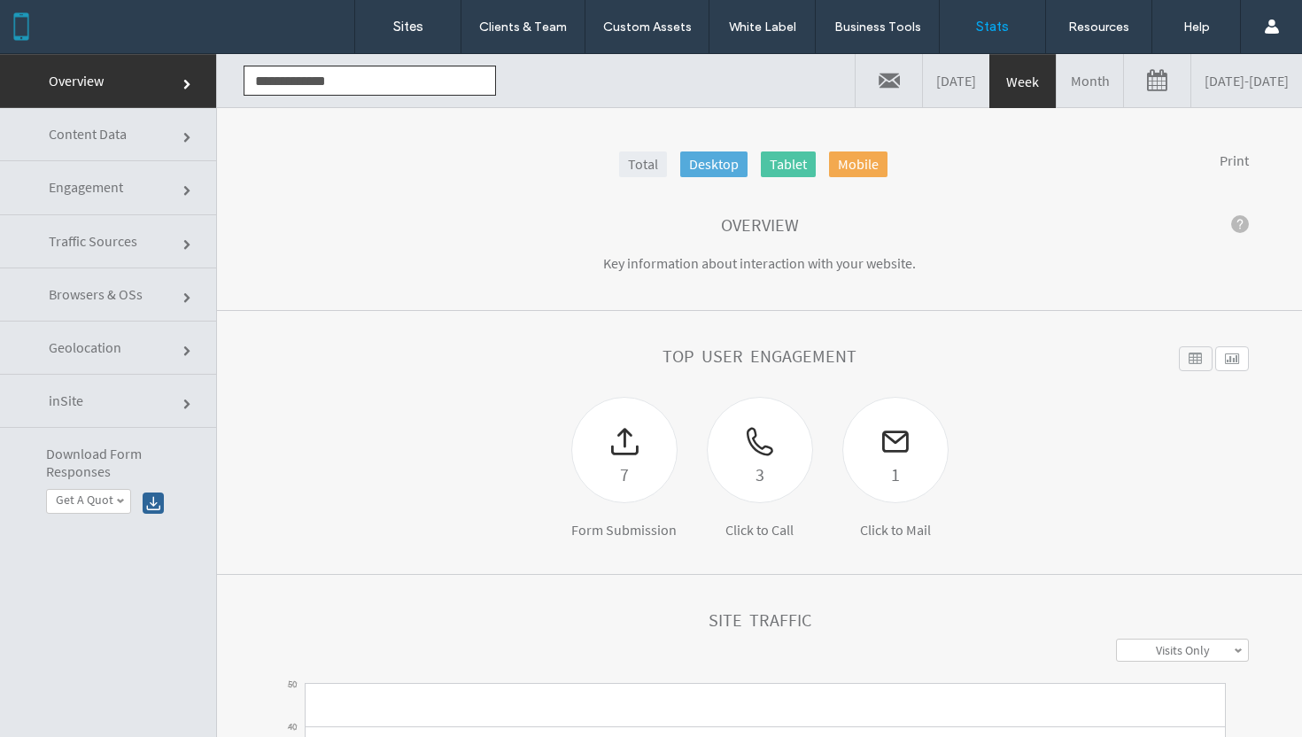
click at [856, 89] on link at bounding box center [889, 80] width 66 height 53
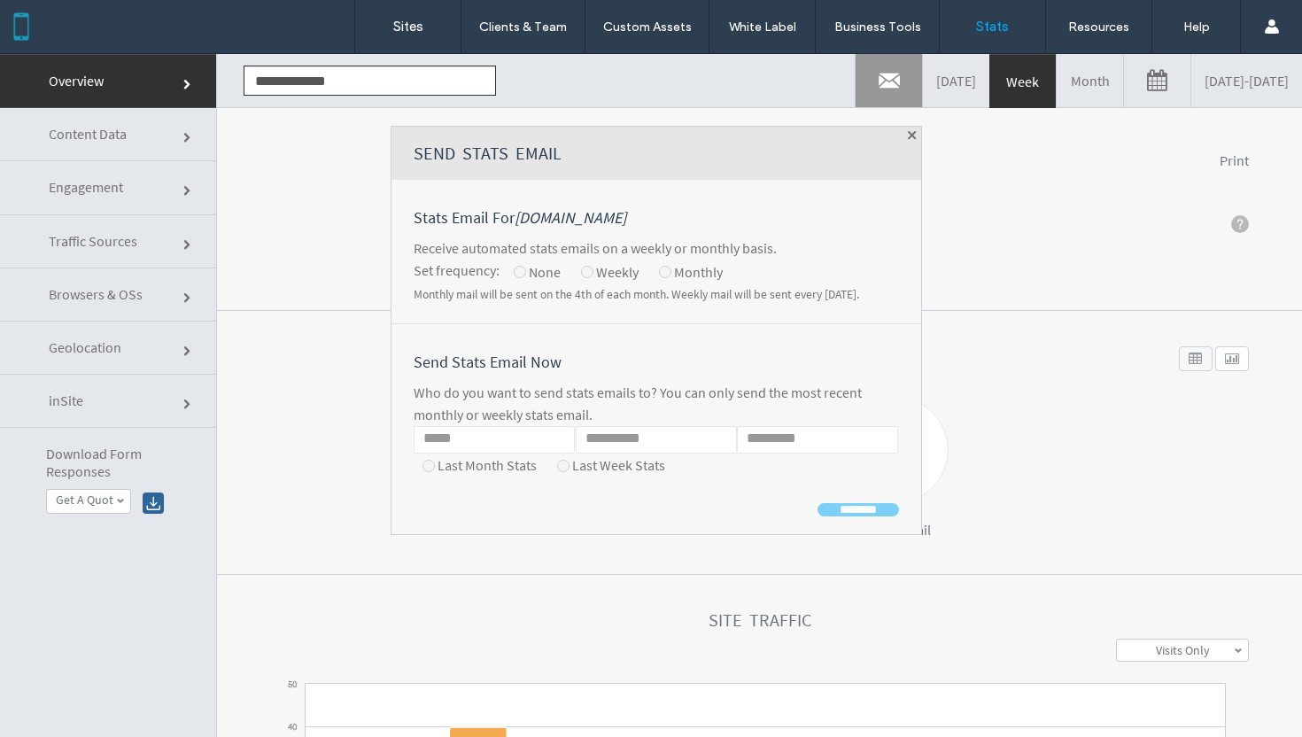
click at [923, 81] on link "[DATE]" at bounding box center [956, 80] width 66 height 53
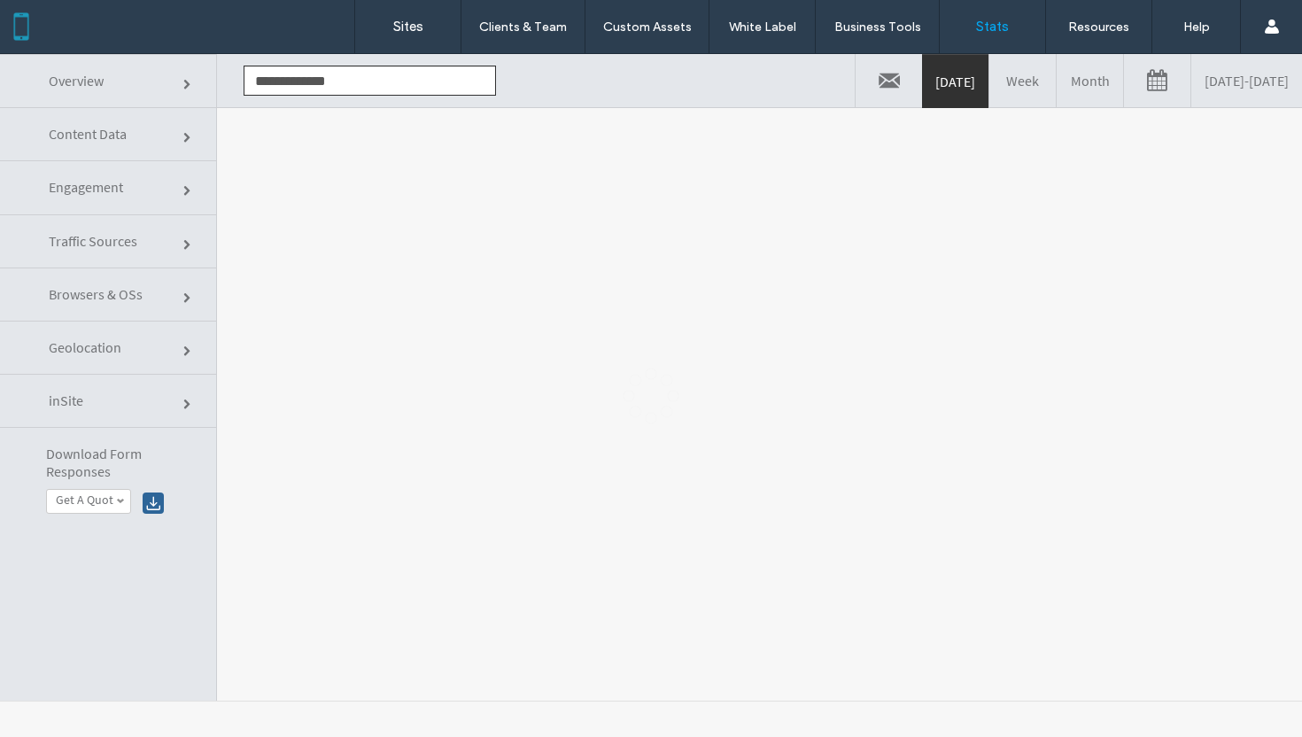
click at [922, 81] on link "[DATE]" at bounding box center [955, 81] width 66 height 53
click at [773, 95] on div at bounding box center [651, 395] width 1302 height 683
click at [815, 95] on div at bounding box center [651, 395] width 1302 height 683
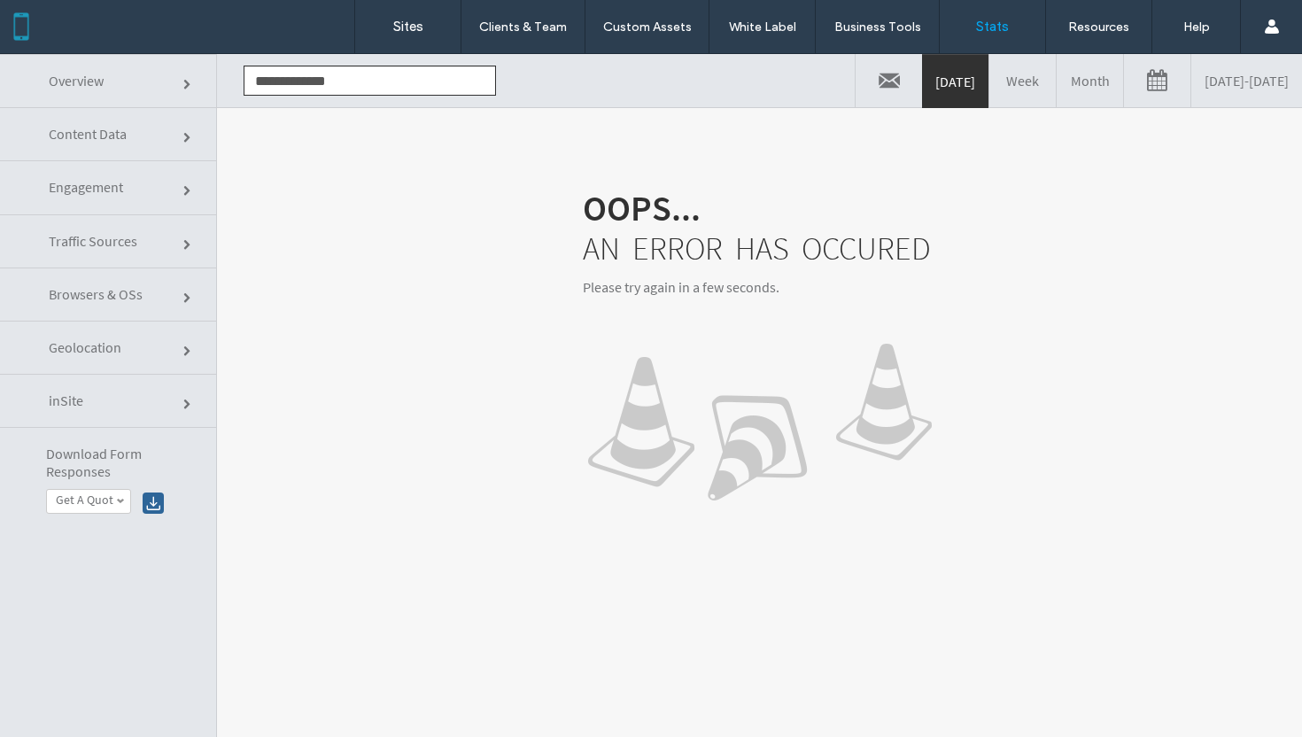
click at [990, 90] on link "Week" at bounding box center [1023, 80] width 66 height 53
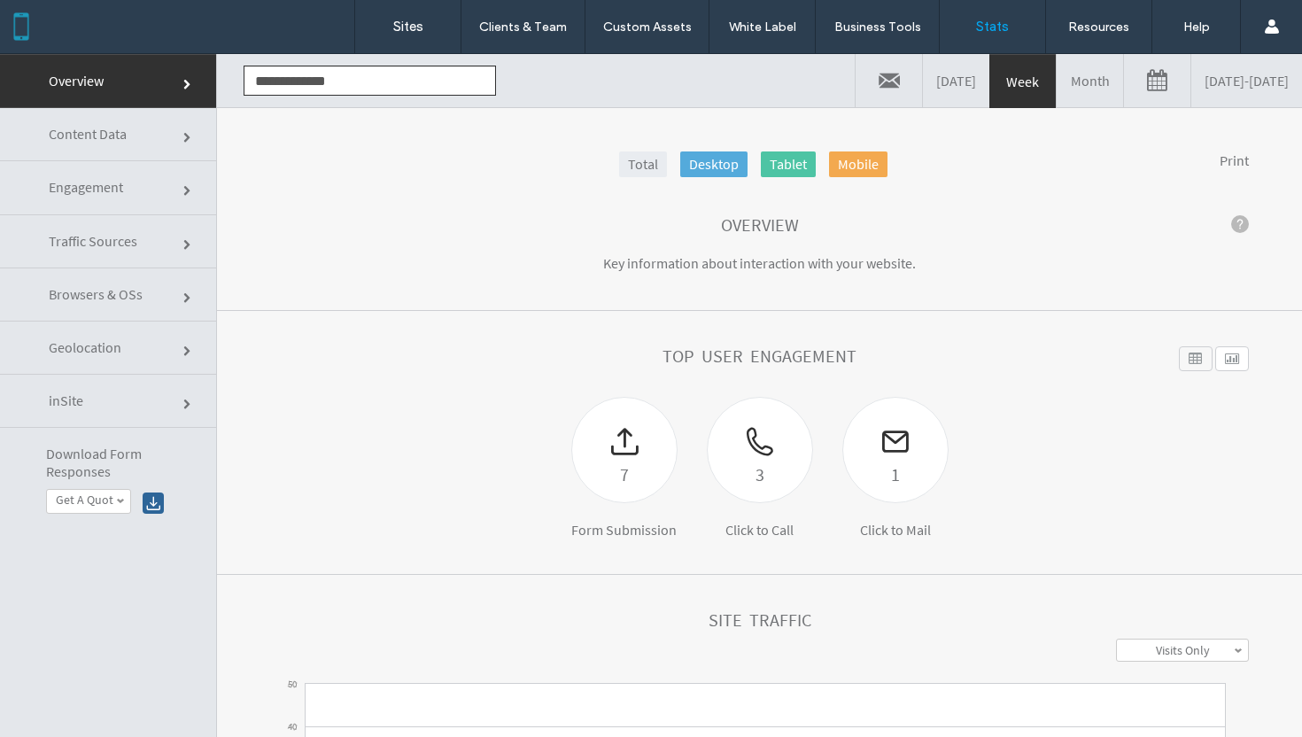
click at [1191, 82] on li "[DATE]" at bounding box center [1247, 80] width 112 height 53
click at [856, 82] on link at bounding box center [889, 80] width 66 height 53
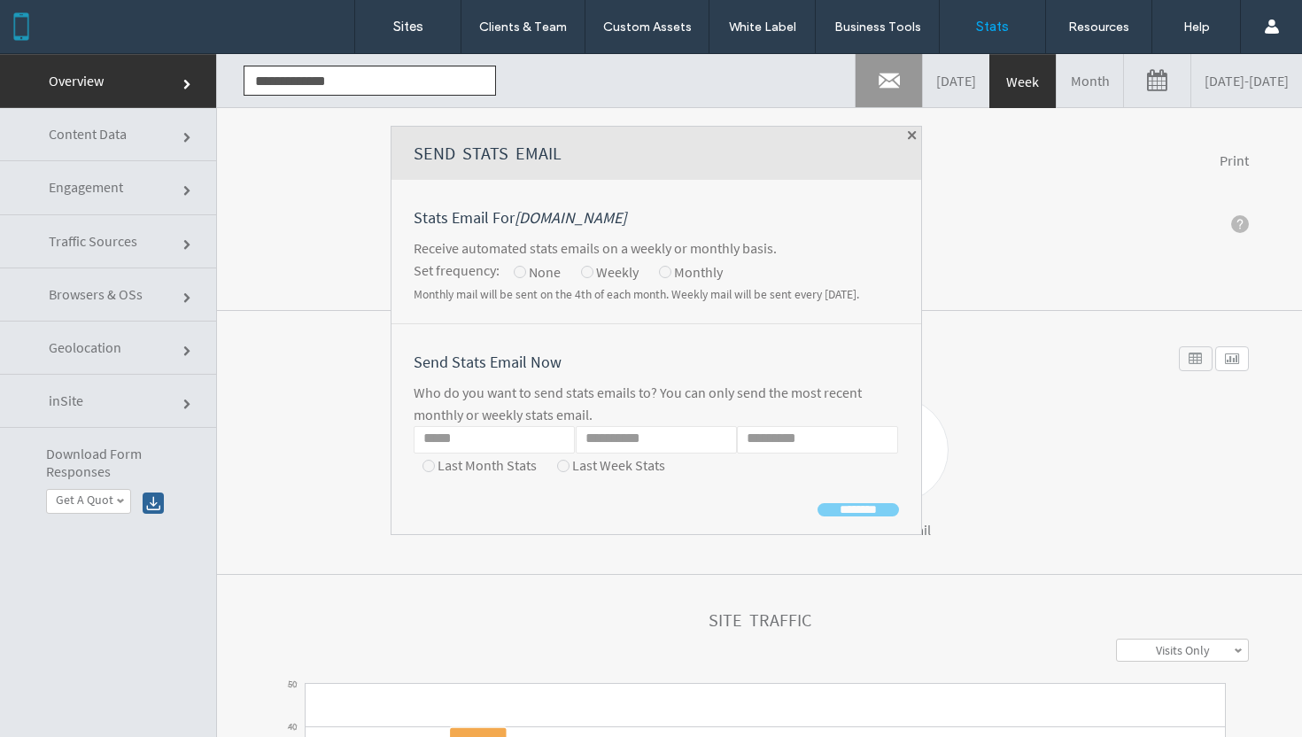
click input "Email"
type input "**********"
type input "****"
click input "********"
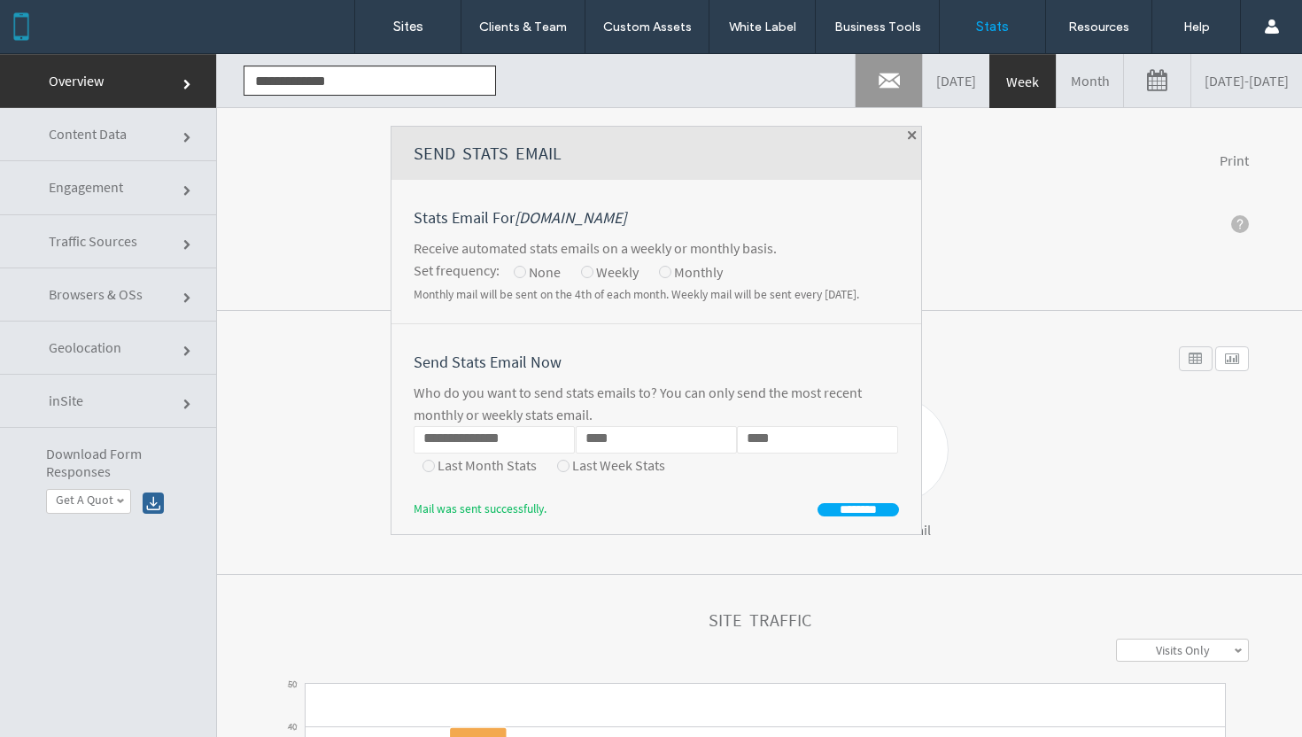
click at [908, 136] on span at bounding box center [912, 135] width 9 height 9
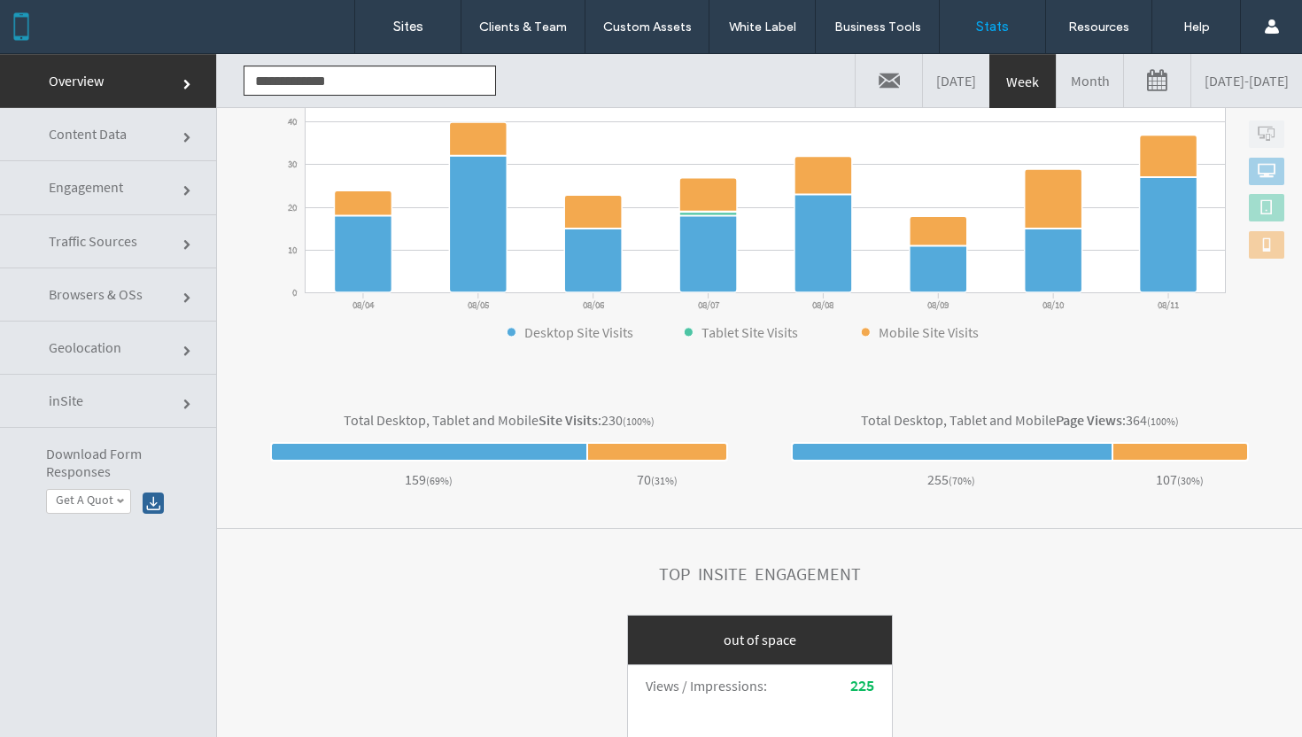
click at [183, 186] on span "Engagement" at bounding box center [188, 191] width 11 height 11
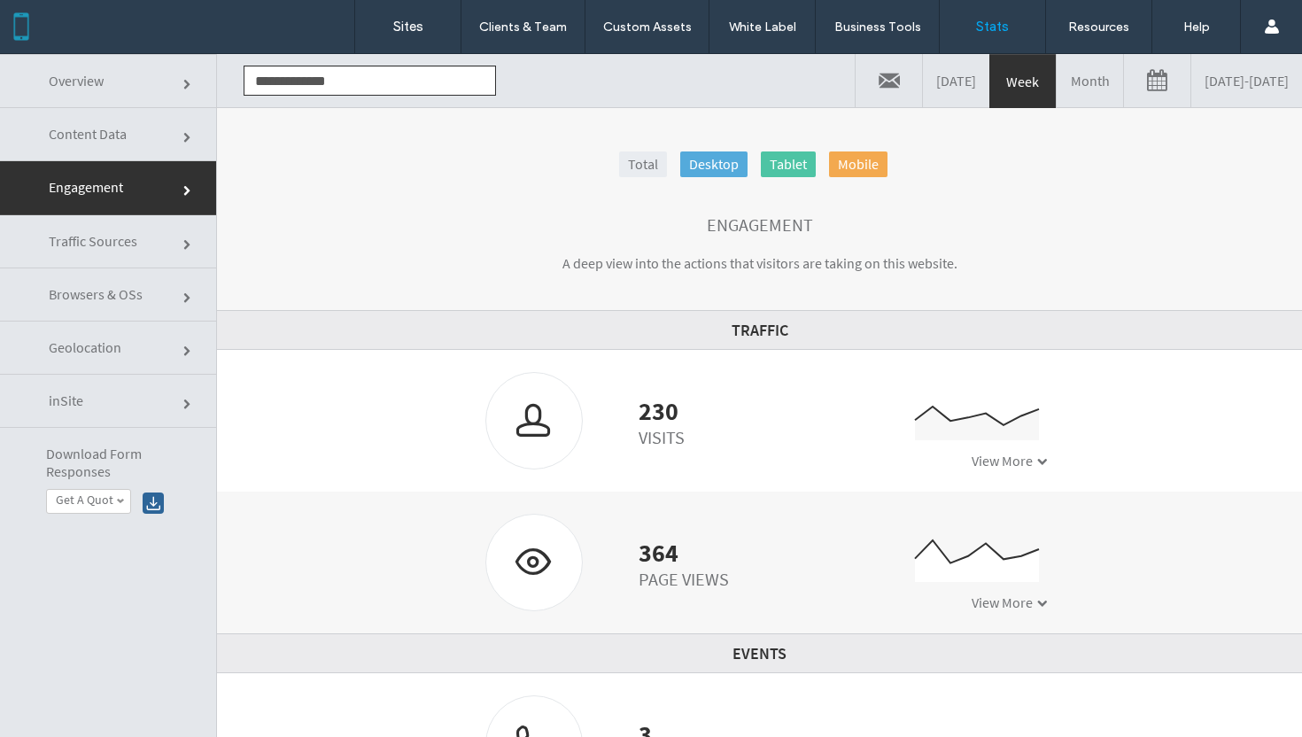
click at [1057, 92] on link "Month" at bounding box center [1090, 80] width 66 height 53
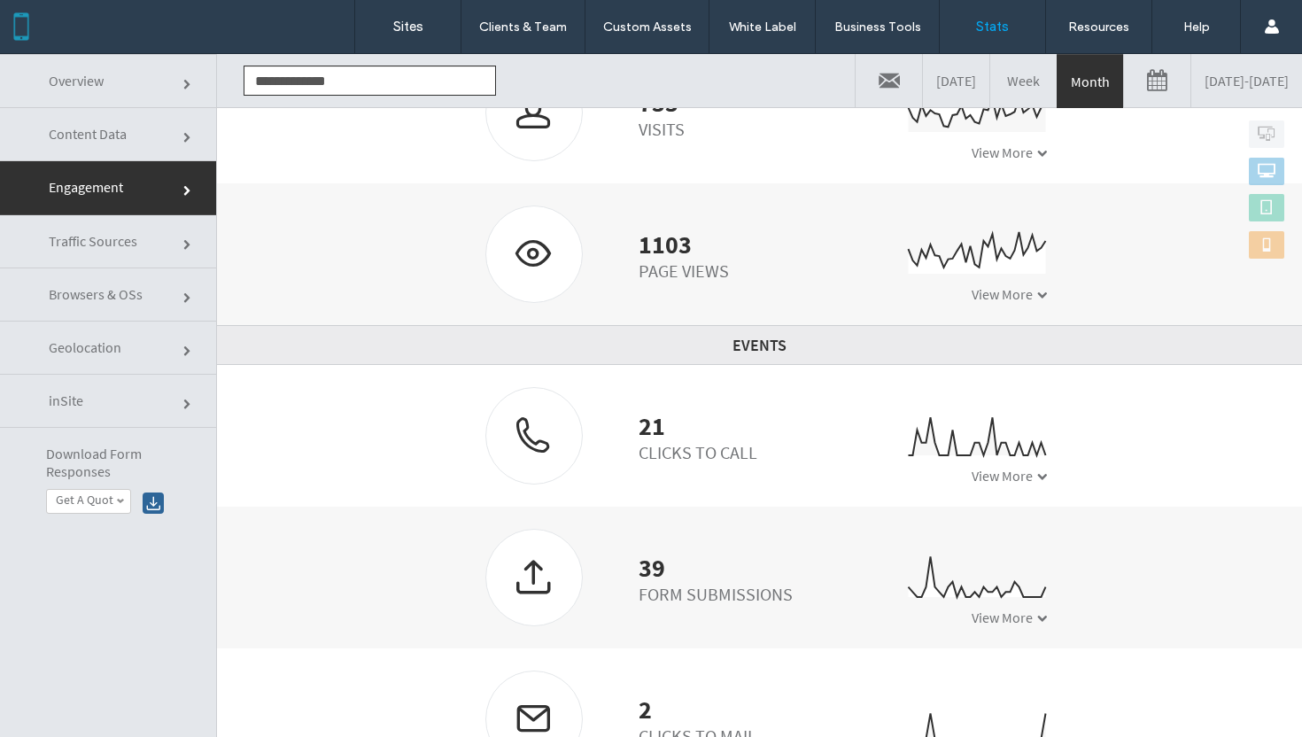
scroll to position [89, 0]
